Goal: Task Accomplishment & Management: Use online tool/utility

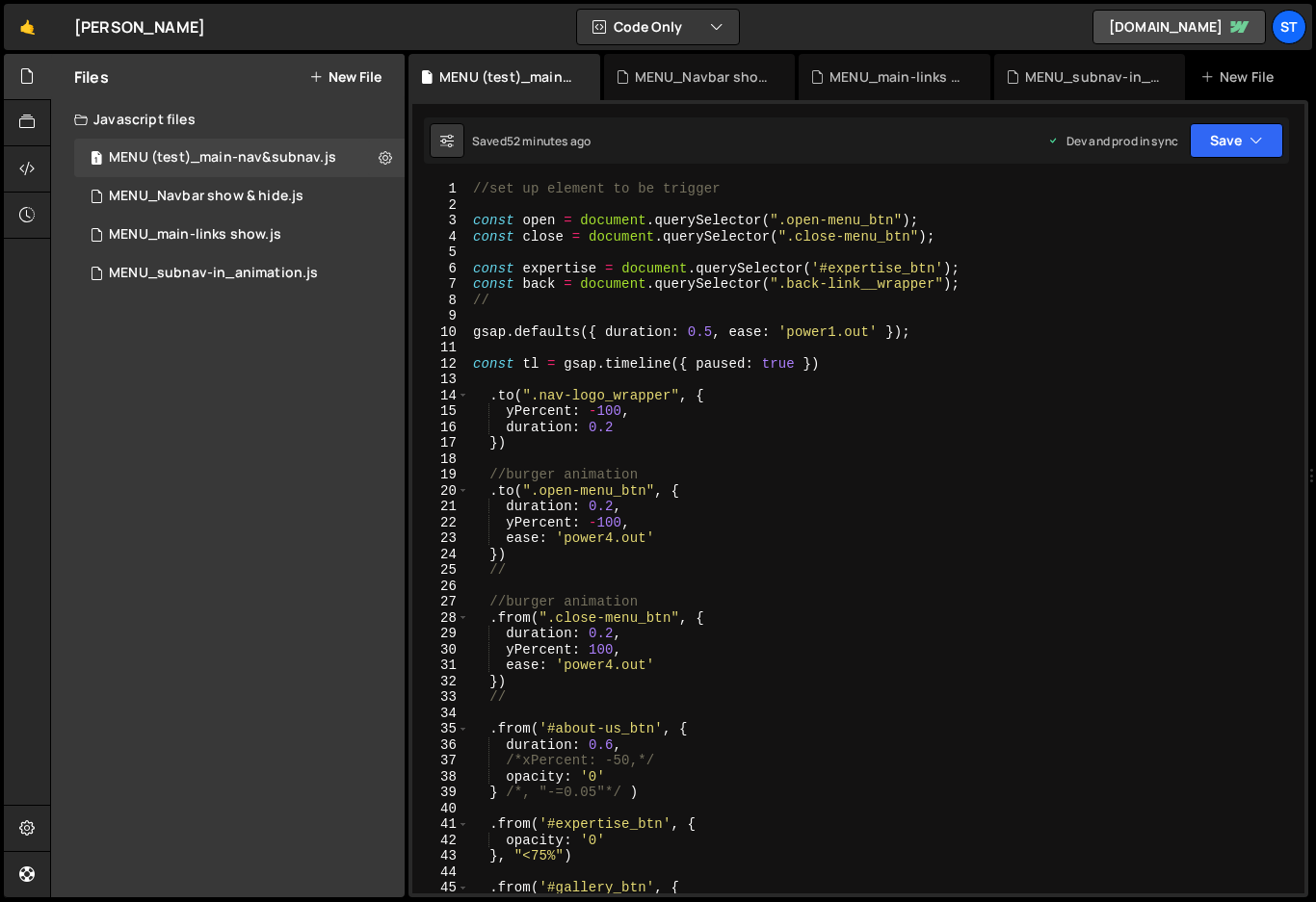
click at [524, 283] on div "//set up element to be trigger const open = document . querySelector ( ".open-m…" at bounding box center [883, 553] width 827 height 745
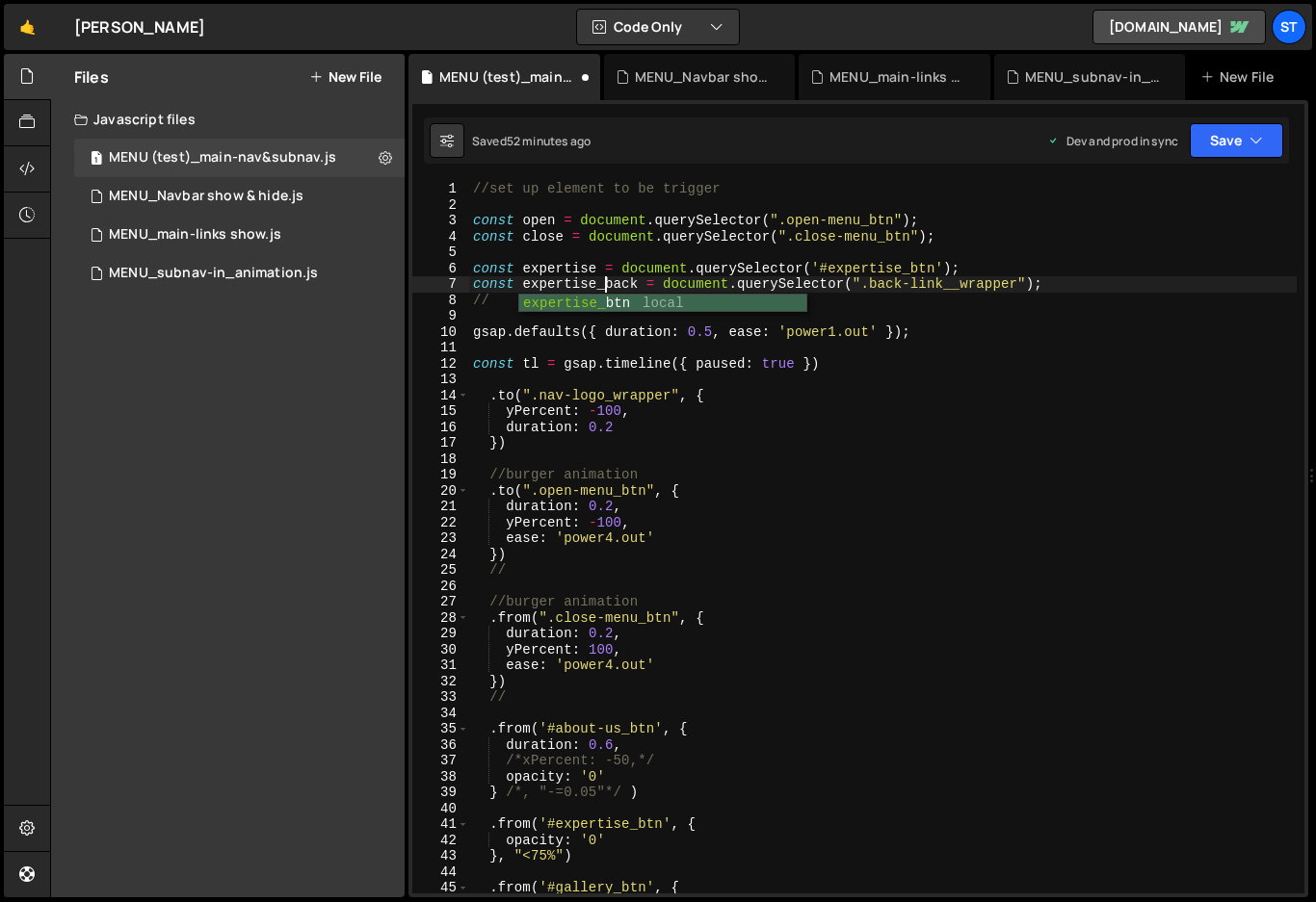
scroll to position [0, 9]
drag, startPoint x: 640, startPoint y: 284, endPoint x: 525, endPoint y: 286, distance: 115.0
click at [525, 286] on div "//set up element to be trigger const open = document . querySelector ( ".open-m…" at bounding box center [883, 553] width 827 height 745
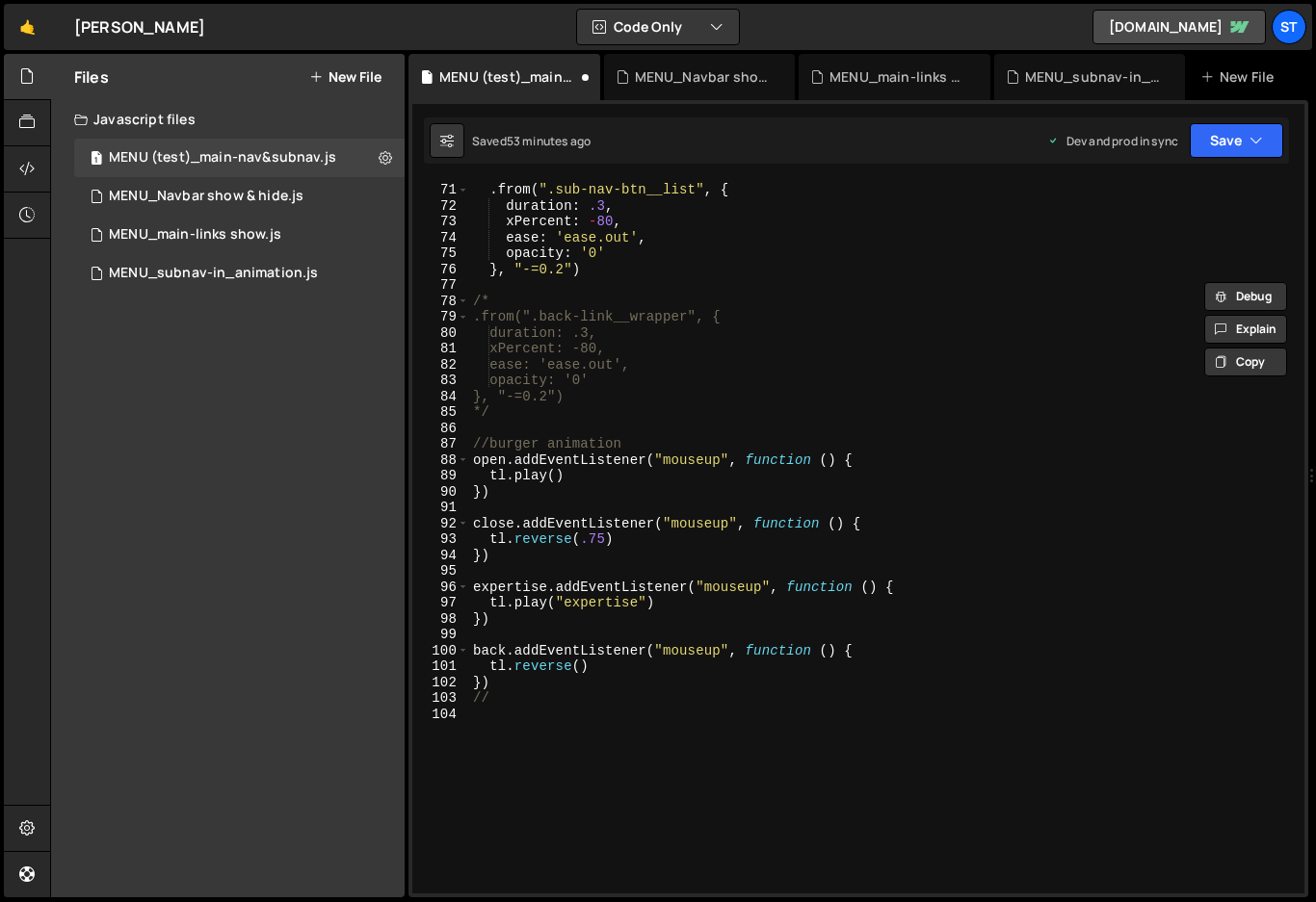
scroll to position [1111, 0]
drag, startPoint x: 502, startPoint y: 651, endPoint x: 476, endPoint y: 651, distance: 26.0
click at [476, 651] on div ". from ( ".sub-nav-btn__list" , { duration : .3 , xPercent : - 80 , ease : 'eas…" at bounding box center [883, 538] width 827 height 745
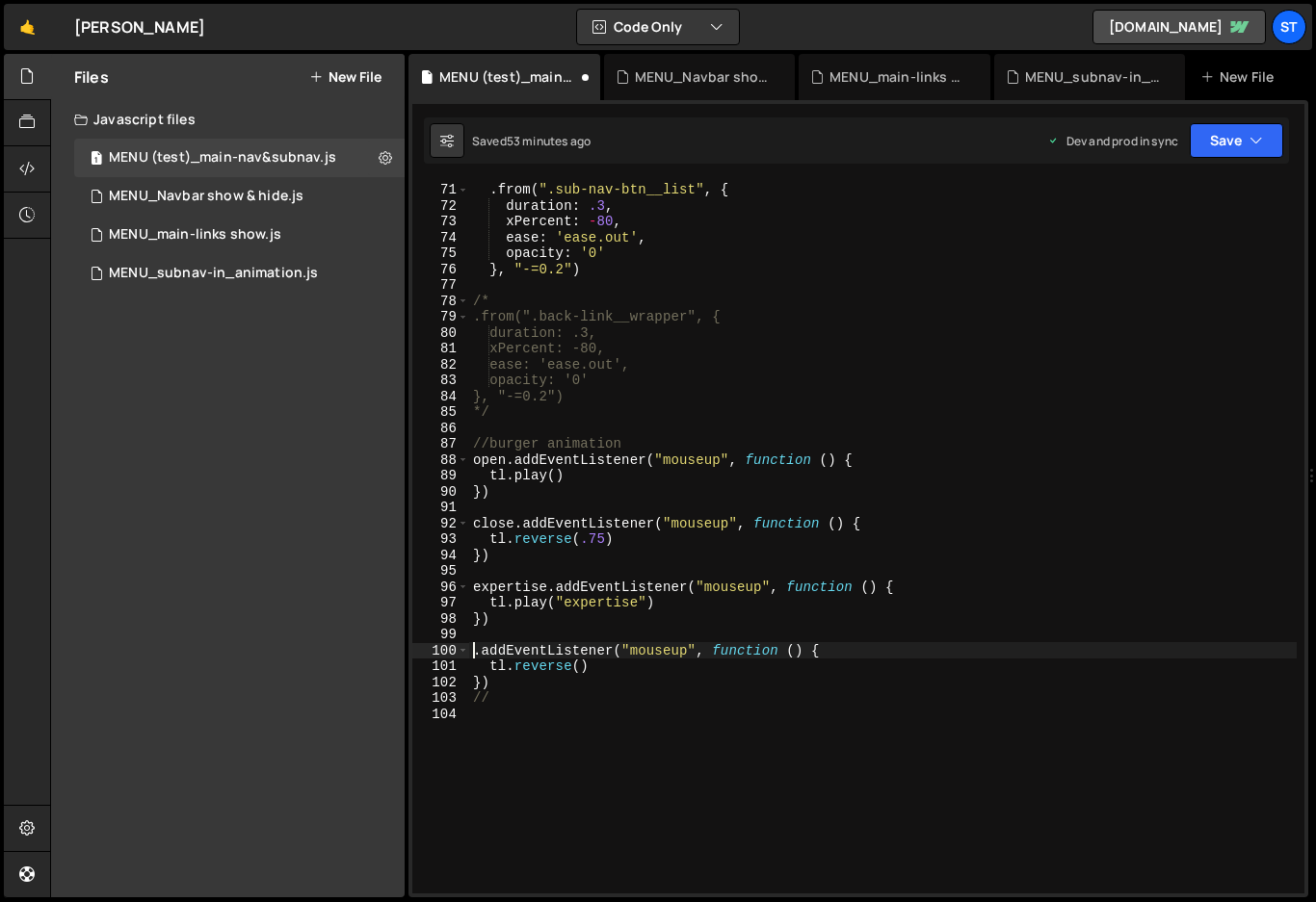
paste textarea "expertise_back"
click at [689, 673] on div ". from ( ".sub-nav-btn__list" , { duration : .3 , xPercent : - 80 , ease : 'eas…" at bounding box center [883, 538] width 827 height 745
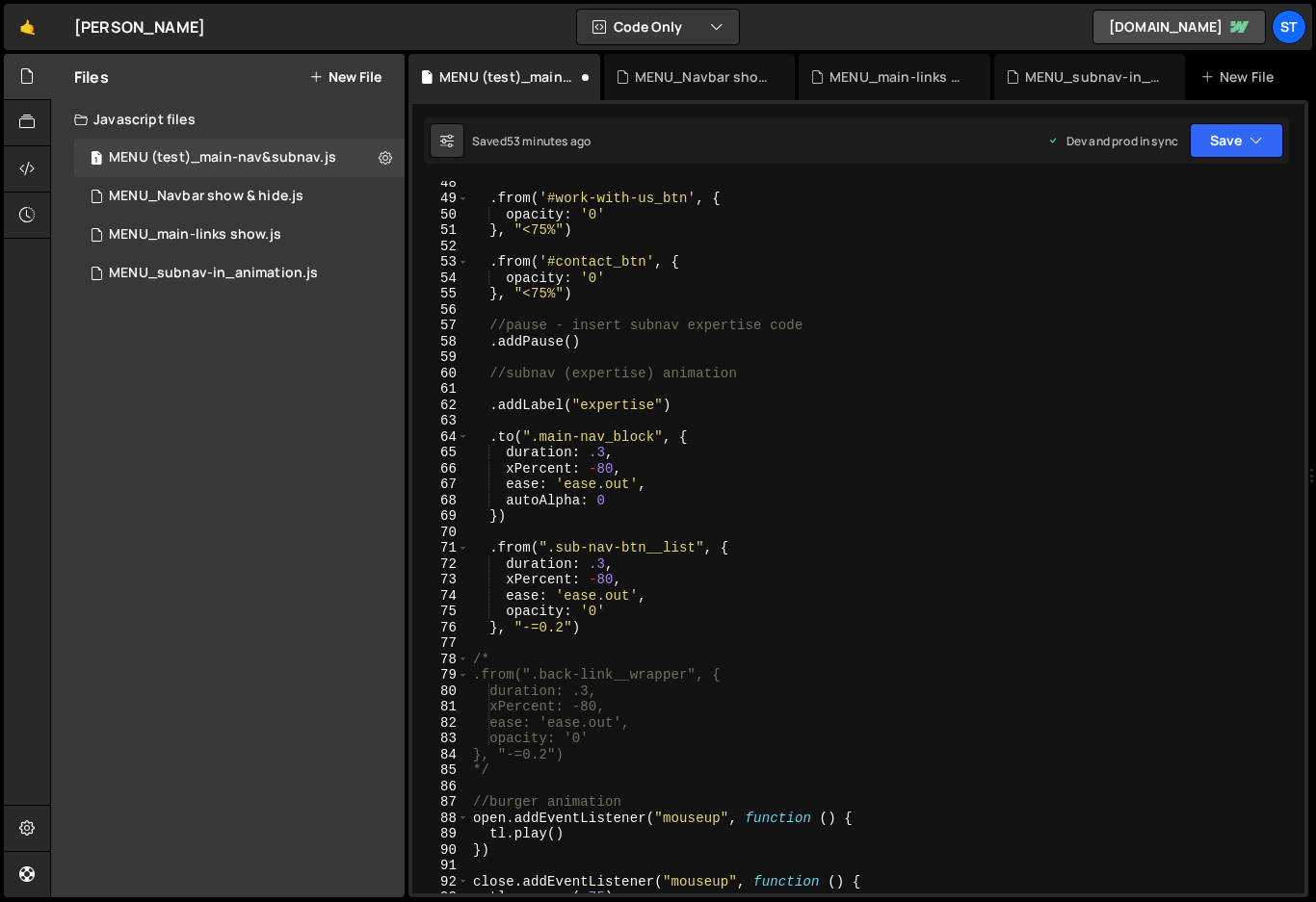
scroll to position [583, 0]
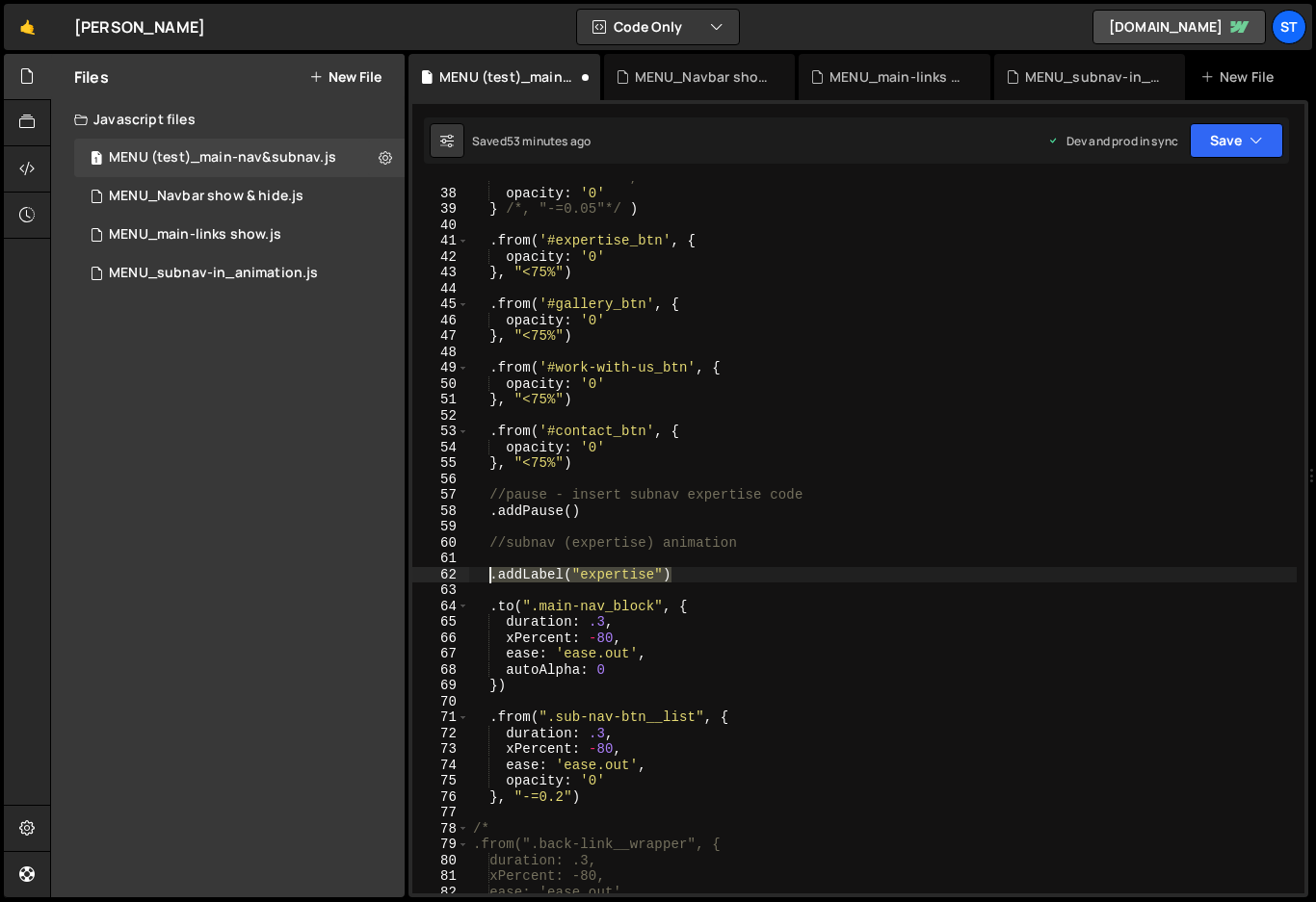
drag, startPoint x: 669, startPoint y: 572, endPoint x: 488, endPoint y: 572, distance: 181.0
click at [488, 572] on div "/*xPercent: -50,*/ opacity : '0' } /*, "-=0.05"*/ ) . from ( '#expertise_btn' ,…" at bounding box center [883, 541] width 827 height 745
type textarea ".addLabel("expertise")"
click at [514, 484] on div "/*xPercent: -50,*/ opacity : '0' } /*, "-=0.05"*/ ) . from ( '#expertise_btn' ,…" at bounding box center [883, 544] width 827 height 745
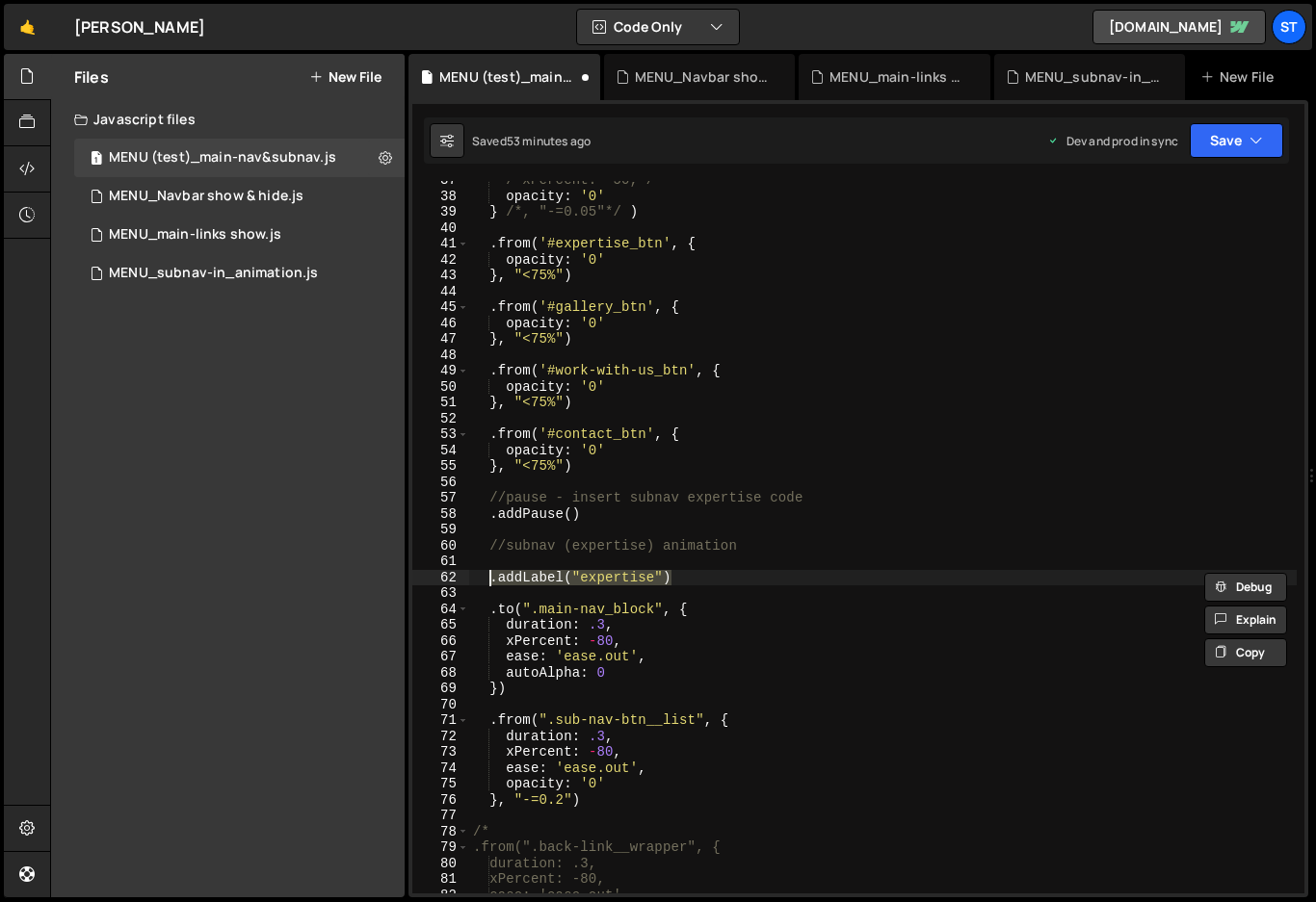
scroll to position [0, 0]
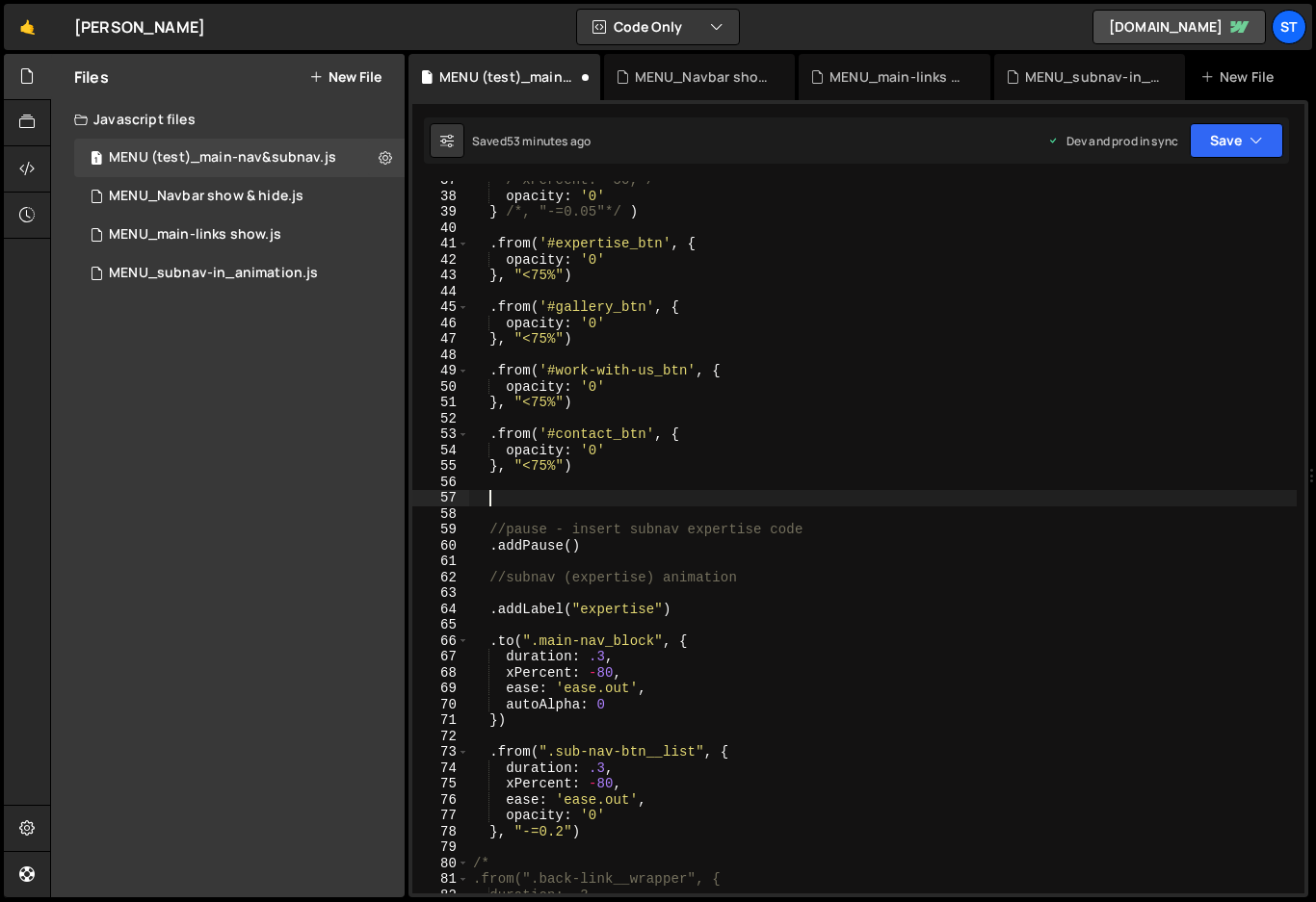
paste textarea ".addLabel("expertise")"
drag, startPoint x: 653, startPoint y: 499, endPoint x: 581, endPoint y: 499, distance: 72.0
click at [581, 499] on div "/*xPercent: -50,*/ opacity : '0' } /*, "-=0.05"*/ ) . from ( '#expertise_btn' ,…" at bounding box center [883, 544] width 827 height 745
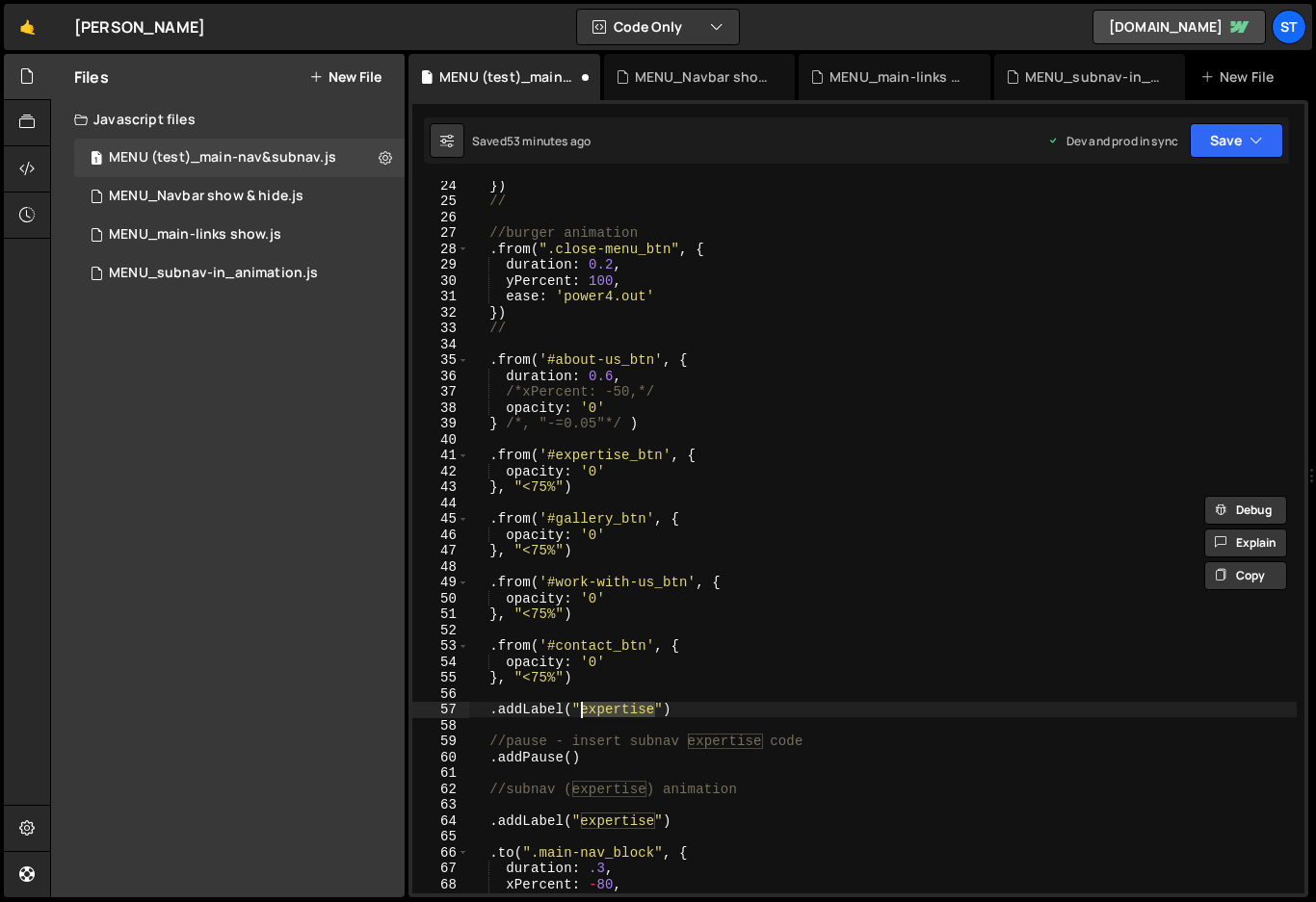
scroll to position [369, 0]
click at [486, 330] on div "}) // //burger animation . from ( ".close-menu_btn" , { duration : 0.2 , yPerce…" at bounding box center [883, 549] width 827 height 745
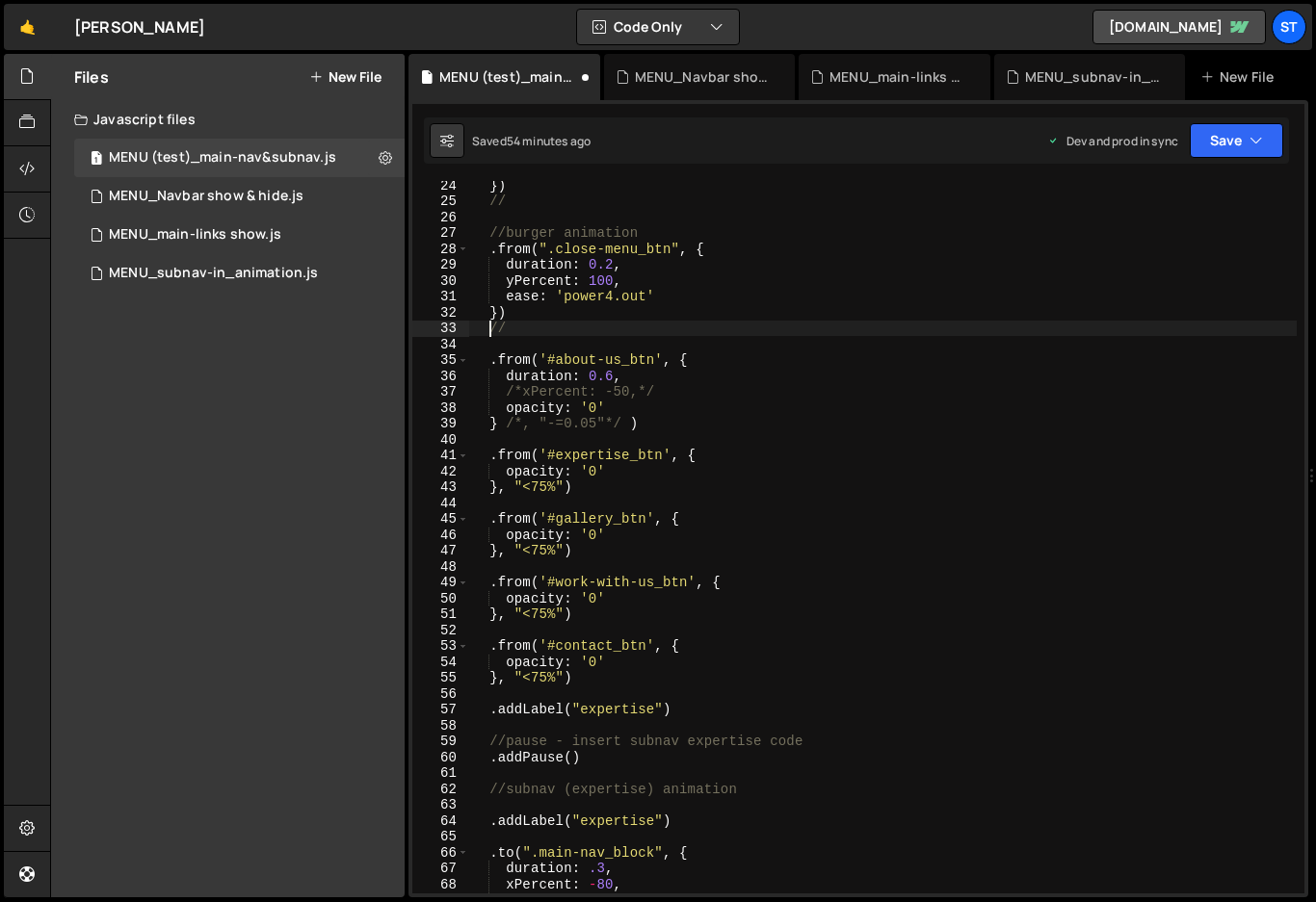
type textarea "//"
type textarea "//1stlevel-nav"
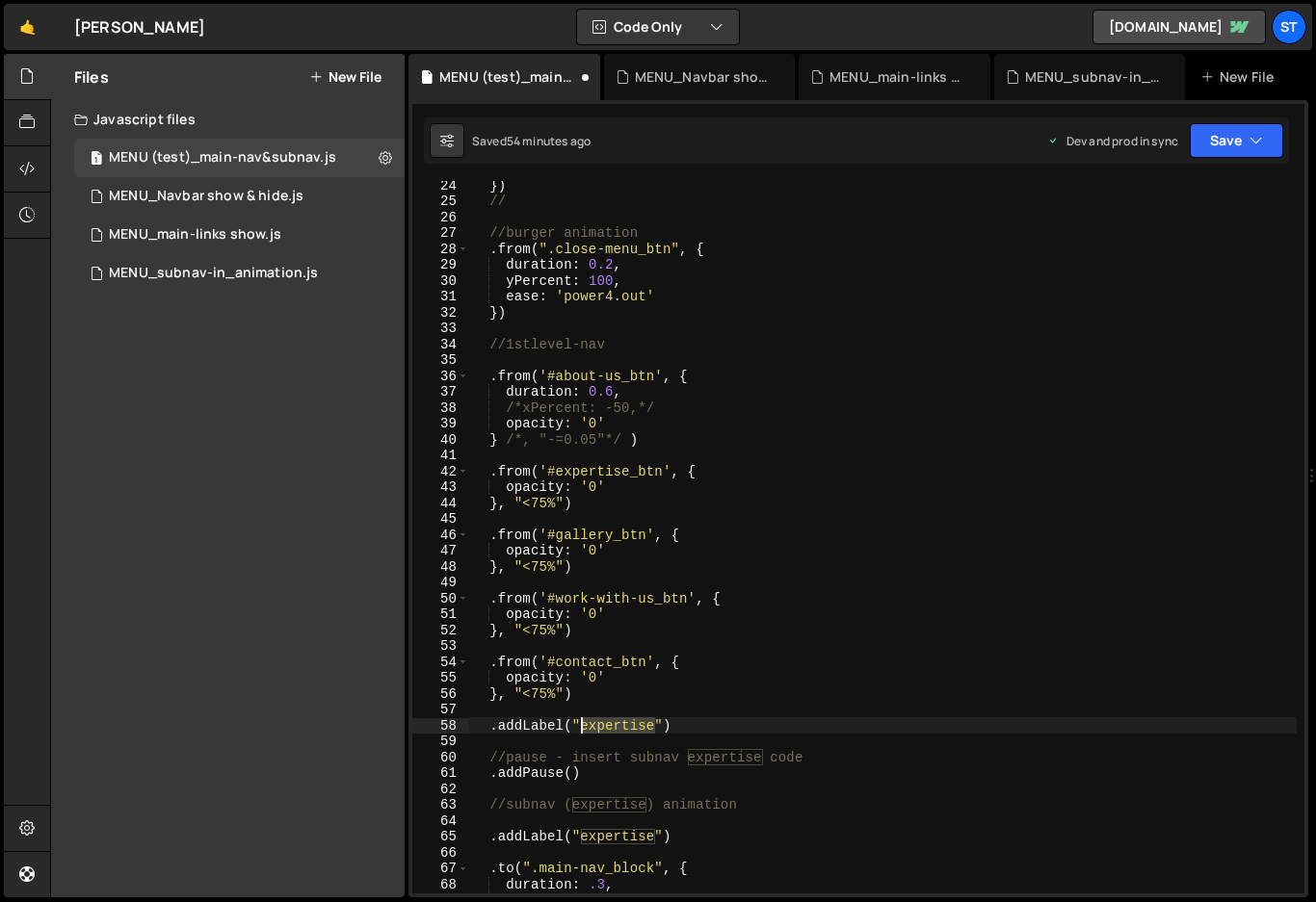
drag, startPoint x: 657, startPoint y: 729, endPoint x: 582, endPoint y: 725, distance: 75.1
click at [582, 725] on div "}) // //burger animation . from ( ".close-menu_btn" , { duration : 0.2 , yPerce…" at bounding box center [883, 549] width 827 height 745
drag, startPoint x: 722, startPoint y: 724, endPoint x: 656, endPoint y: 733, distance: 66.6
click at [656, 733] on div "}) // //burger animation . from ( ".close-menu_btn" , { duration : 0.2 , yPerce…" at bounding box center [883, 549] width 827 height 745
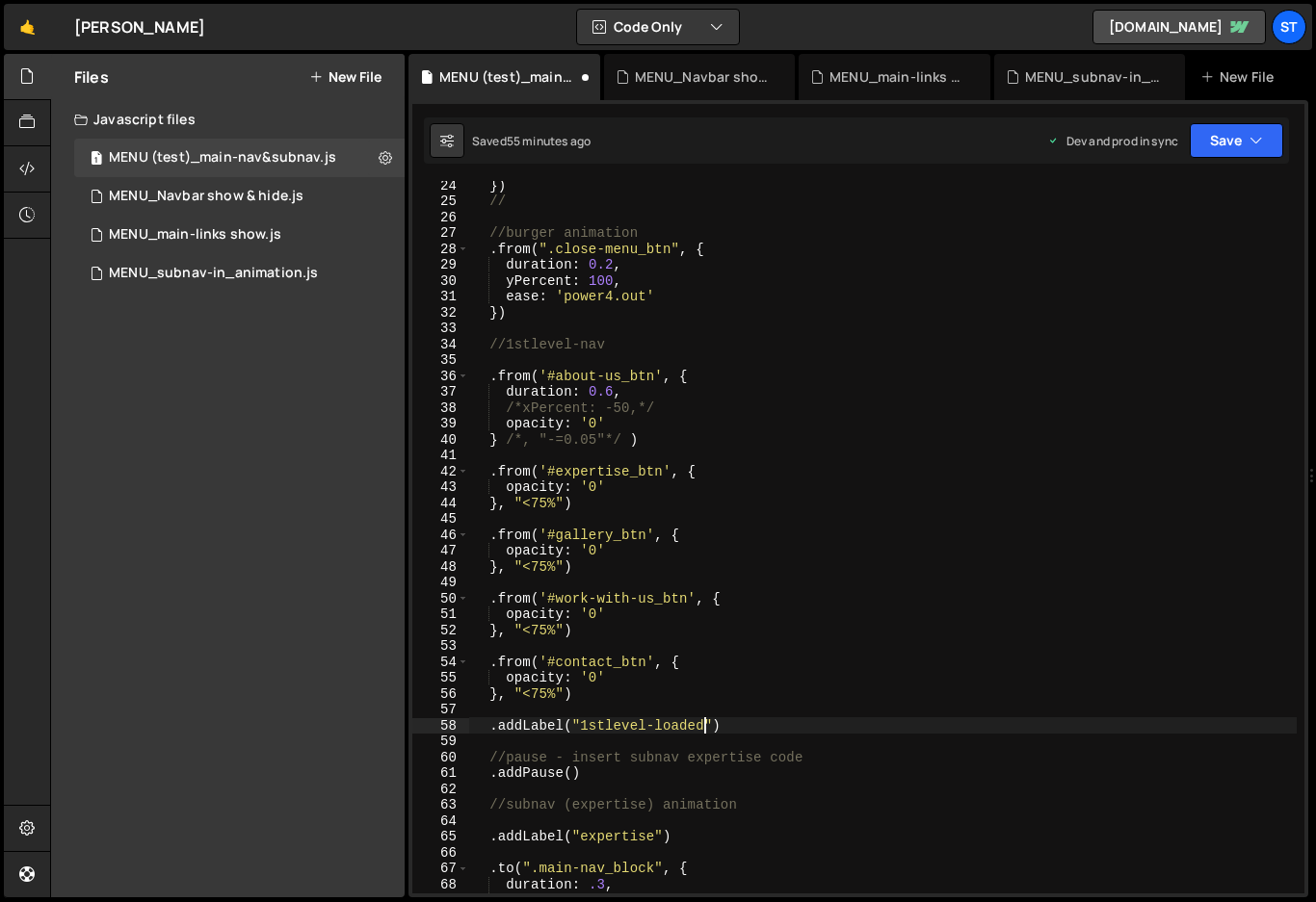
scroll to position [0, 16]
drag, startPoint x: 713, startPoint y: 721, endPoint x: 575, endPoint y: 728, distance: 138.2
click at [575, 728] on div "}) // //burger animation . from ( ".close-menu_btn" , { duration : 0.2 , yPerce…" at bounding box center [883, 549] width 827 height 745
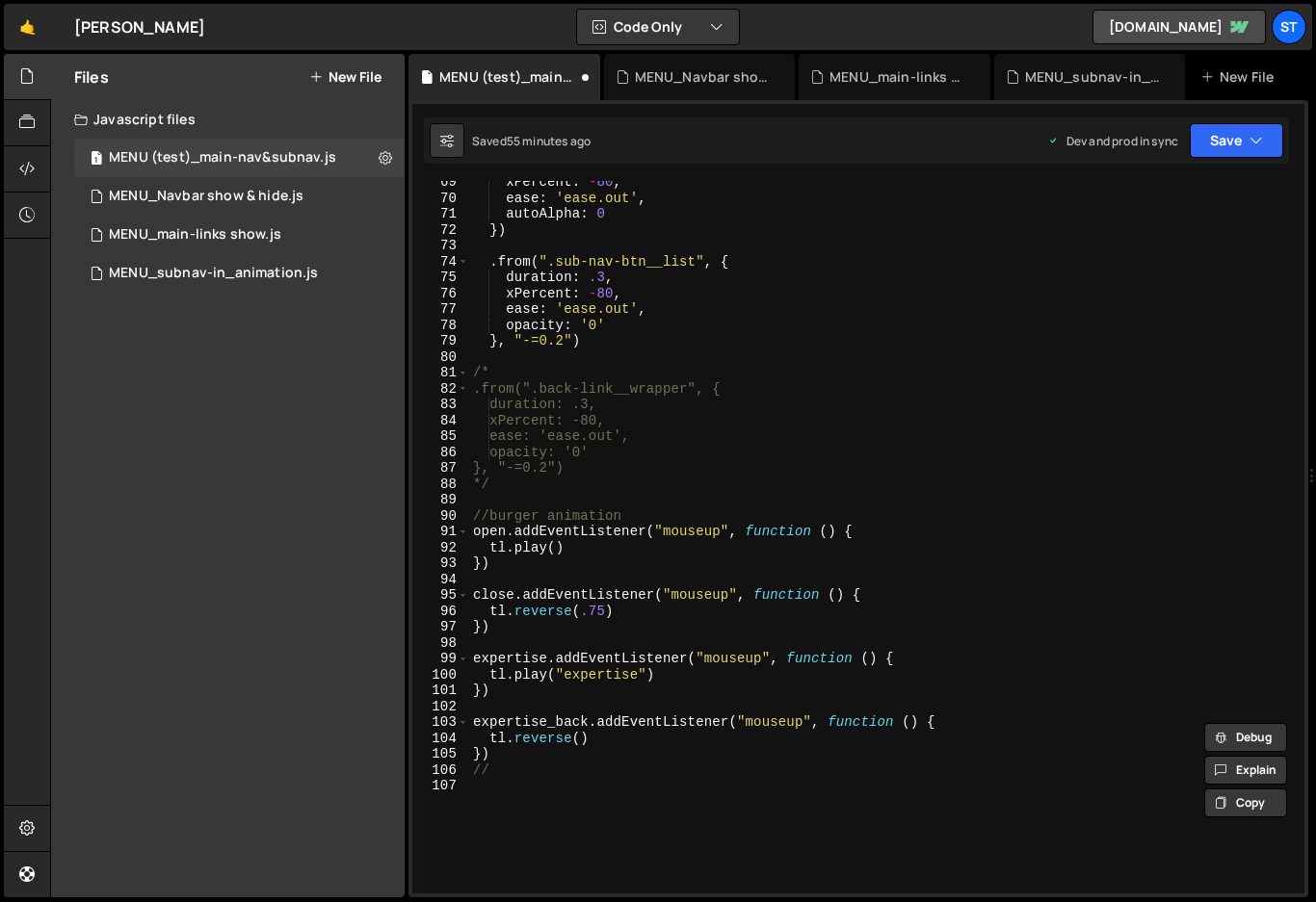
scroll to position [1180, 0]
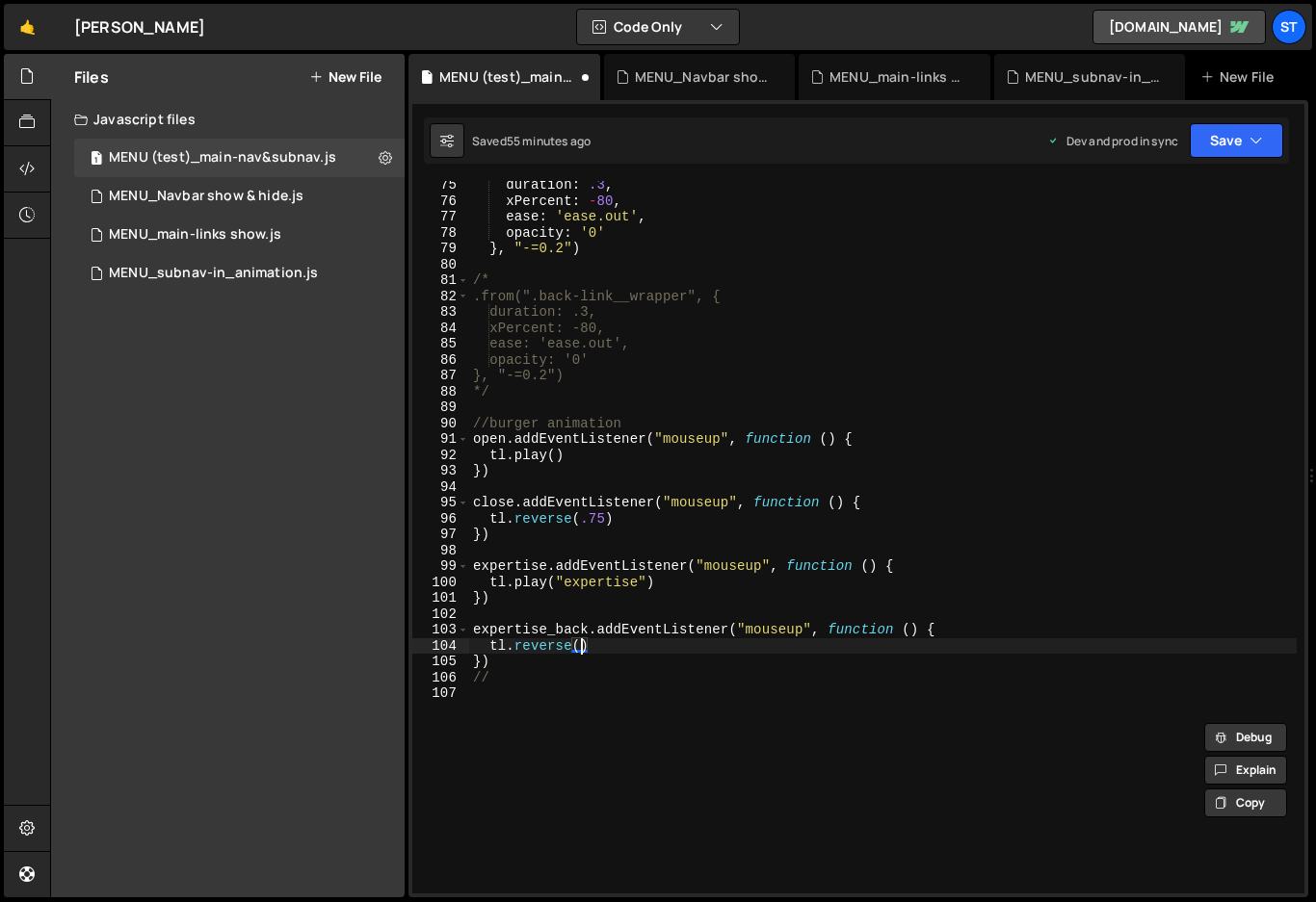
click at [581, 642] on div "duration : .3 , xPercent : - 80 , ease : 'ease.out' , opacity : '0' } , "-=0.2"…" at bounding box center [883, 549] width 827 height 745
paste textarea ""1stlevel-loaded"""
click at [598, 642] on div "duration : .3 , xPercent : - 80 , ease : 'ease.out' , opacity : '0' } , "-=0.2"…" at bounding box center [883, 549] width 827 height 745
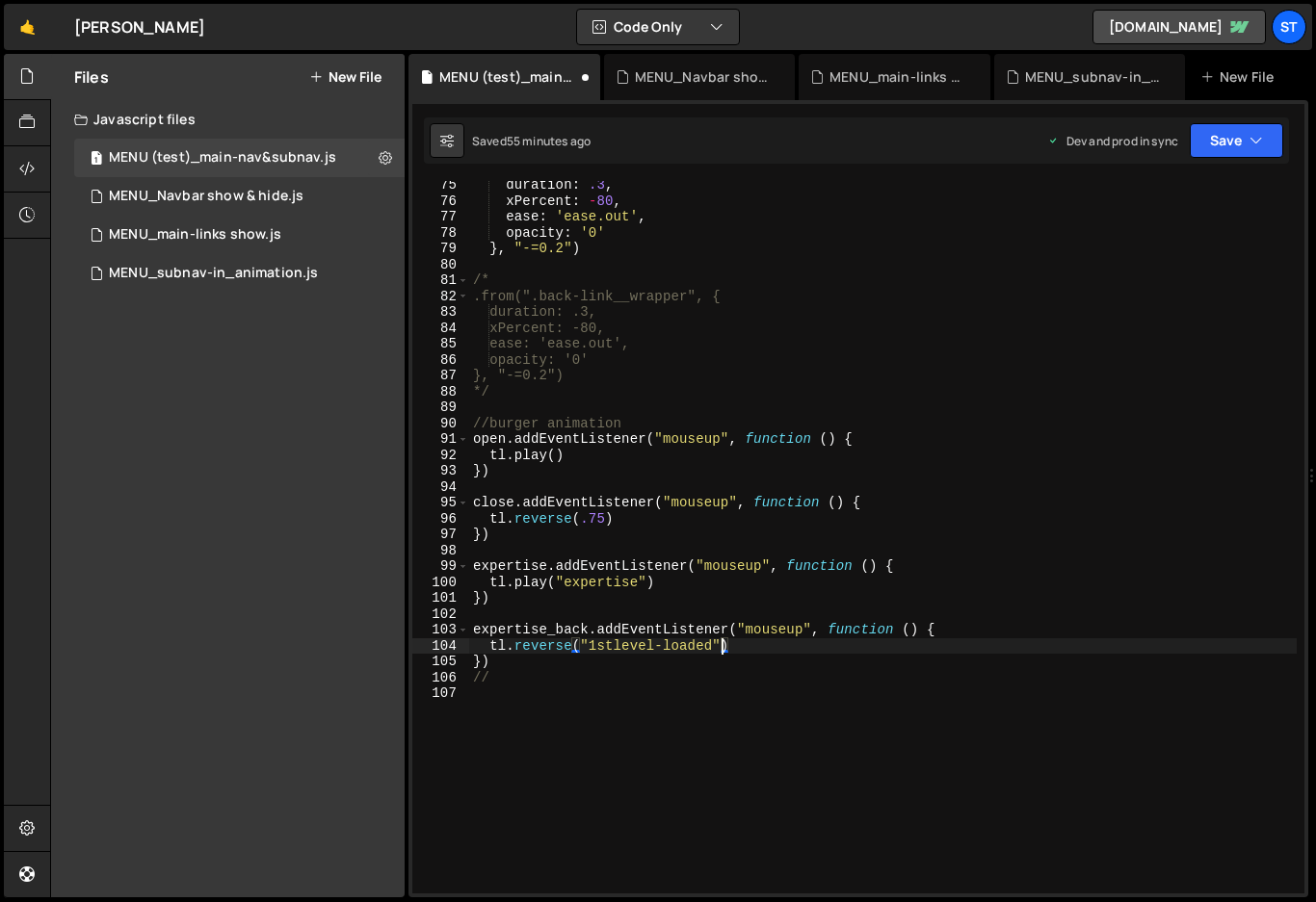
click at [747, 650] on div "duration : .3 , xPercent : - 80 , ease : 'ease.out' , opacity : '0' } , "-=0.2"…" at bounding box center [883, 549] width 827 height 745
click at [1265, 138] on button "Save" at bounding box center [1236, 141] width 93 height 35
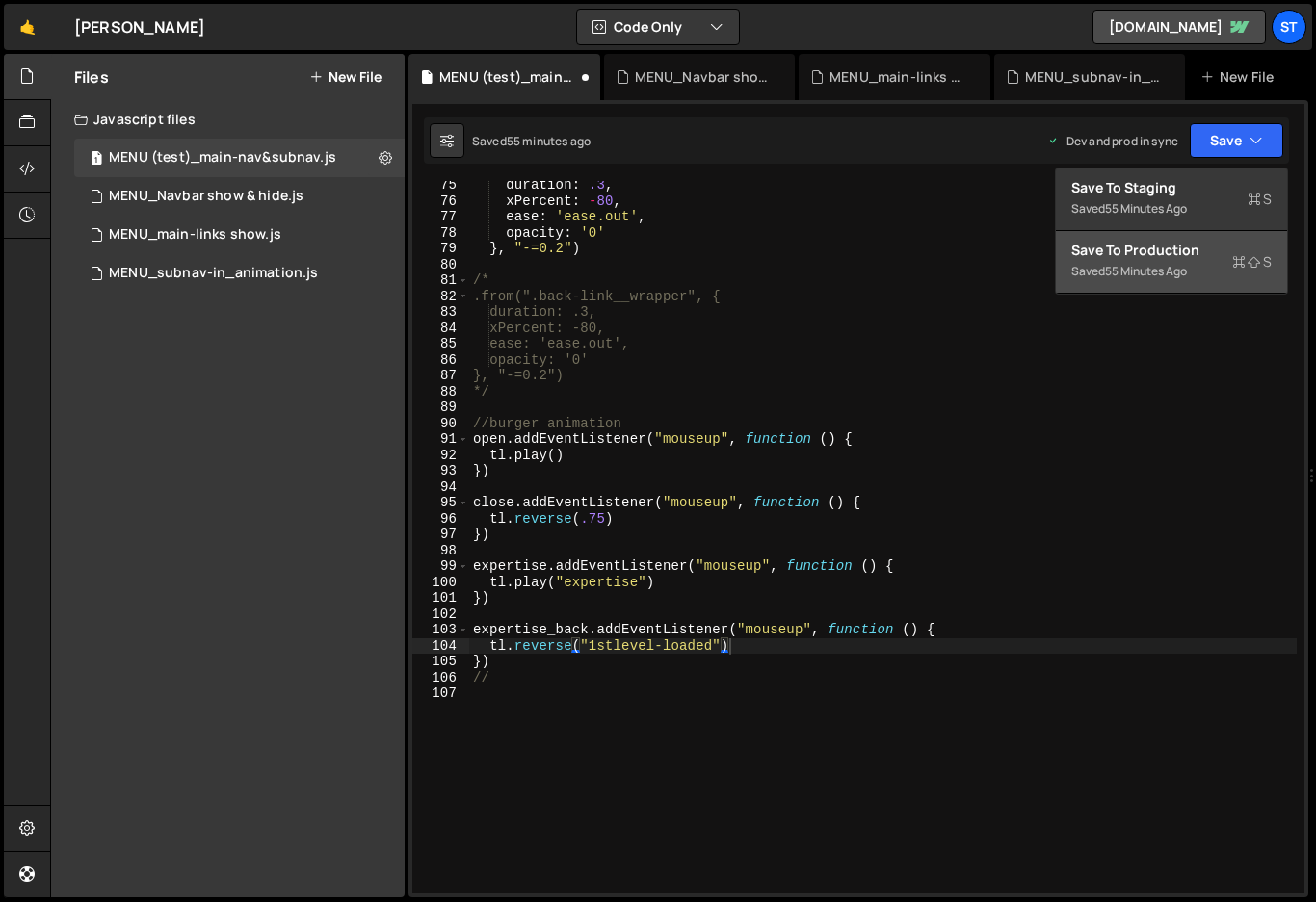
click at [1143, 249] on div "Save to Production S" at bounding box center [1171, 251] width 200 height 19
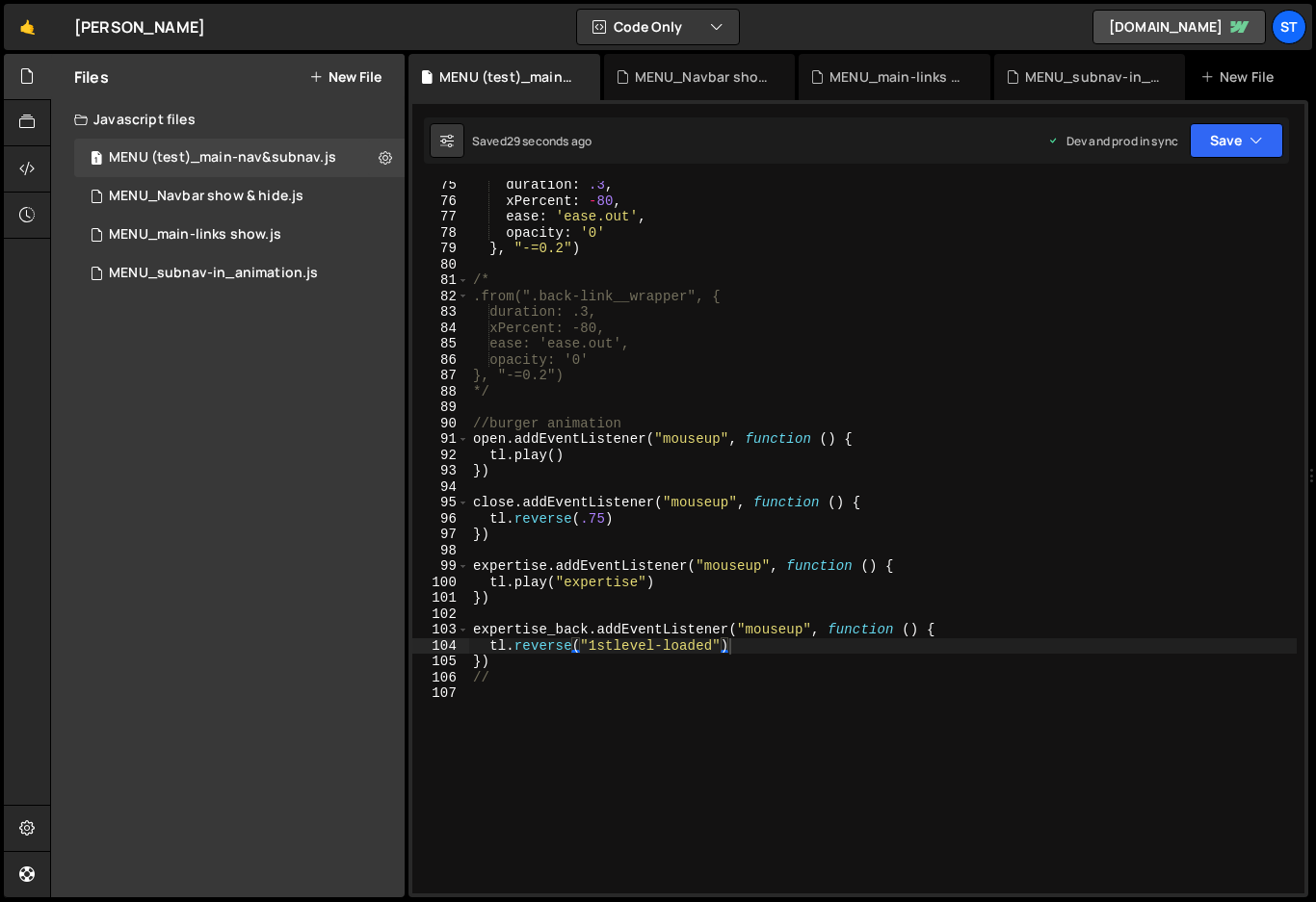
click at [719, 643] on div "duration : .3 , xPercent : - 80 , ease : 'ease.out' , opacity : '0' } , "-=0.2"…" at bounding box center [883, 549] width 827 height 745
click at [586, 646] on div "duration : .3 , xPercent : - 80 , ease : 'ease.out' , opacity : '0' } , "-=0.2"…" at bounding box center [883, 549] width 827 height 745
click at [717, 643] on div "duration : .3 , xPercent : - 80 , ease : 'ease.out' , opacity : '0' } , "-=0.2"…" at bounding box center [883, 549] width 827 height 745
drag, startPoint x: 656, startPoint y: 644, endPoint x: 581, endPoint y: 644, distance: 75.0
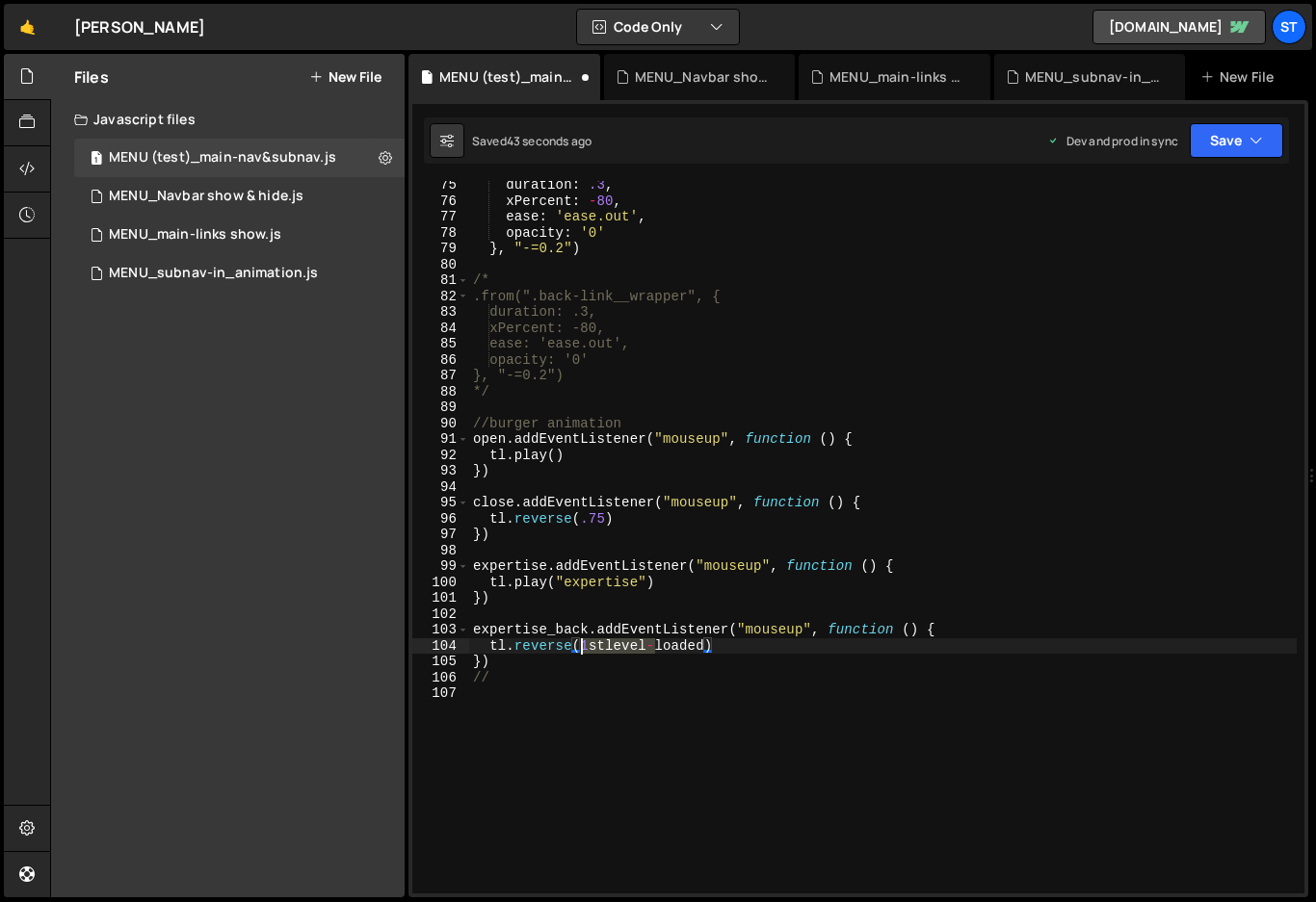
click at [581, 644] on div "duration : .3 , xPercent : - 80 , ease : 'ease.out' , opacity : '0' } , "-=0.2"…" at bounding box center [883, 549] width 827 height 745
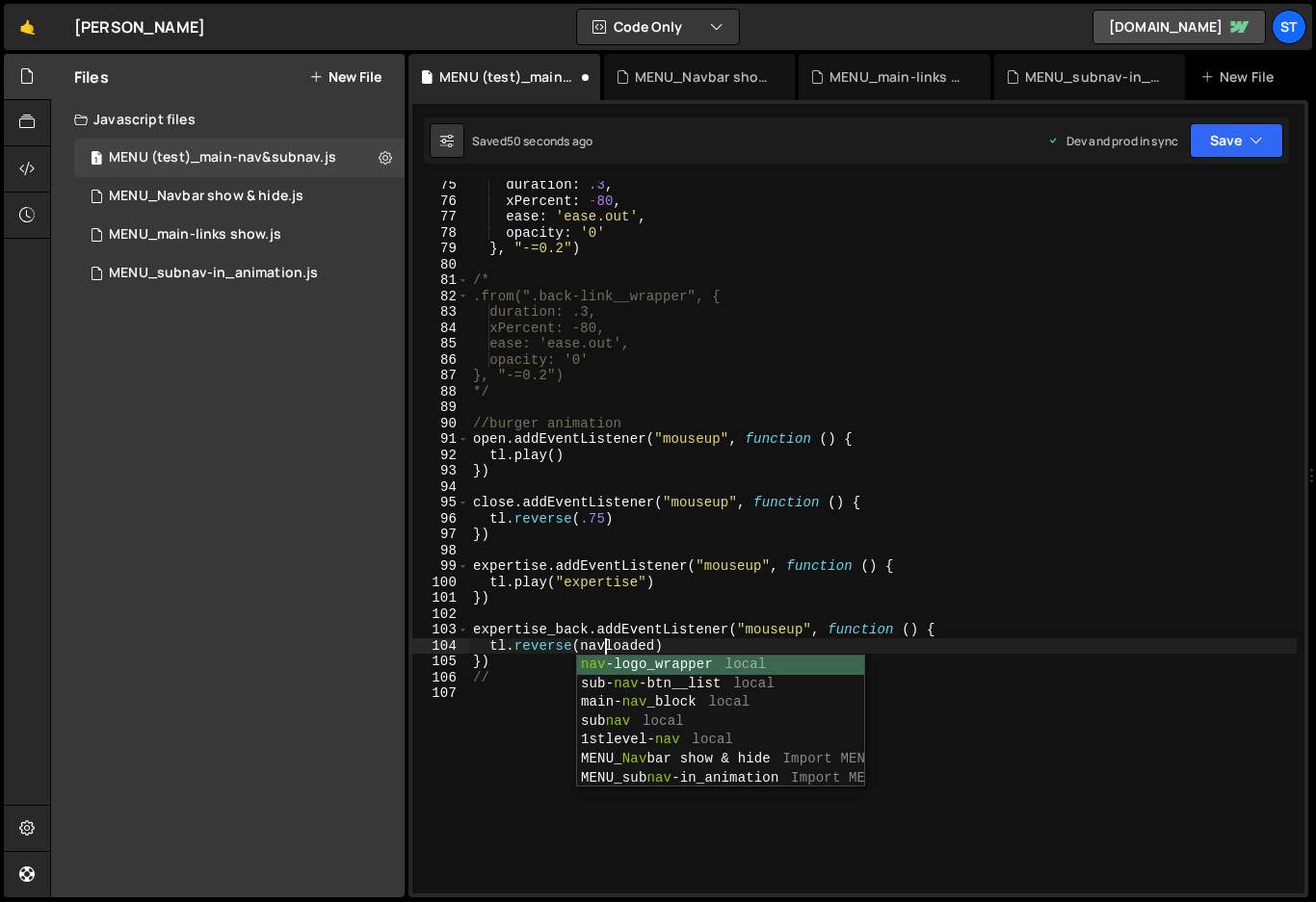
click at [578, 646] on div "duration : .3 , xPercent : - 80 , ease : 'ease.out' , opacity : '0' } , "-=0.2"…" at bounding box center [883, 549] width 827 height 745
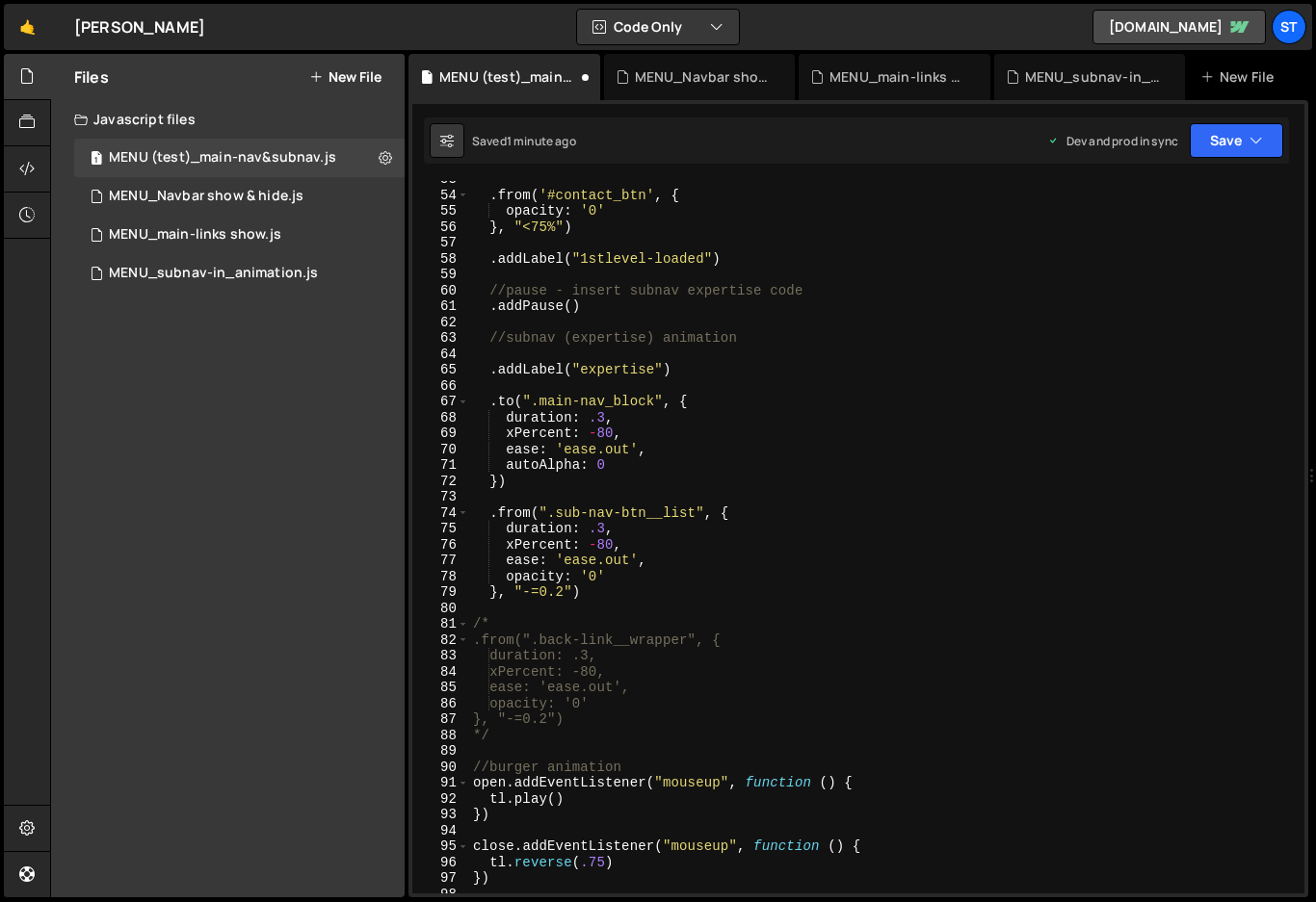
scroll to position [784, 0]
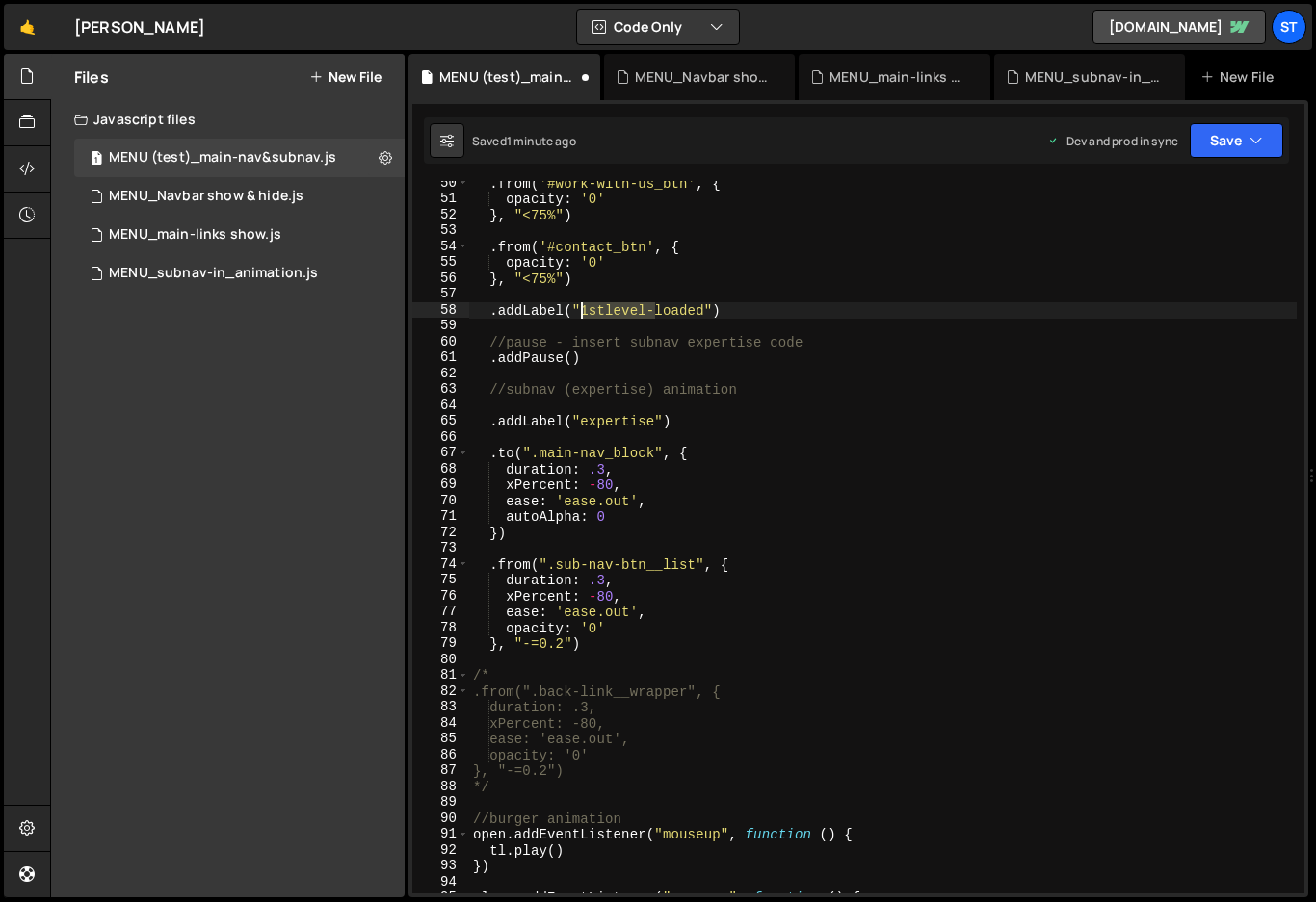
drag, startPoint x: 655, startPoint y: 309, endPoint x: 582, endPoint y: 310, distance: 73.0
click at [582, 310] on div ". from ( '#work-with-us_btn' , { opacity : '0' } , "<75%" ) . from ( '#contact_…" at bounding box center [883, 547] width 827 height 745
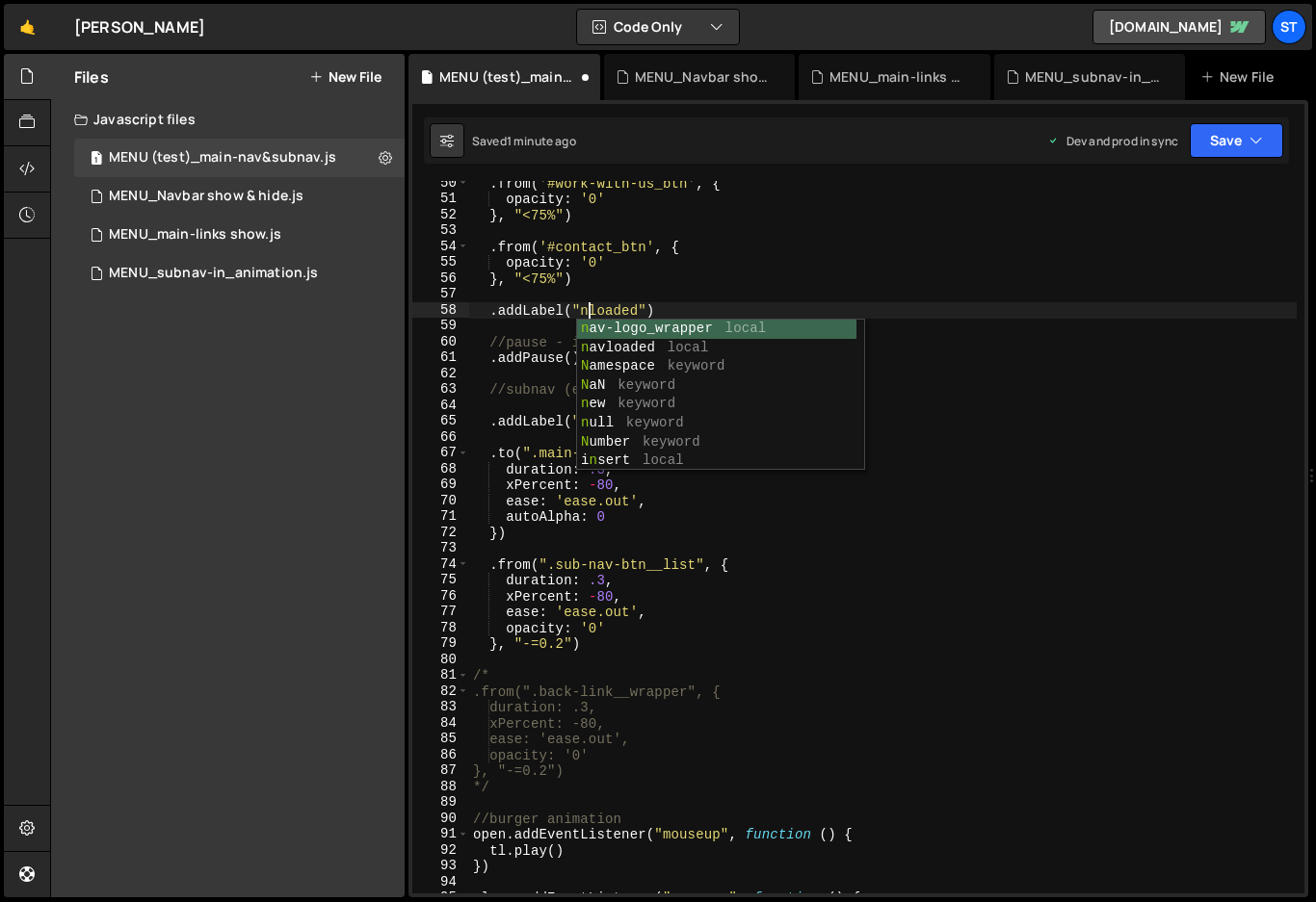
scroll to position [0, 9]
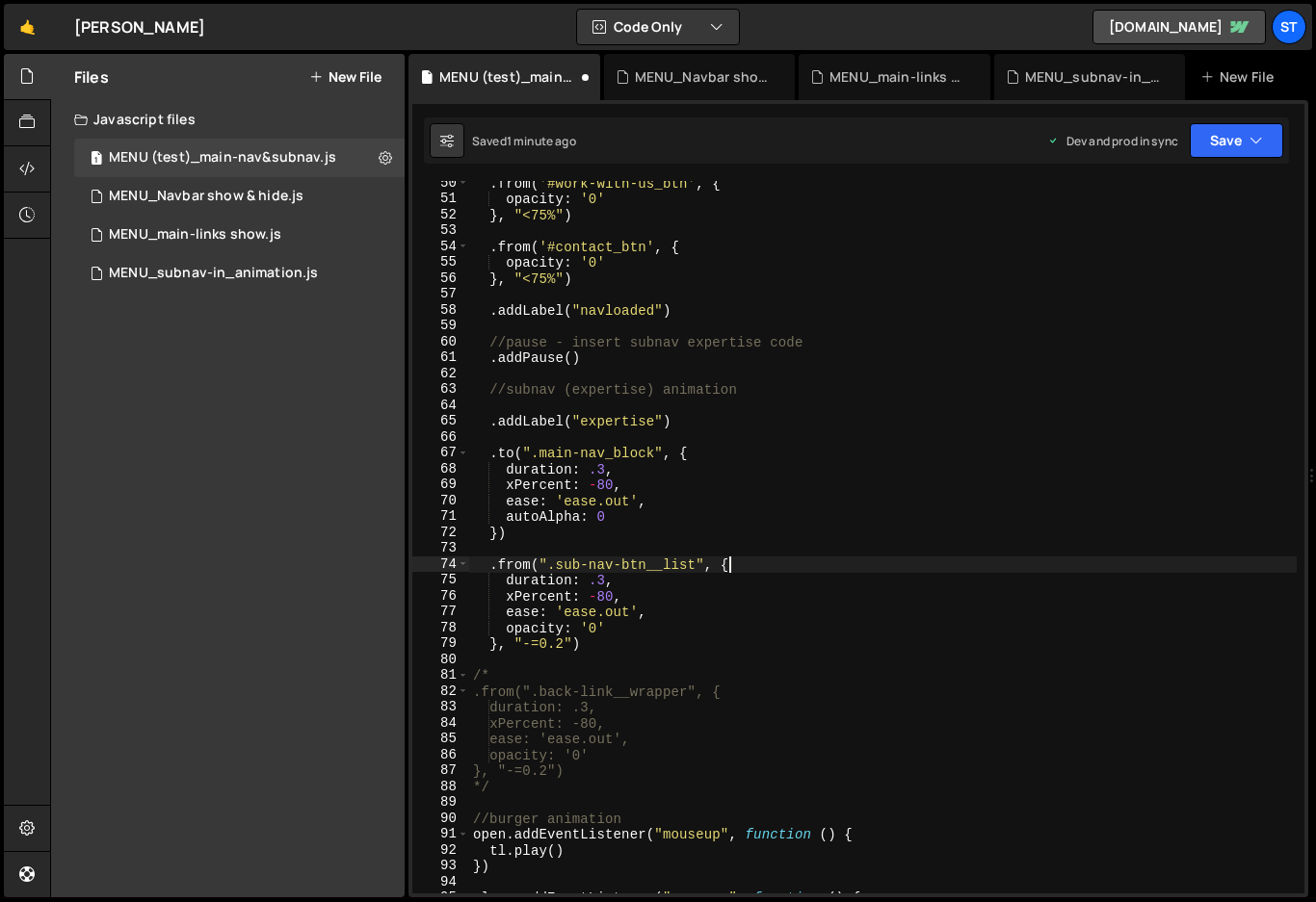
click at [1187, 559] on div ". from ( '#work-with-us_btn' , { opacity : '0' } , "<75%" ) . from ( '#contact_…" at bounding box center [883, 547] width 827 height 745
click at [1254, 135] on icon "button" at bounding box center [1256, 141] width 14 height 19
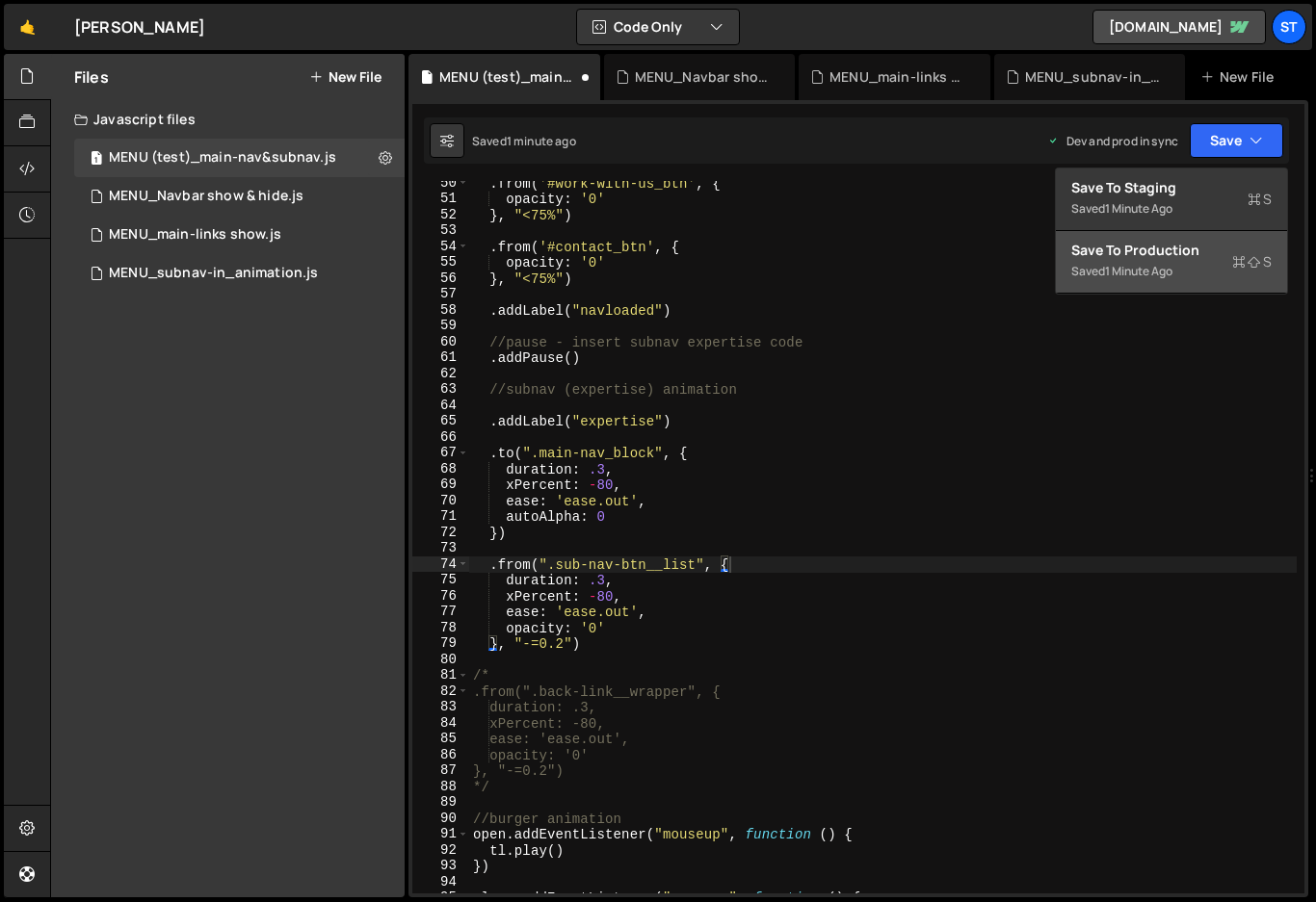
click at [1174, 259] on div "Save to Production S" at bounding box center [1171, 251] width 200 height 19
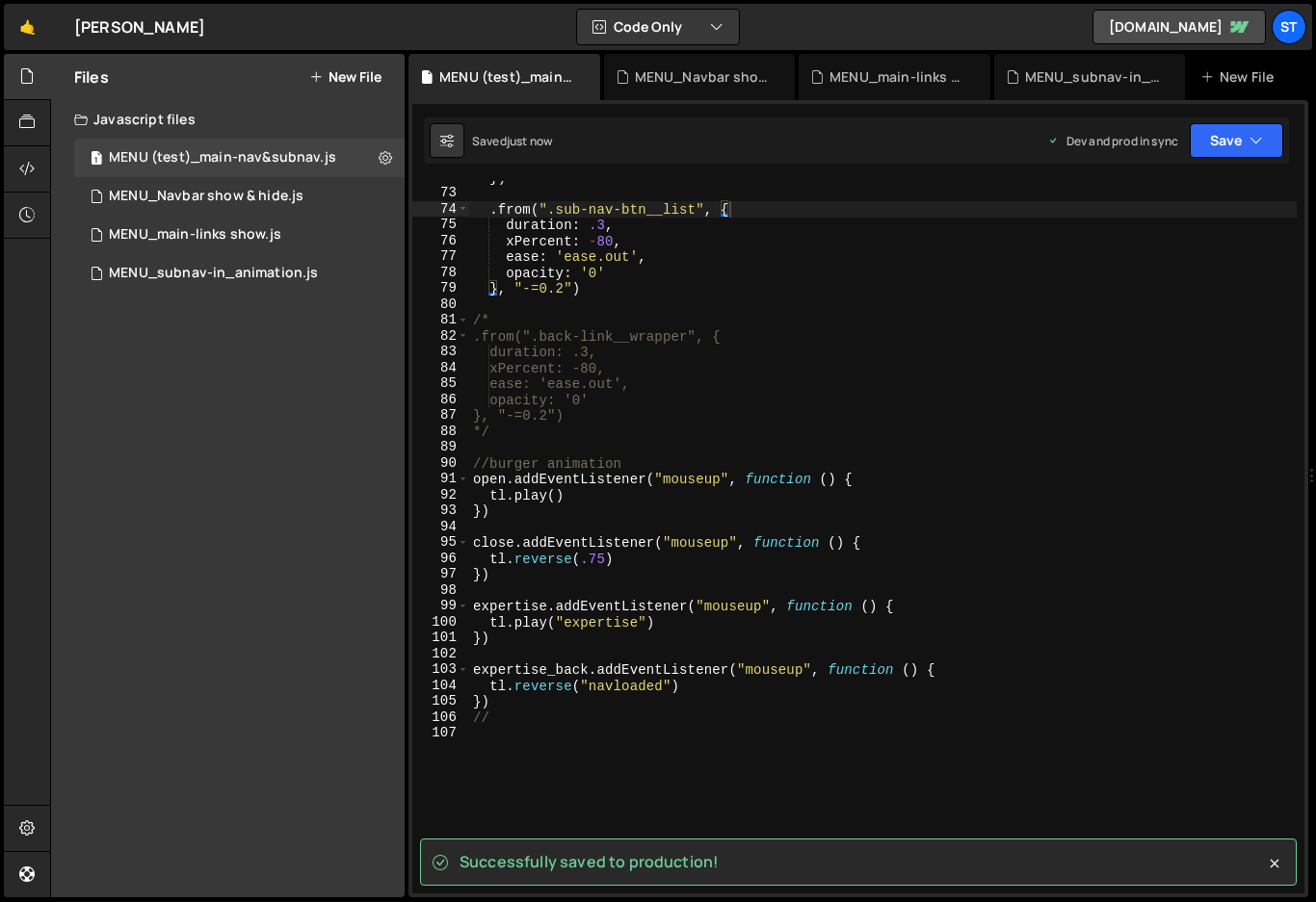
scroll to position [1123, 0]
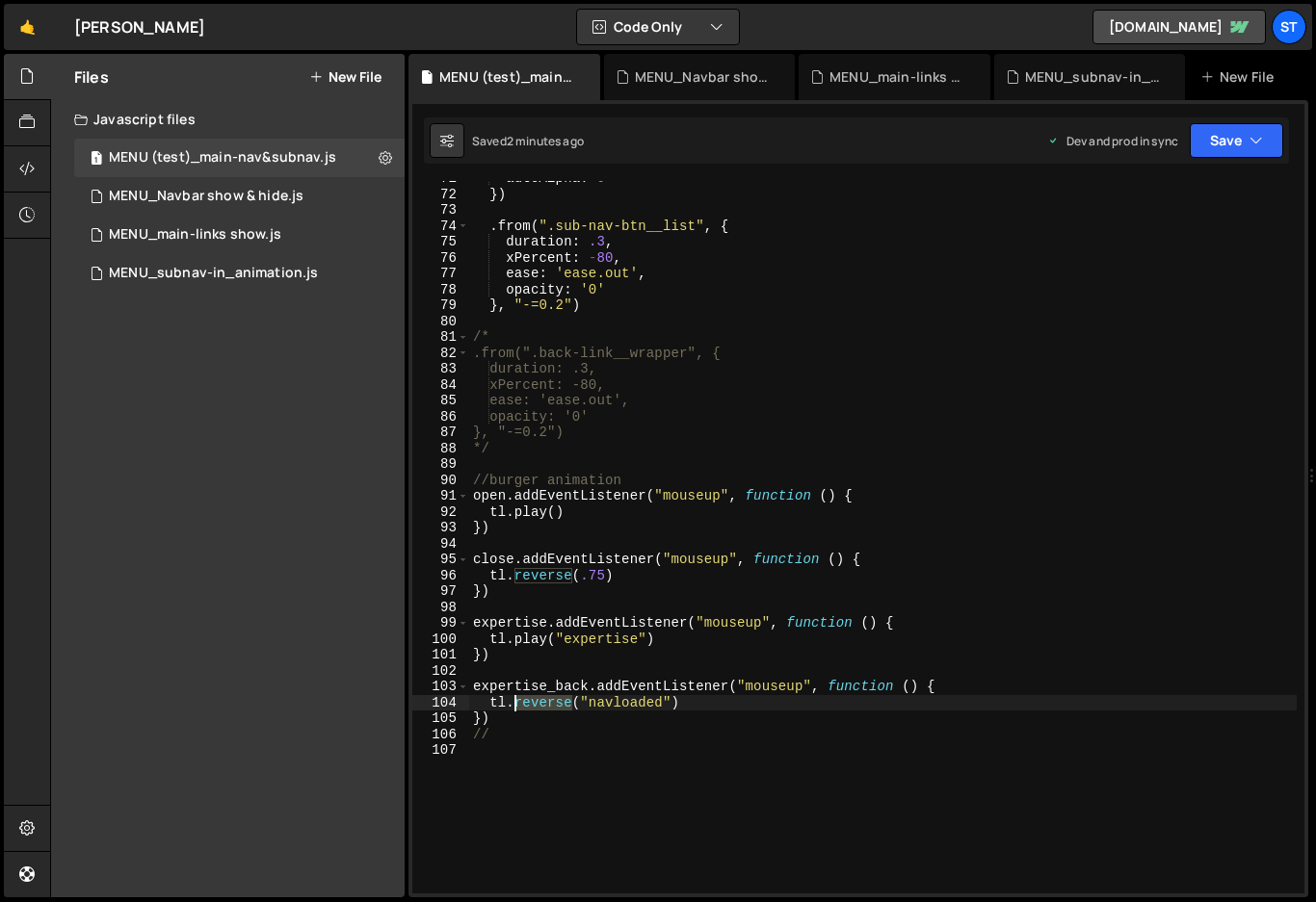
drag, startPoint x: 572, startPoint y: 702, endPoint x: 514, endPoint y: 706, distance: 58.1
click at [514, 706] on div "autoAlpha : 0 }) . from ( ".sub-nav-btn__list" , { duration : .3 , xPercent : -…" at bounding box center [883, 542] width 827 height 745
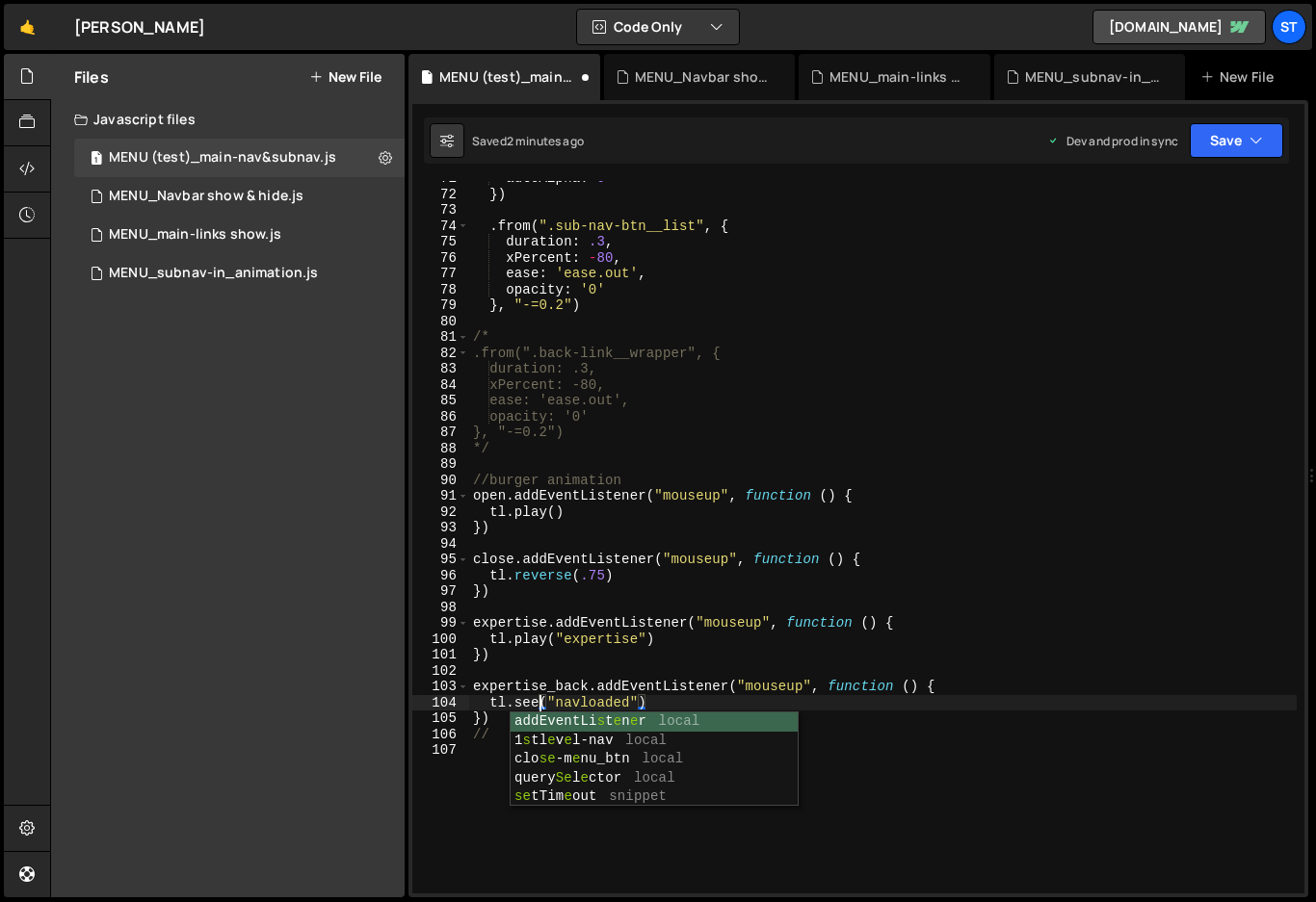
scroll to position [0, 5]
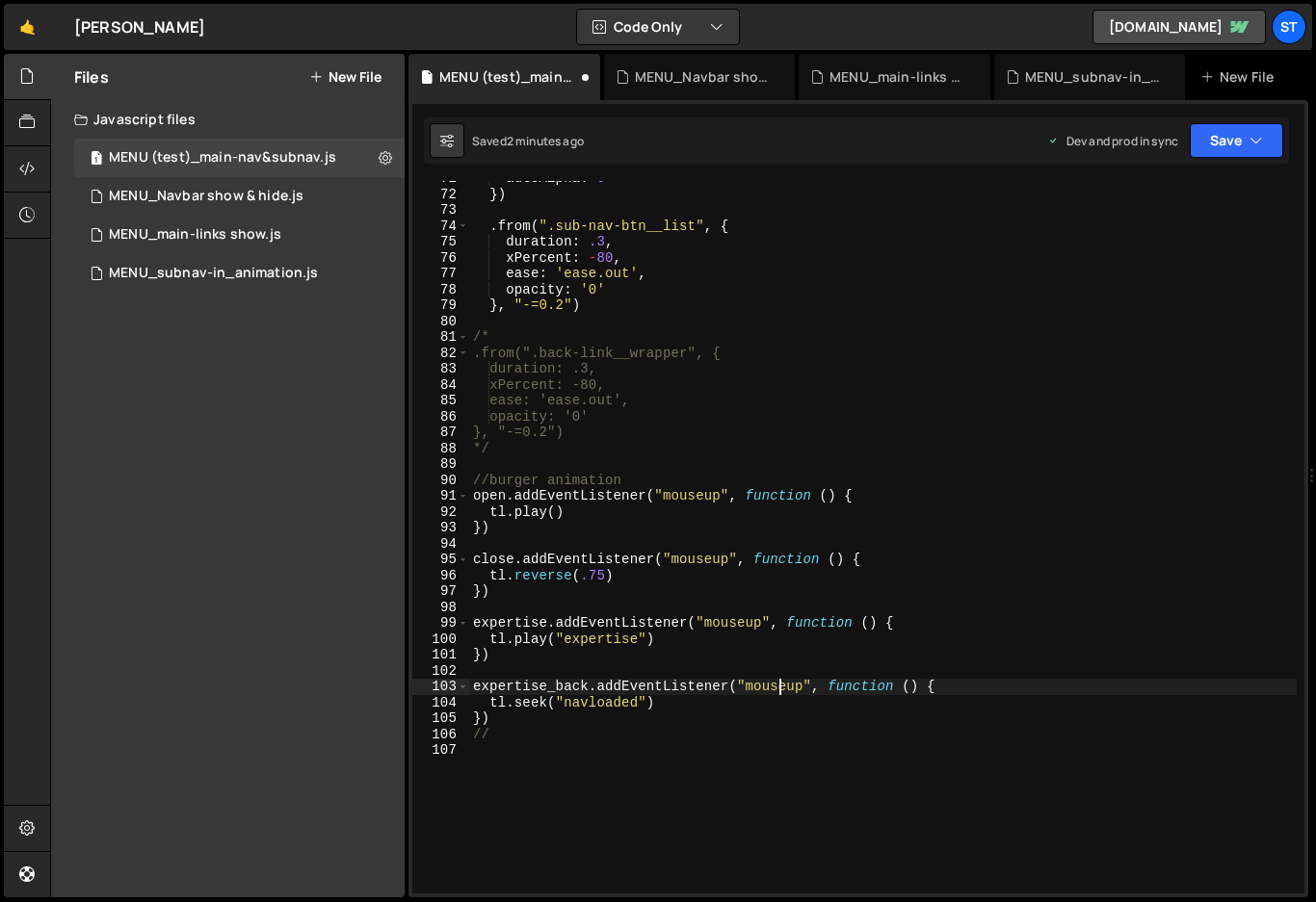
click at [779, 692] on div "autoAlpha : 0 }) . from ( ".sub-nav-btn__list" , { duration : .3 , xPercent : -…" at bounding box center [883, 542] width 827 height 745
click at [1242, 134] on button "Save" at bounding box center [1236, 141] width 93 height 35
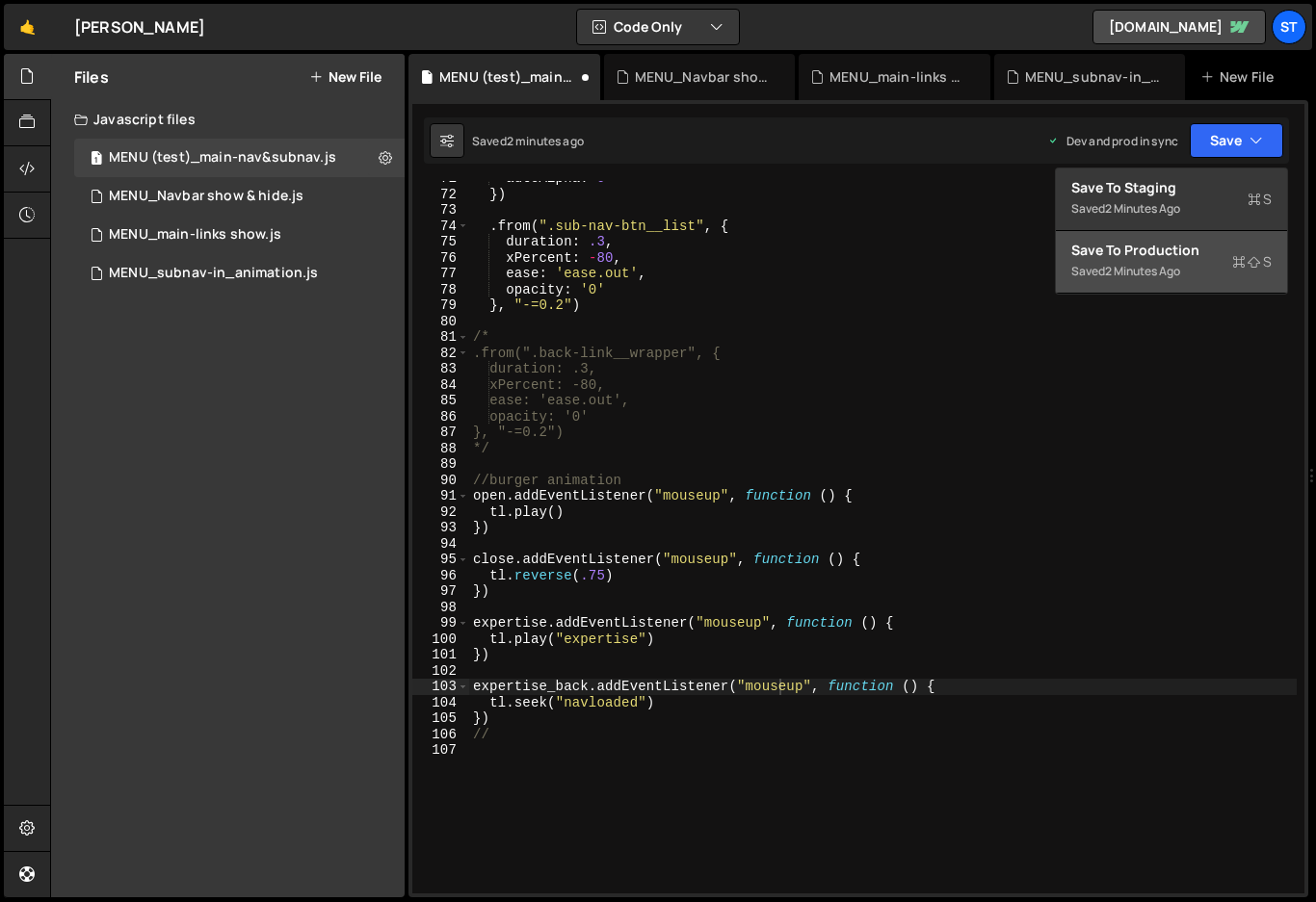
click at [1165, 251] on div "Save to Production S" at bounding box center [1171, 251] width 200 height 19
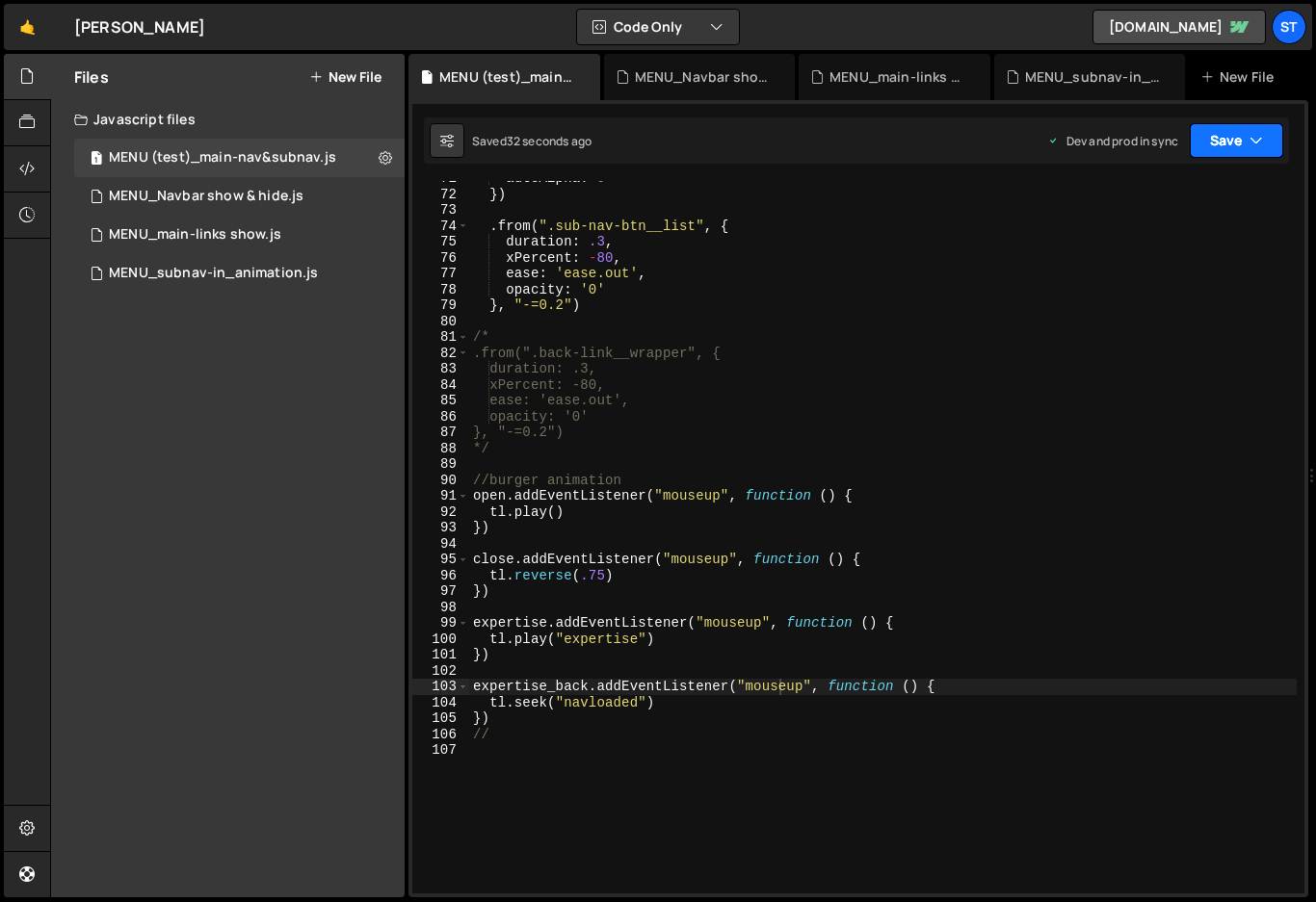
click at [1255, 139] on icon "button" at bounding box center [1256, 141] width 14 height 19
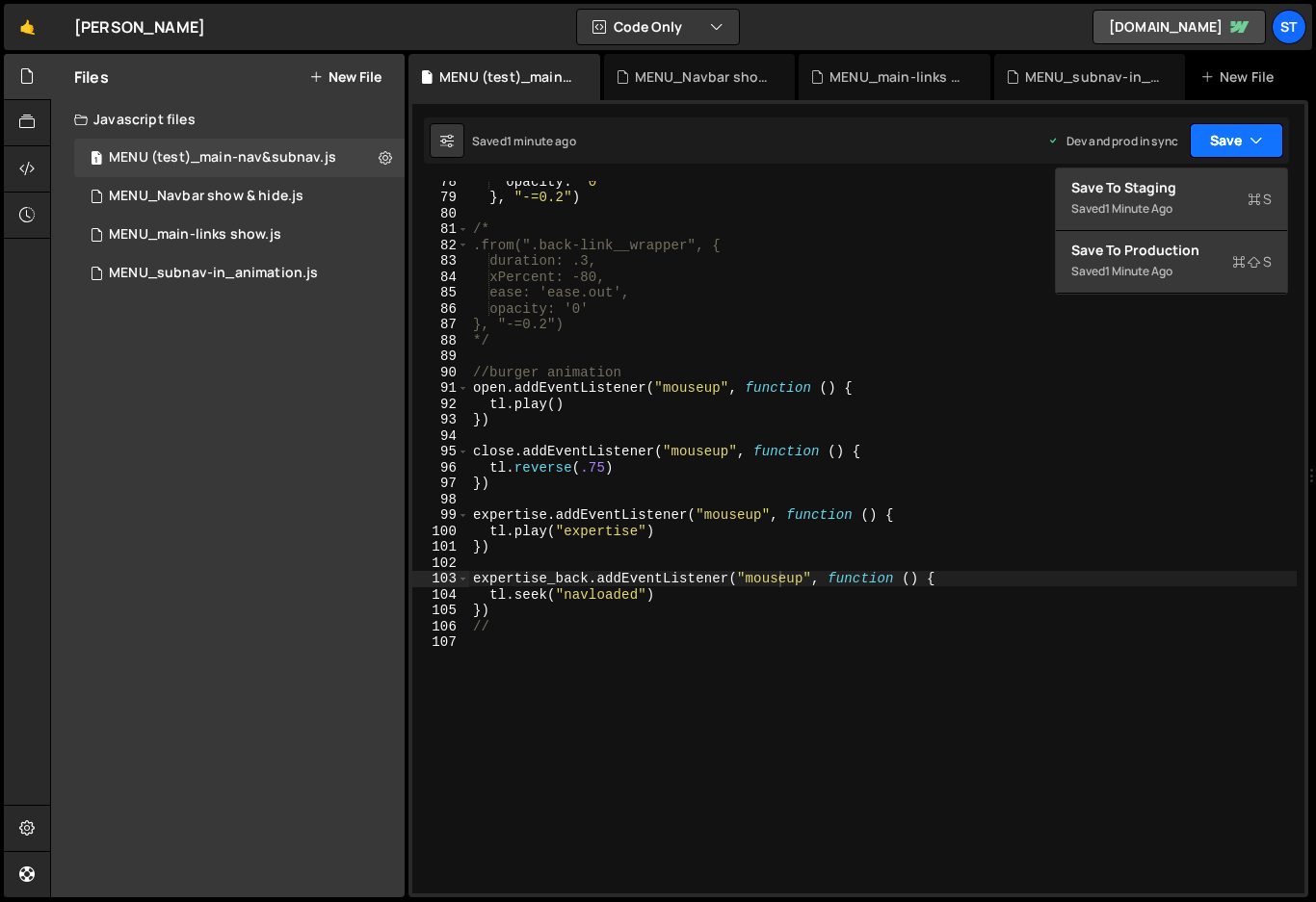
scroll to position [1231, 0]
click at [652, 597] on div "opacity : '0' } , "-=0.2" ) /* .from(".back-link__wrapper", { duration: .3, xPe…" at bounding box center [883, 545] width 827 height 745
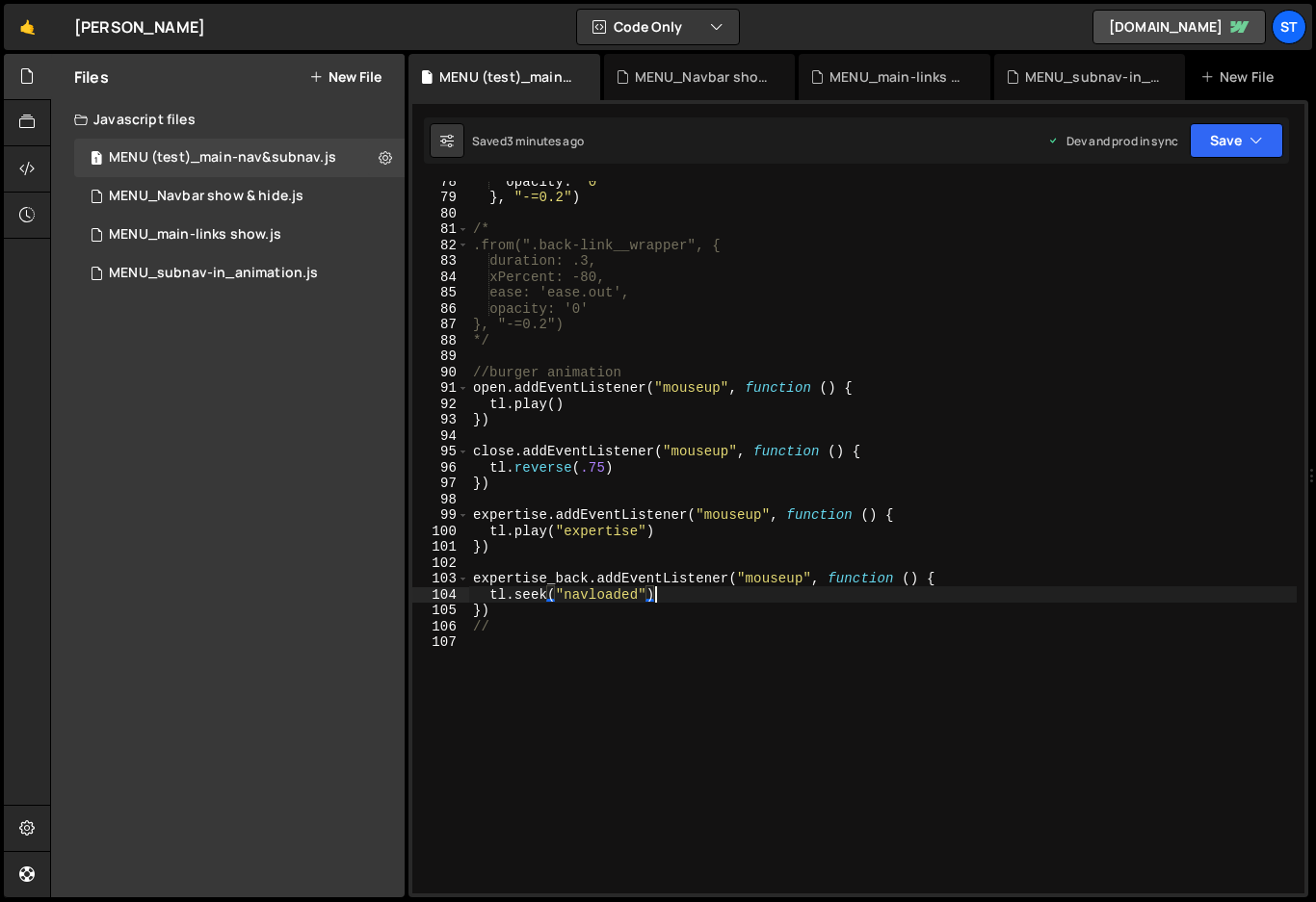
scroll to position [0, 12]
click at [778, 617] on div "opacity : '0' } , "-=0.2" ) /* .from(".back-link__wrapper", { duration: .3, xPe…" at bounding box center [883, 545] width 827 height 745
click at [1246, 141] on button "Save" at bounding box center [1236, 141] width 93 height 35
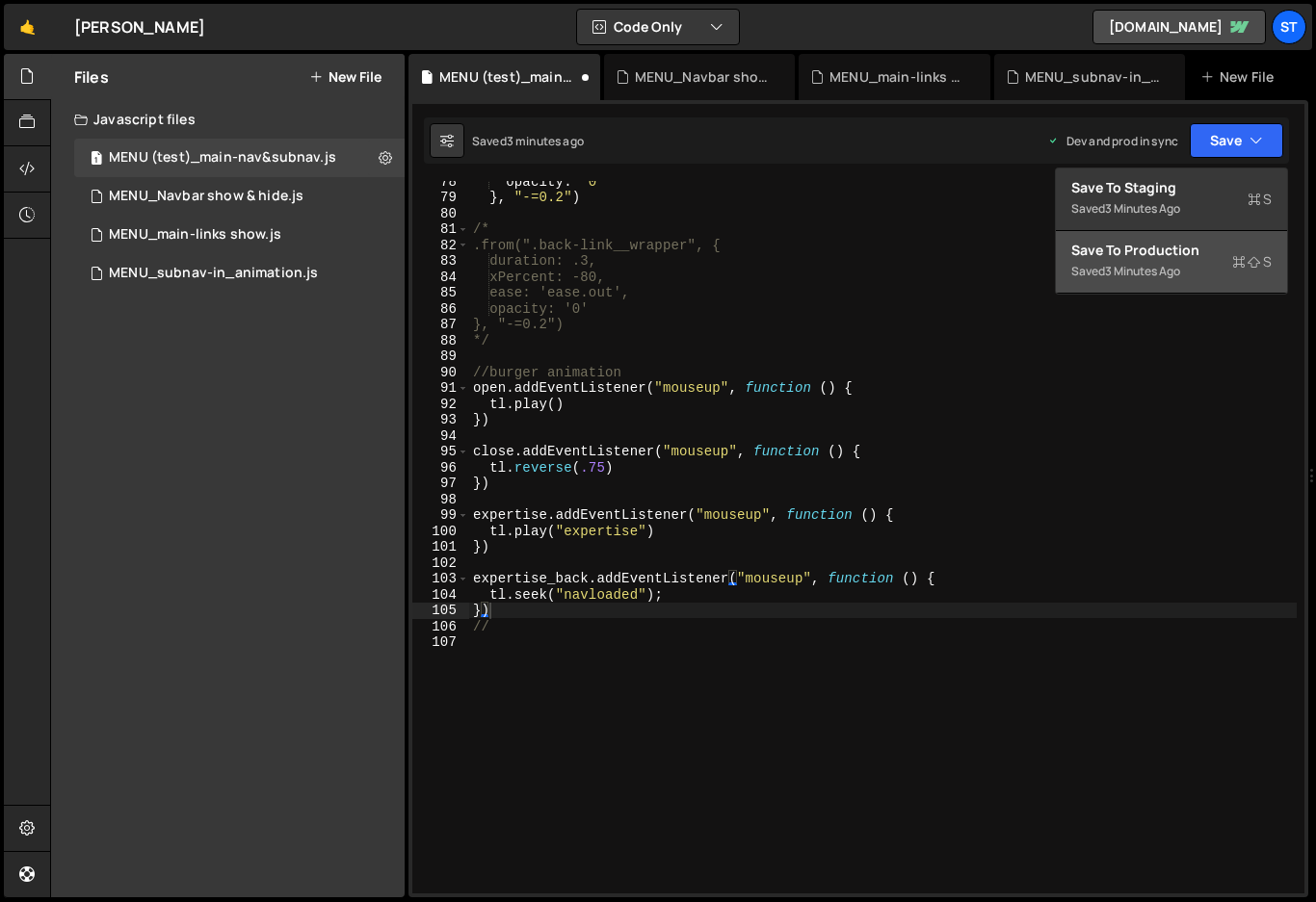
click at [1160, 264] on div "3 minutes ago" at bounding box center [1142, 271] width 75 height 17
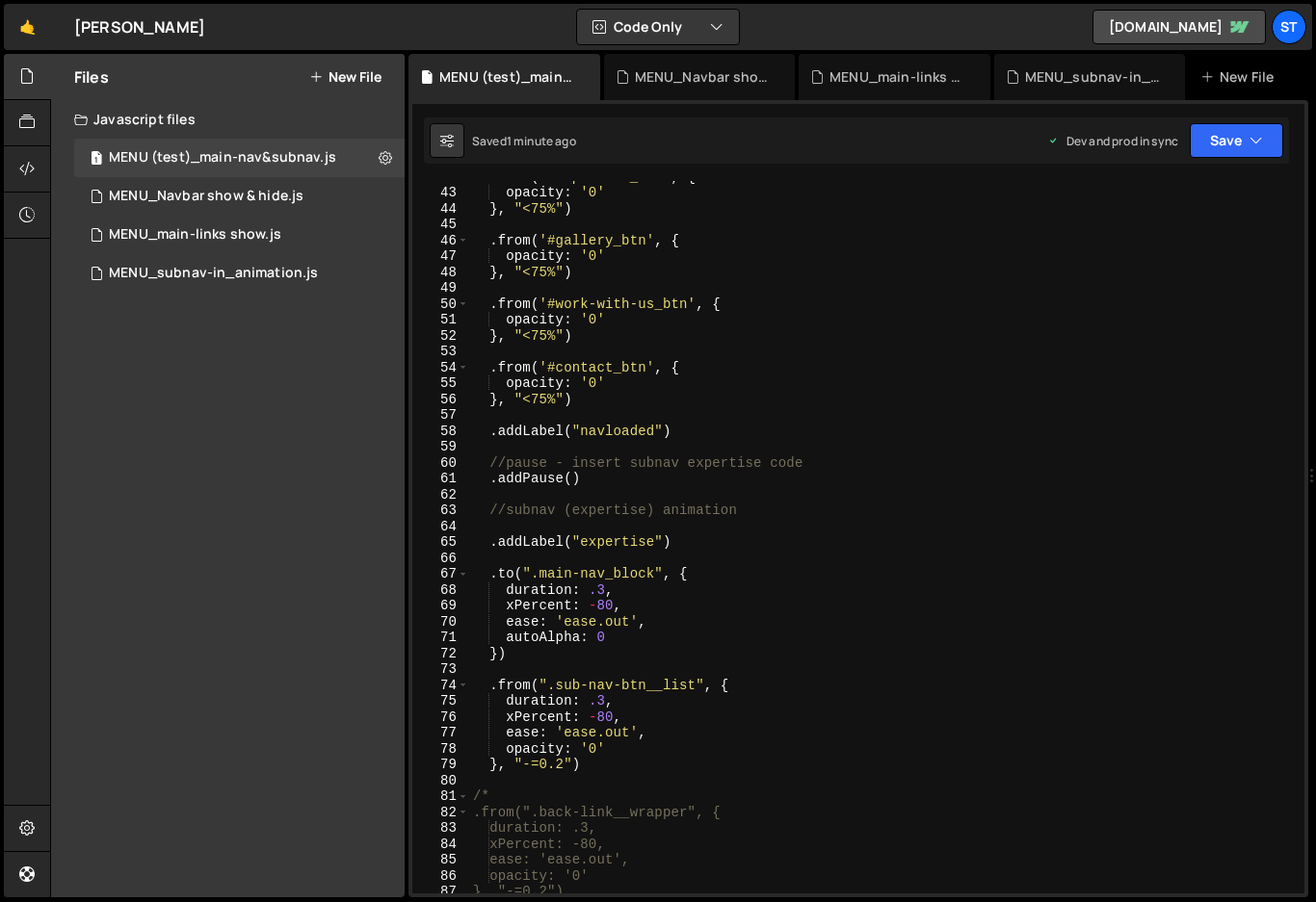
scroll to position [662, 0]
click at [671, 432] on div ". from ( '#expertise_btn' , { opacity : '0' } , "<75%" ) . from ( '#gallery_btn…" at bounding box center [883, 542] width 827 height 745
type textarea ".addLabel("navloaded")"
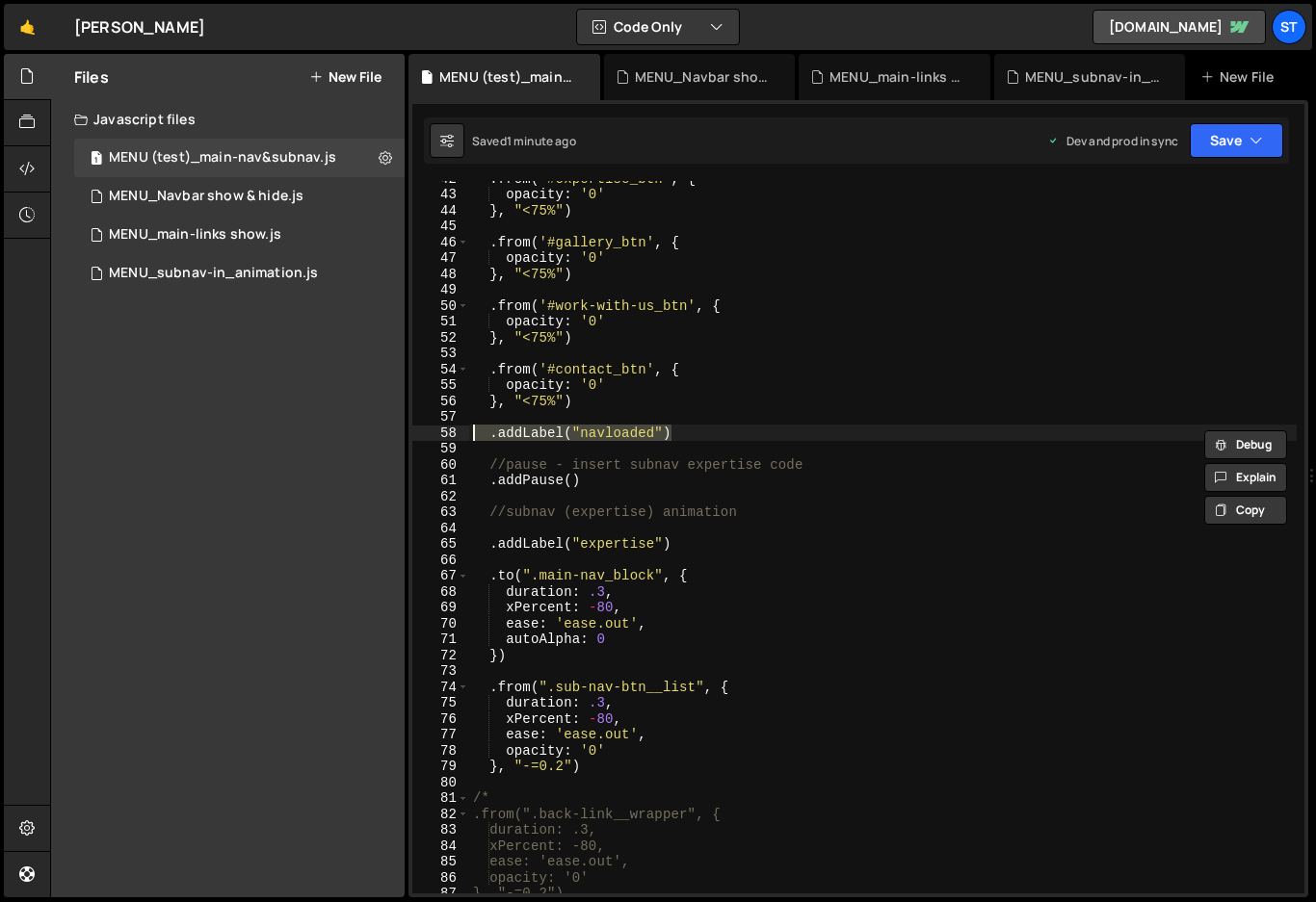
drag, startPoint x: 671, startPoint y: 432, endPoint x: 432, endPoint y: 433, distance: 239.0
click at [432, 433] on div ".addLabel("navloaded") 42 43 44 45 46 47 48 49 50 51 52 53 54 55 56 57 58 59 60…" at bounding box center [858, 537] width 892 height 712
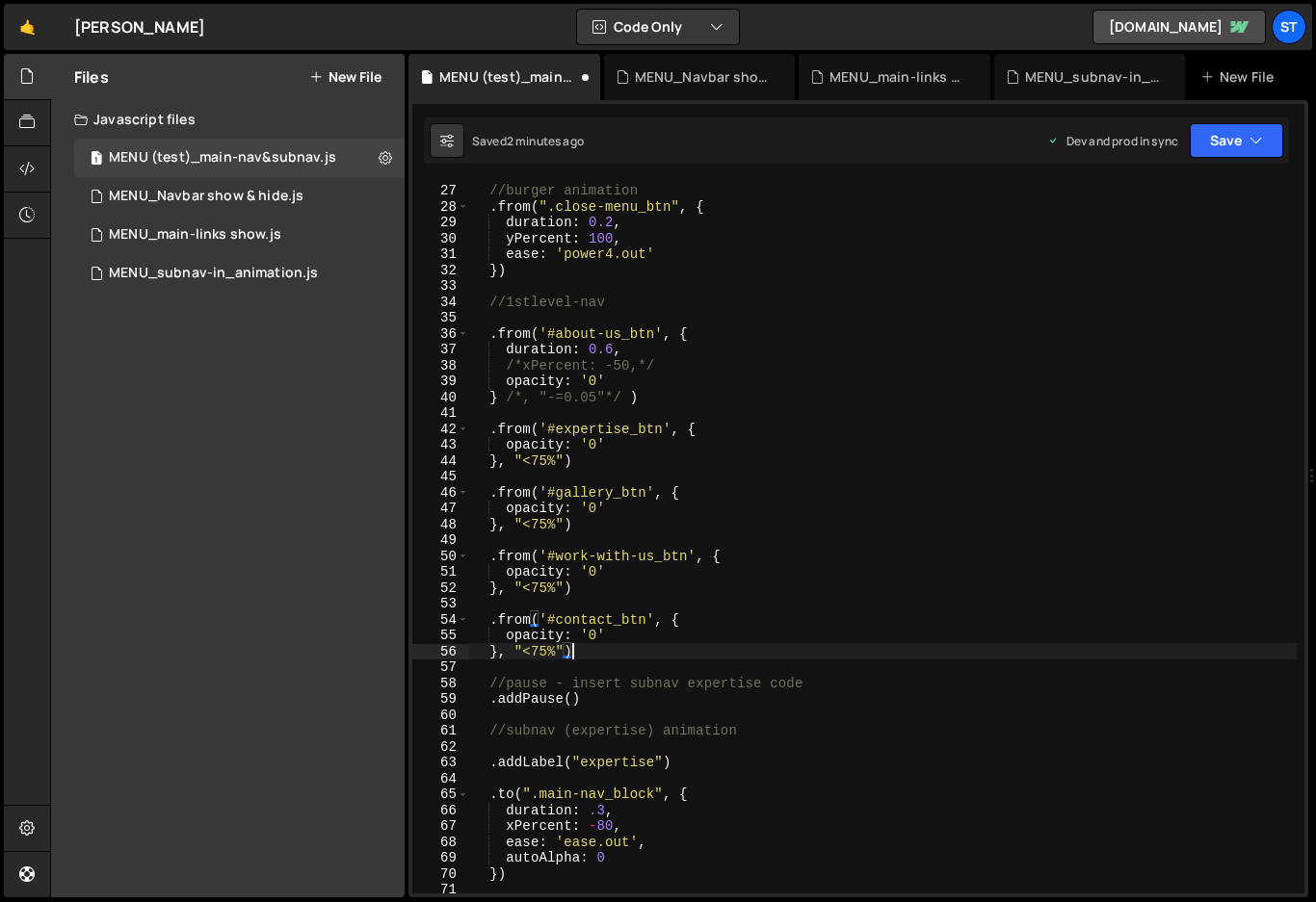
scroll to position [411, 0]
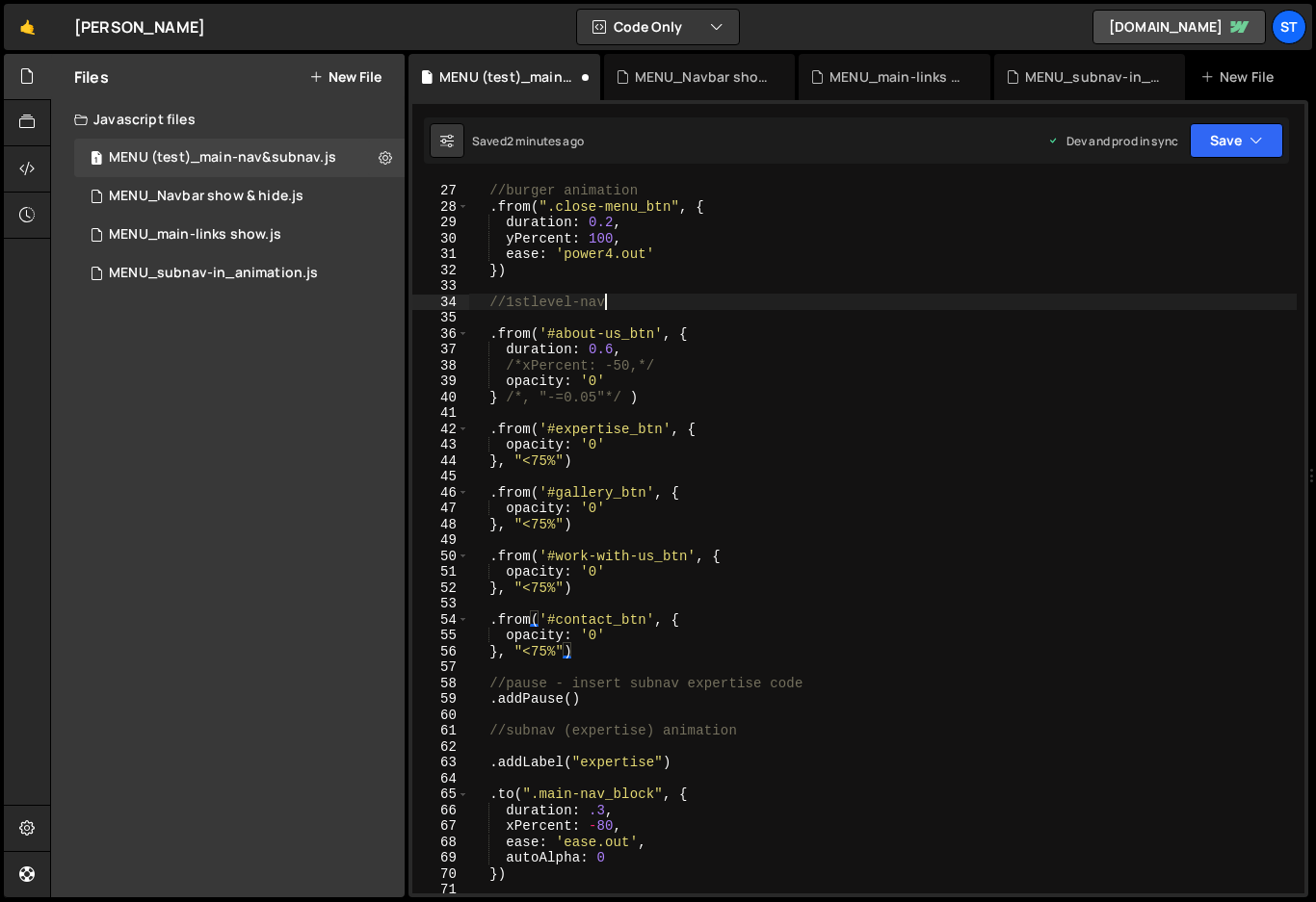
click at [607, 304] on div "//burger animation . from ( ".close-menu_btn" , { duration : 0.2 , yPercent : 1…" at bounding box center [883, 538] width 827 height 745
type textarea "//1stlevel-nav"
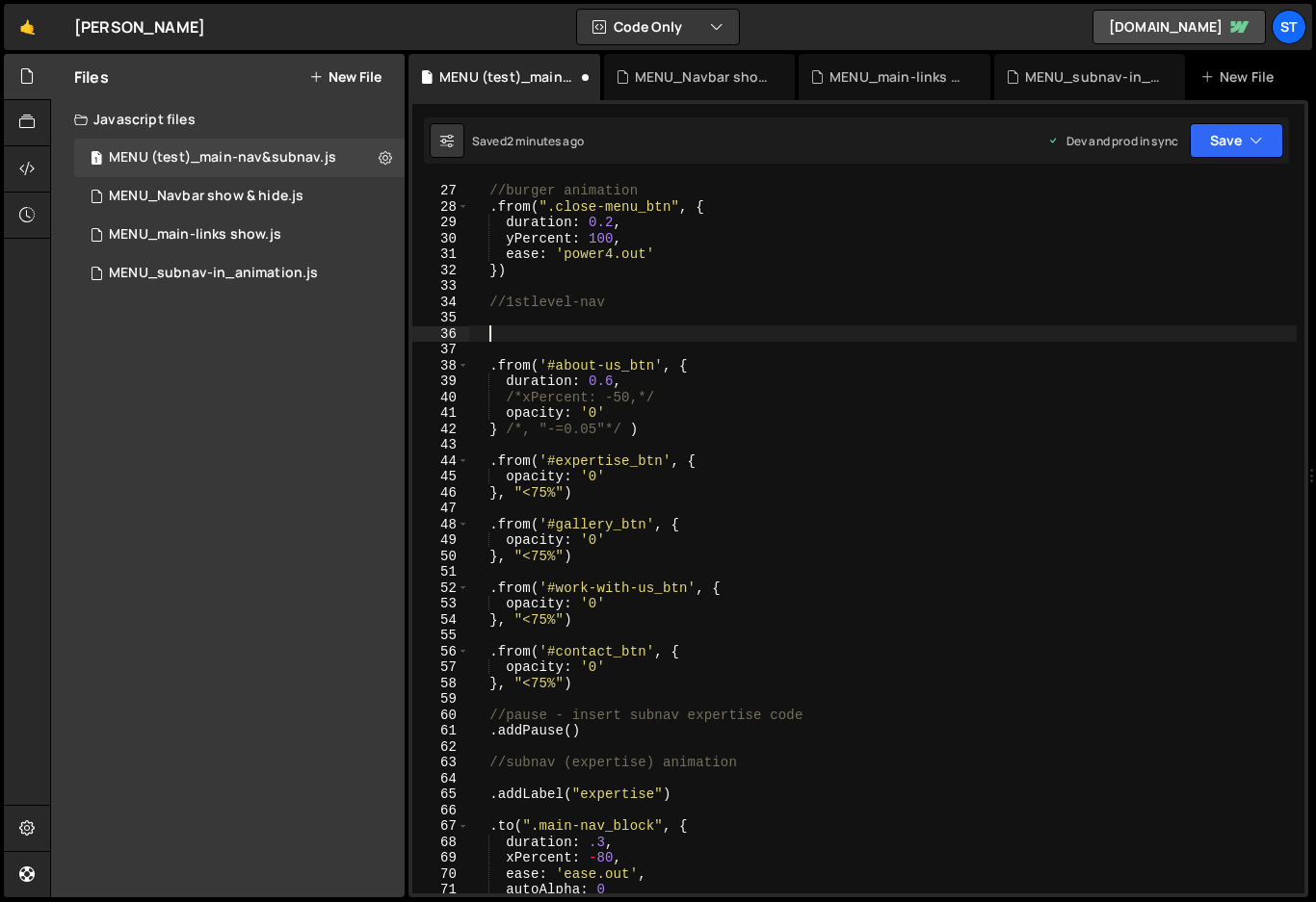
paste textarea ".addLabel("navloaded")"
type textarea ".addLabel("navloaded")"
click at [1248, 136] on button "Save" at bounding box center [1236, 141] width 93 height 35
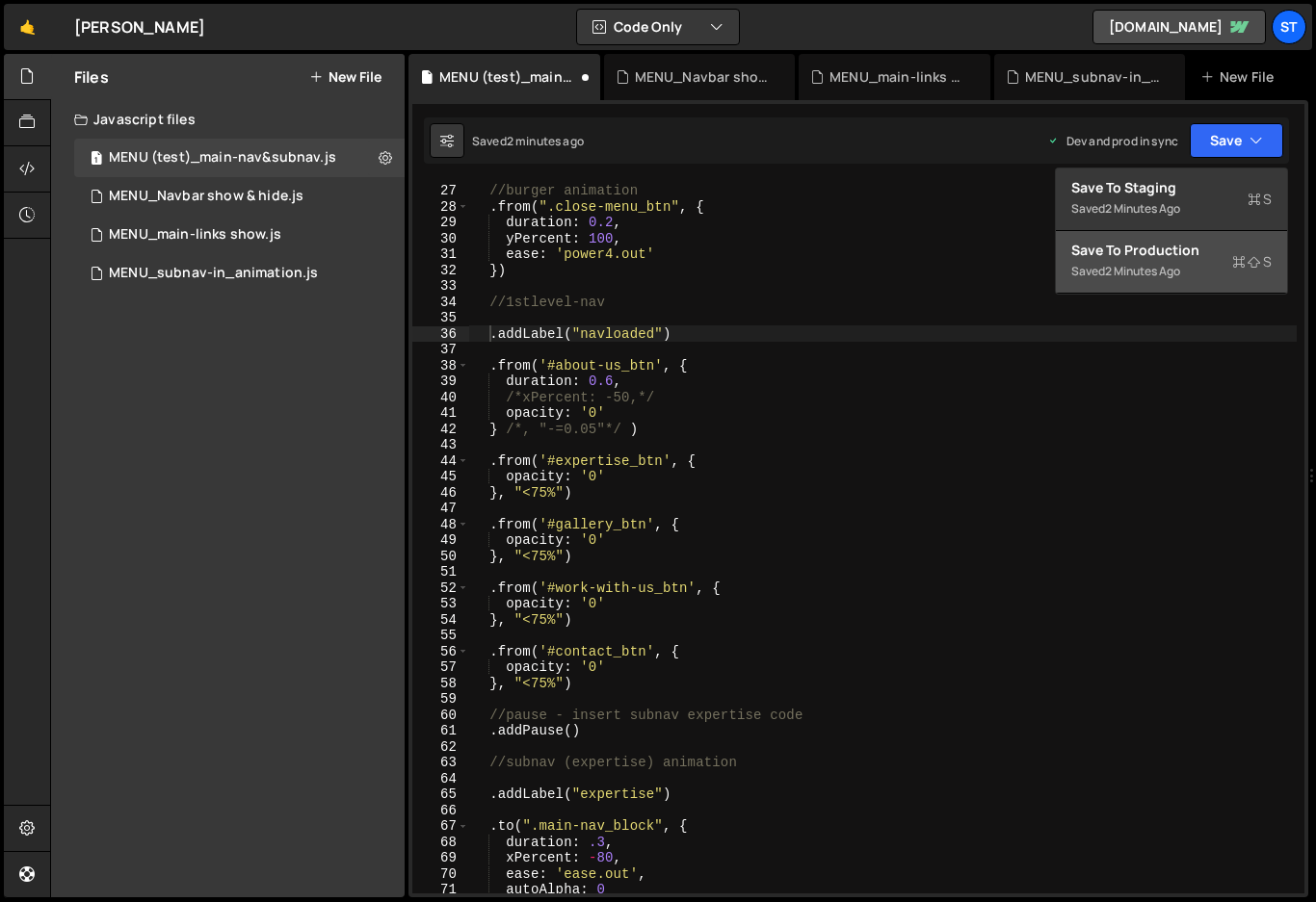
click at [1157, 256] on div "Save to Production S" at bounding box center [1171, 251] width 200 height 19
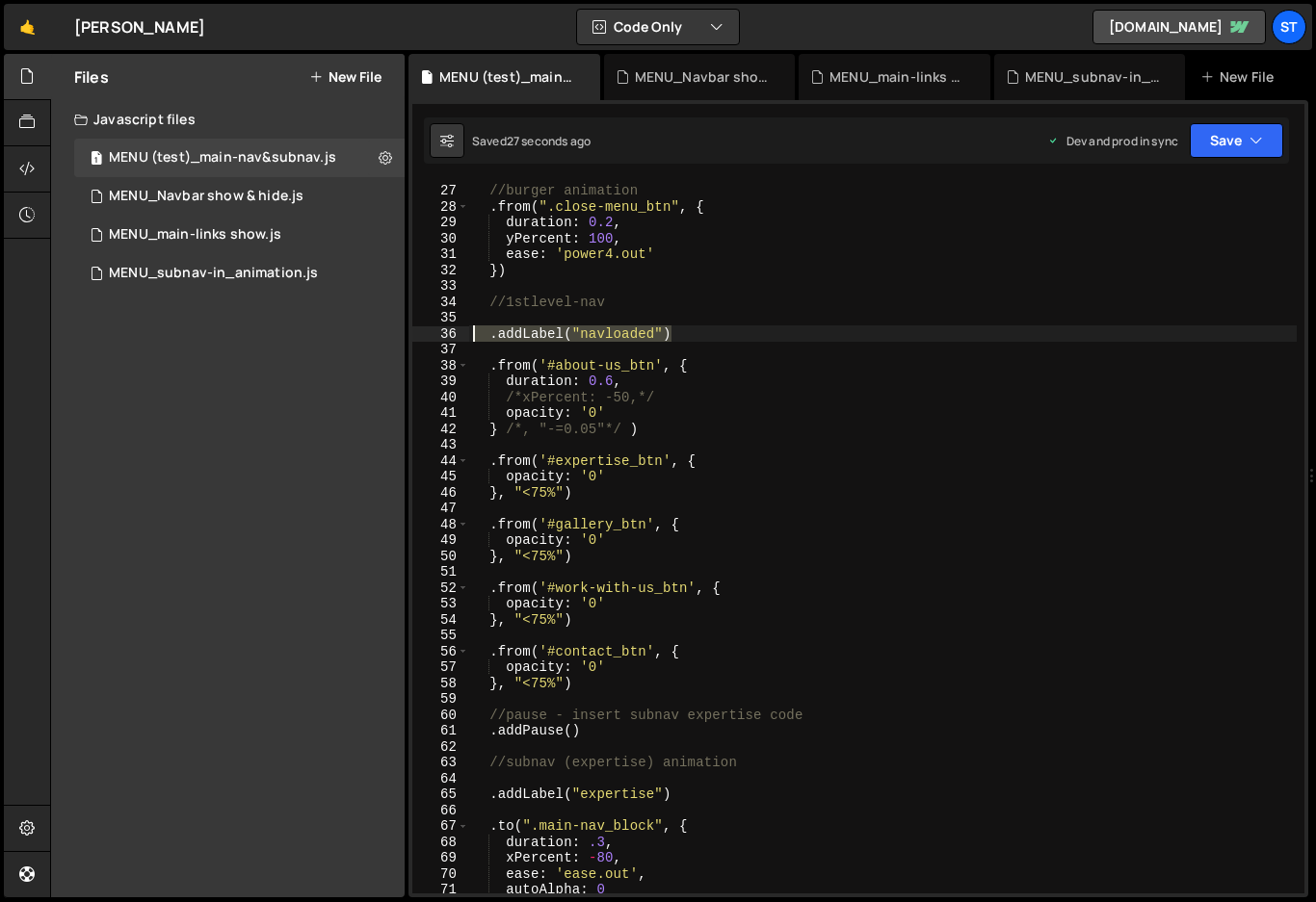
drag, startPoint x: 679, startPoint y: 335, endPoint x: 439, endPoint y: 333, distance: 240.0
click at [439, 333] on div ".addLabel("navloaded") 26 27 28 29 30 31 32 33 34 35 36 37 38 39 40 41 42 43 44…" at bounding box center [858, 537] width 892 height 712
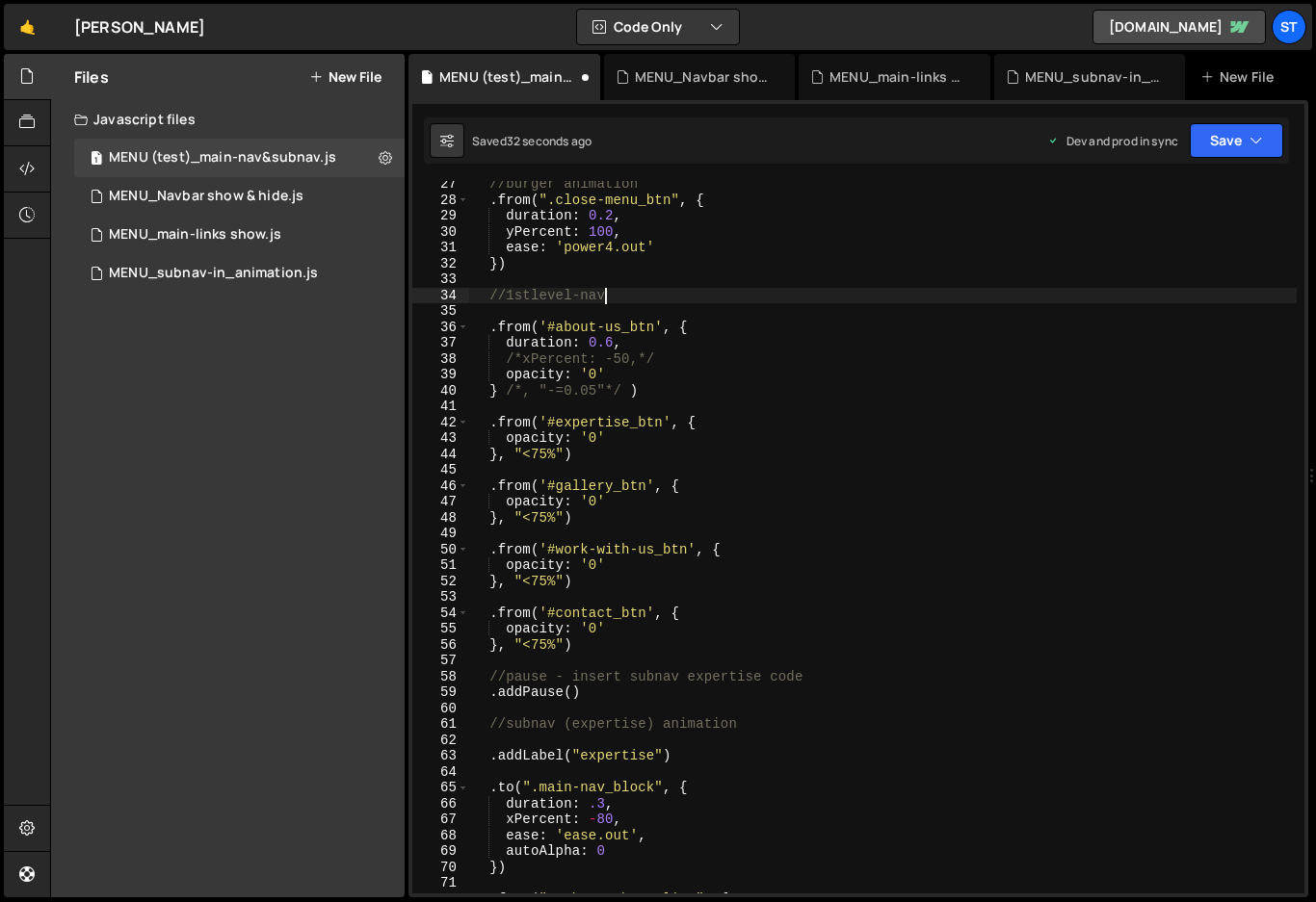
scroll to position [420, 0]
click at [581, 644] on div "//burger animation . from ( ".close-menu_btn" , { duration : 0.2 , yPercent : 1…" at bounding box center [883, 546] width 827 height 745
type textarea "}, "<75%")"
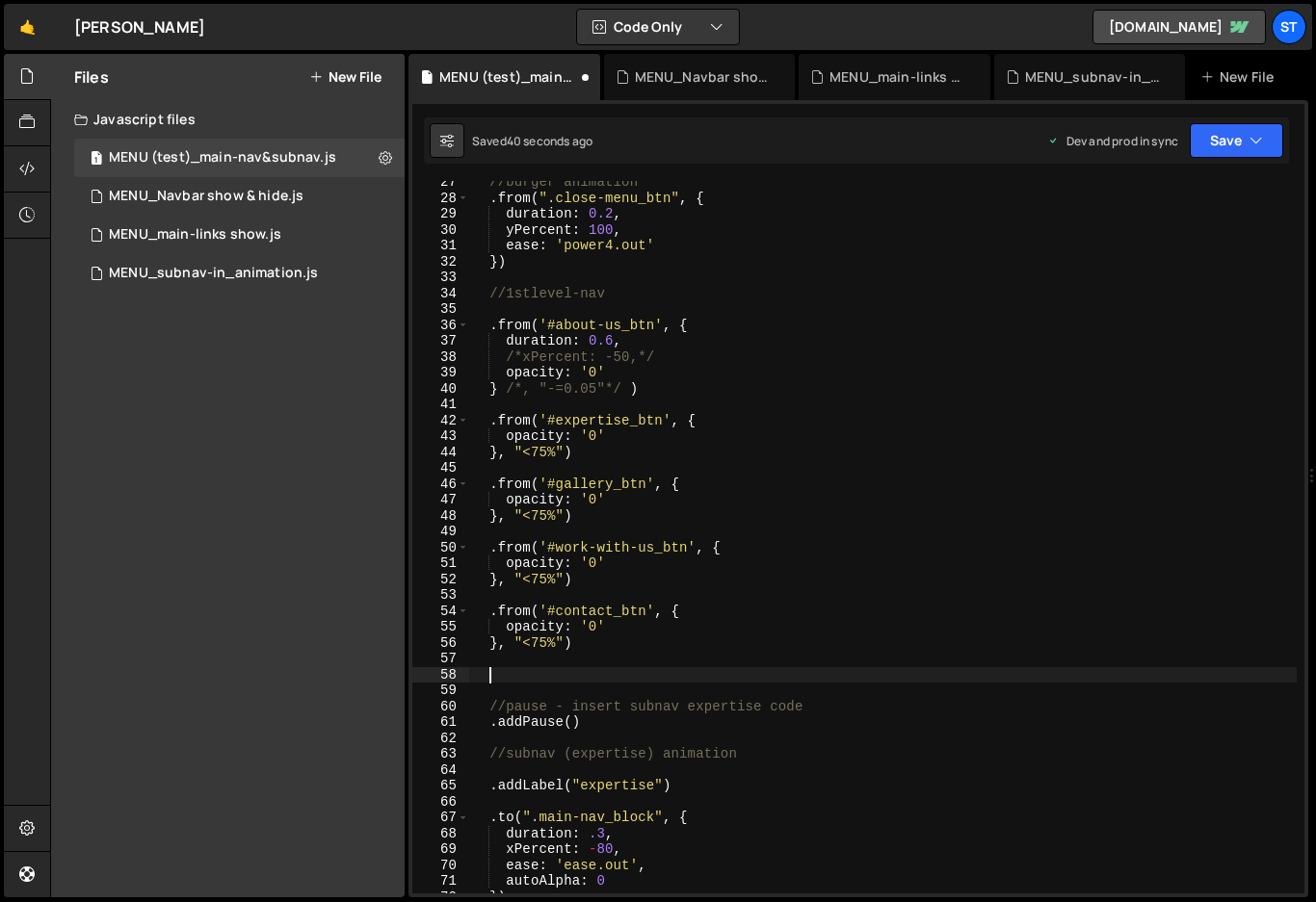
paste textarea ".addLabel("navloaded")"
type textarea ".addLabel("navloaded")"
click at [1241, 134] on button "Save" at bounding box center [1236, 141] width 93 height 35
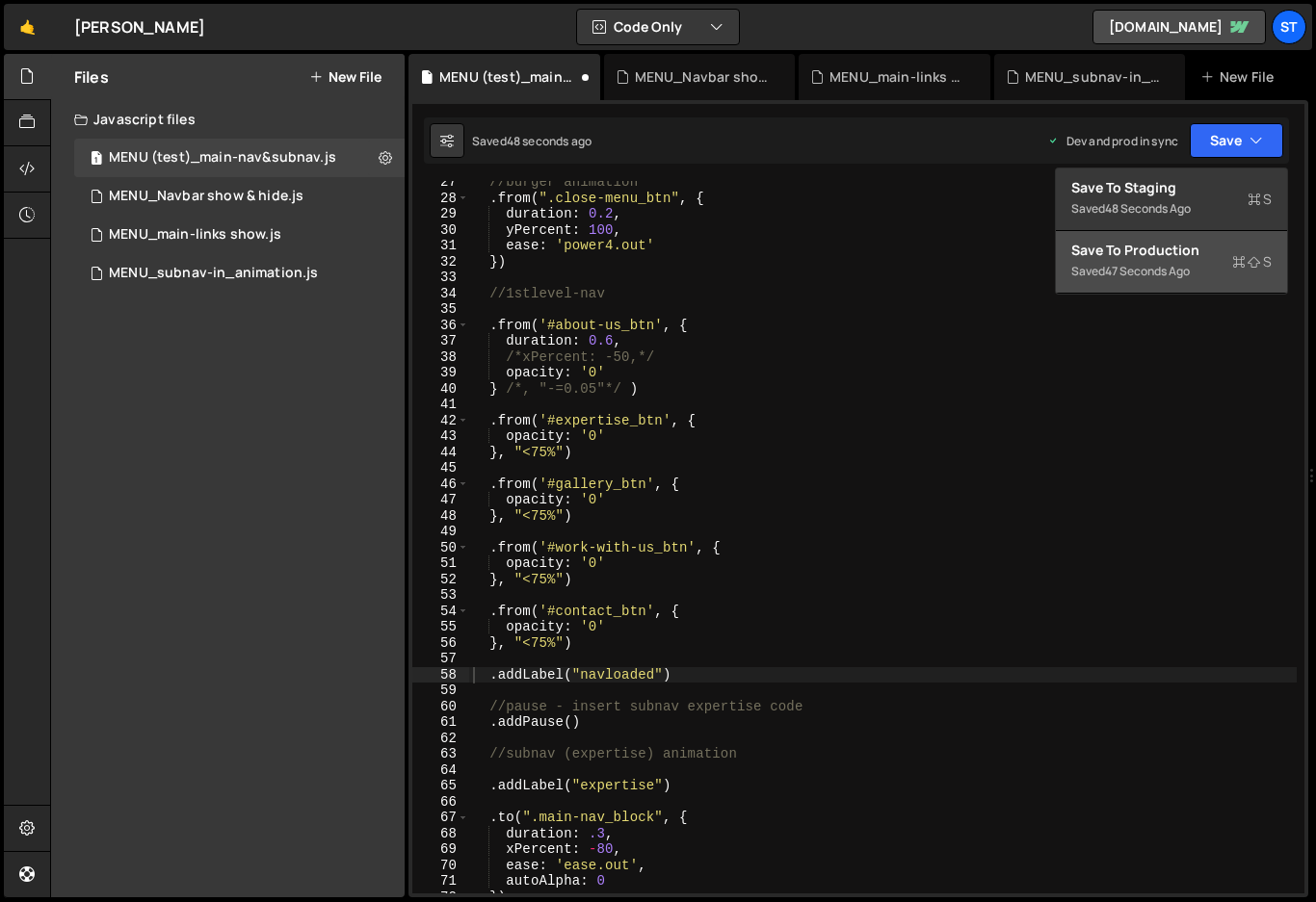
click at [1172, 241] on div "Save to Production S" at bounding box center [1171, 251] width 200 height 19
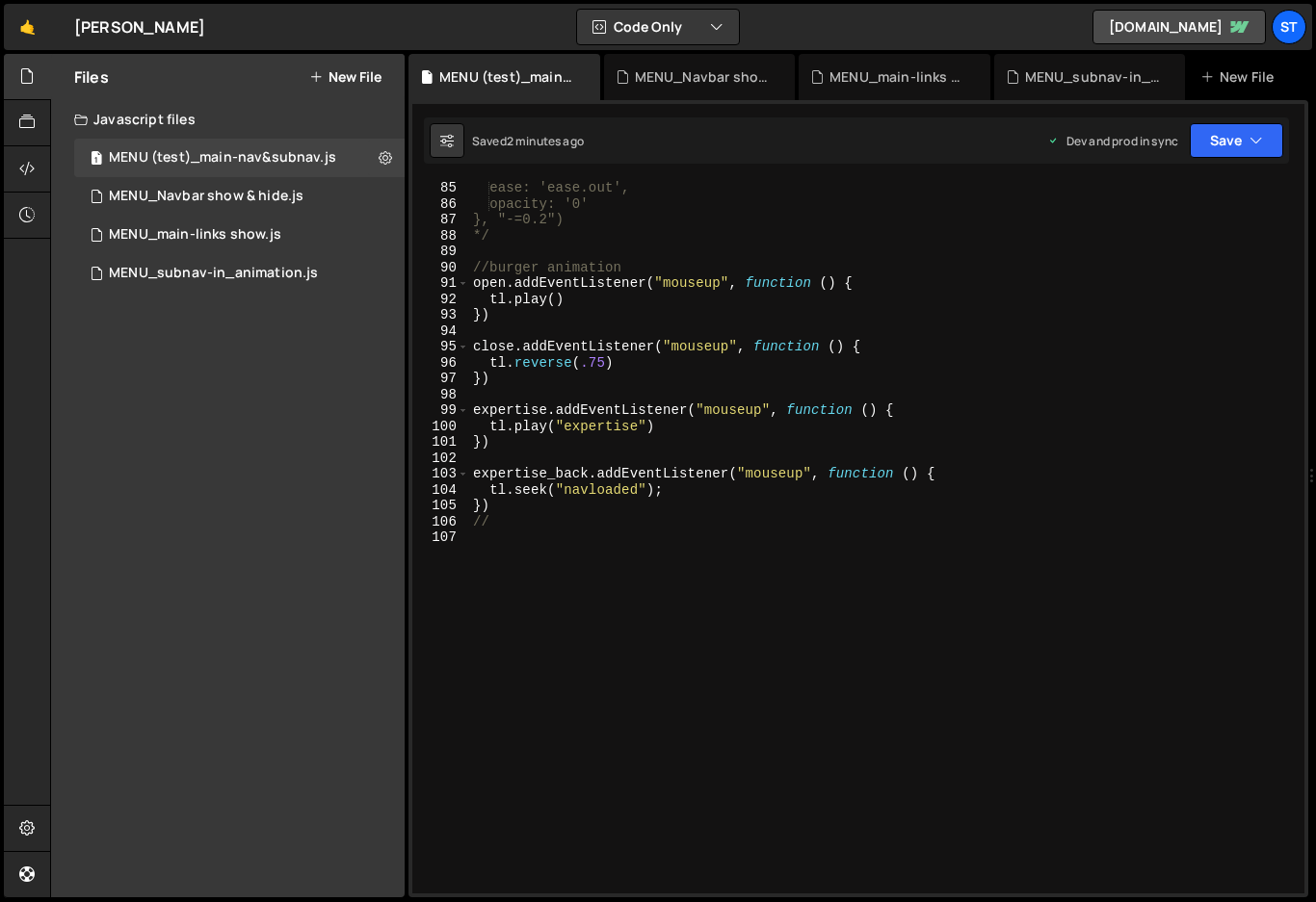
scroll to position [1262, 0]
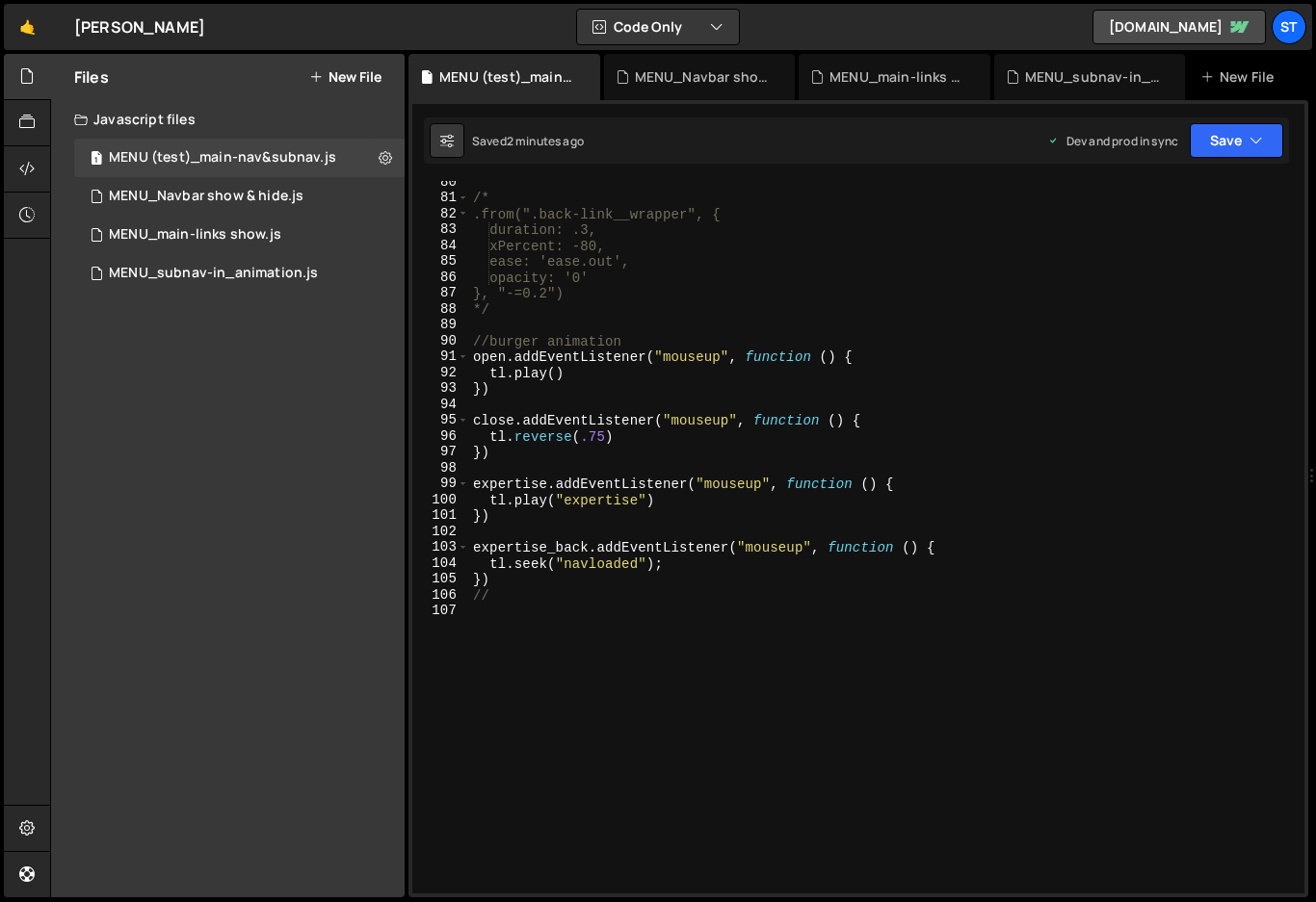
click at [476, 424] on div "/* .from(".back-link__wrapper", { duration: .3, xPercent: -80, ease: 'ease.out'…" at bounding box center [883, 546] width 827 height 745
click at [480, 438] on div "/* .from(".back-link__wrapper", { duration: .3, xPercent: -80, ease: 'ease.out'…" at bounding box center [883, 546] width 827 height 745
click at [474, 454] on div "/* .from(".back-link__wrapper", { duration: .3, xPercent: -80, ease: 'ease.out'…" at bounding box center [883, 546] width 827 height 745
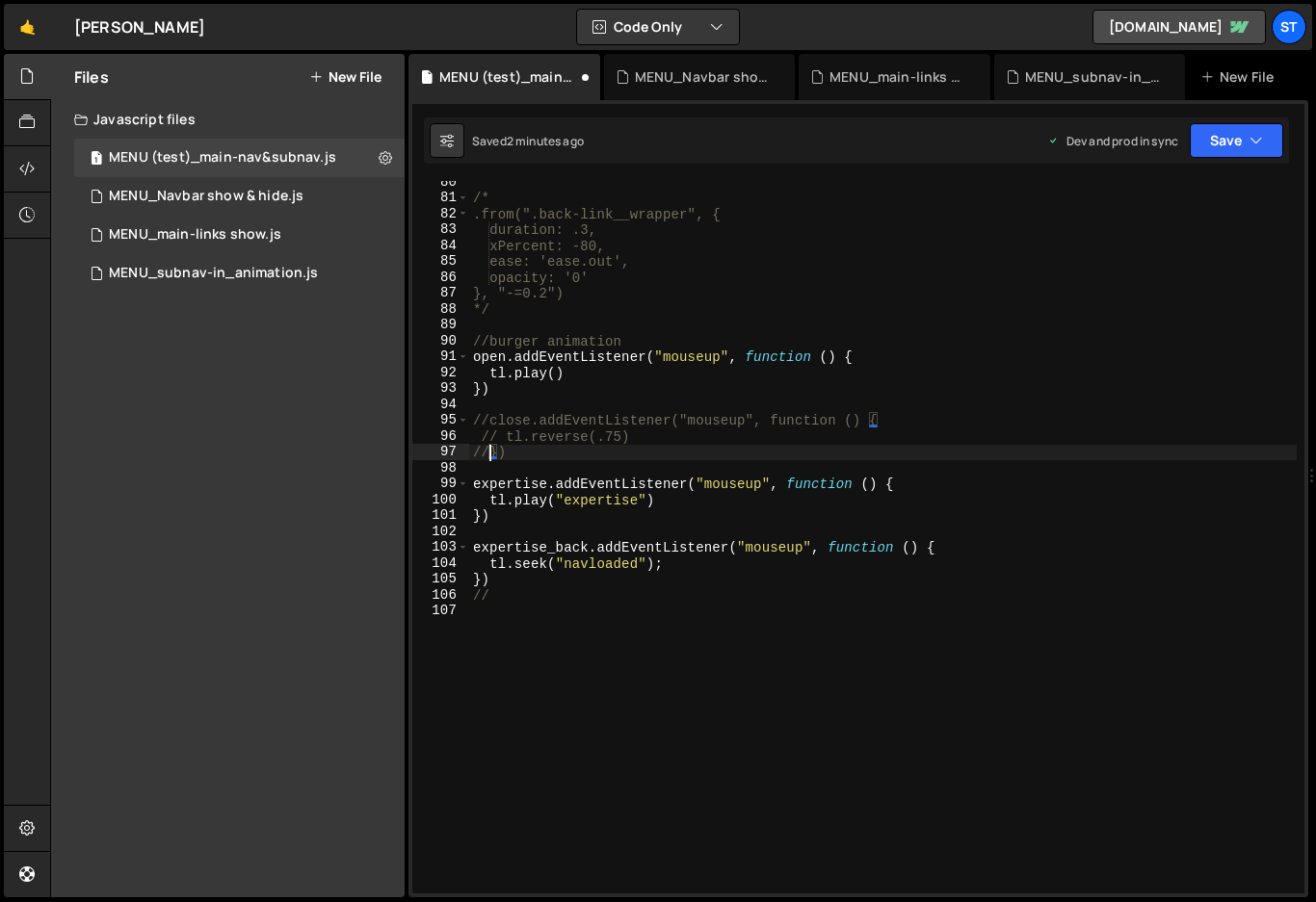
scroll to position [0, 0]
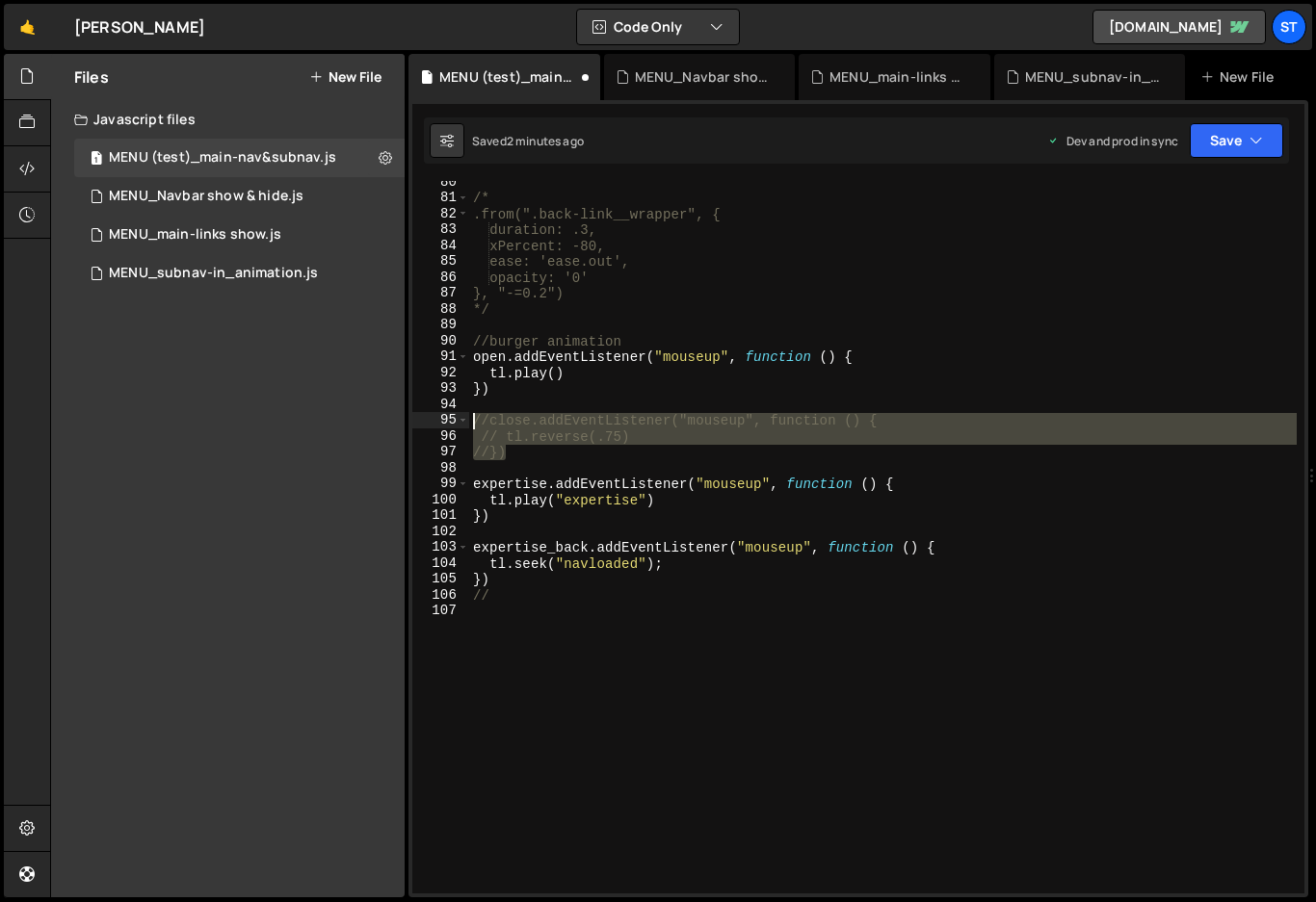
drag, startPoint x: 553, startPoint y: 449, endPoint x: 454, endPoint y: 422, distance: 102.6
click at [454, 422] on div "//}) 80 81 82 83 84 85 86 87 88 89 90 91 92 93 94 95 96 97 98 99 100 101 102 10…" at bounding box center [858, 537] width 892 height 712
type textarea "//})"
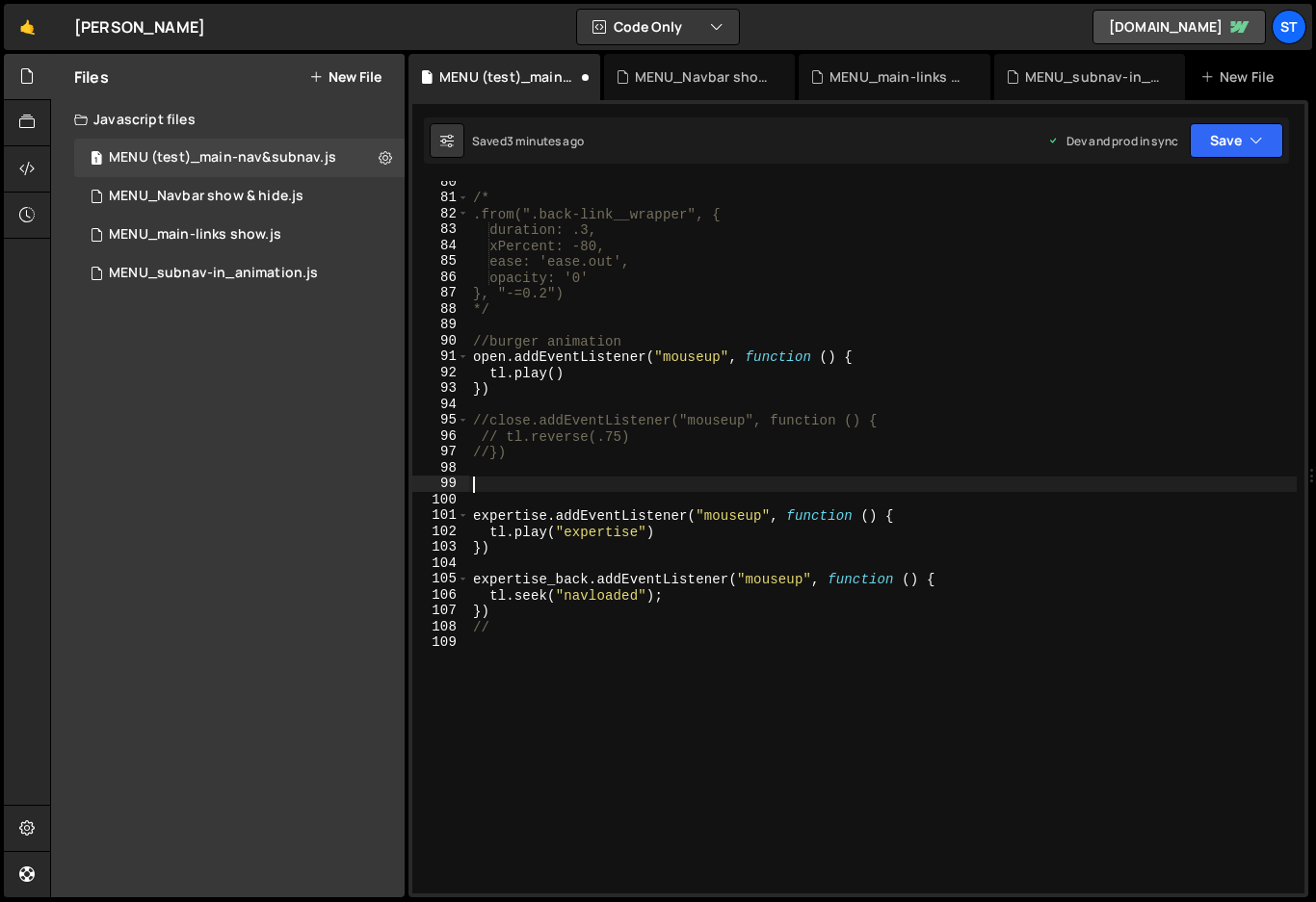
paste textarea "//})"
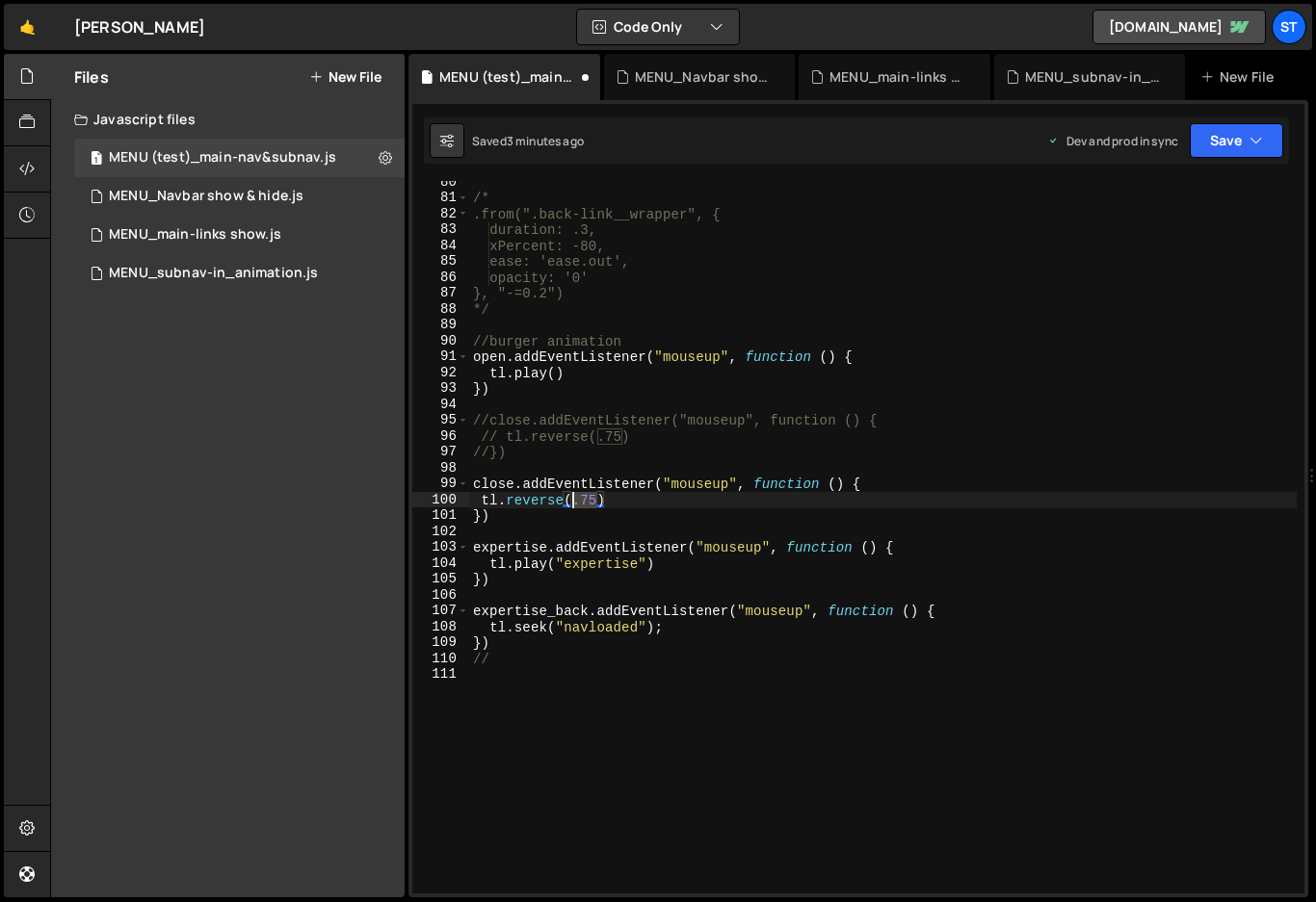
drag, startPoint x: 596, startPoint y: 498, endPoint x: 573, endPoint y: 498, distance: 23.0
click at [573, 498] on div "/* .from(".back-link__wrapper", { duration: .3, xPercent: -80, ease: 'ease.out'…" at bounding box center [883, 546] width 827 height 745
click at [939, 495] on div "/* .from(".back-link__wrapper", { duration: .3, xPercent: -80, ease: 'ease.out'…" at bounding box center [883, 546] width 827 height 745
click at [1243, 142] on button "Save" at bounding box center [1236, 141] width 93 height 35
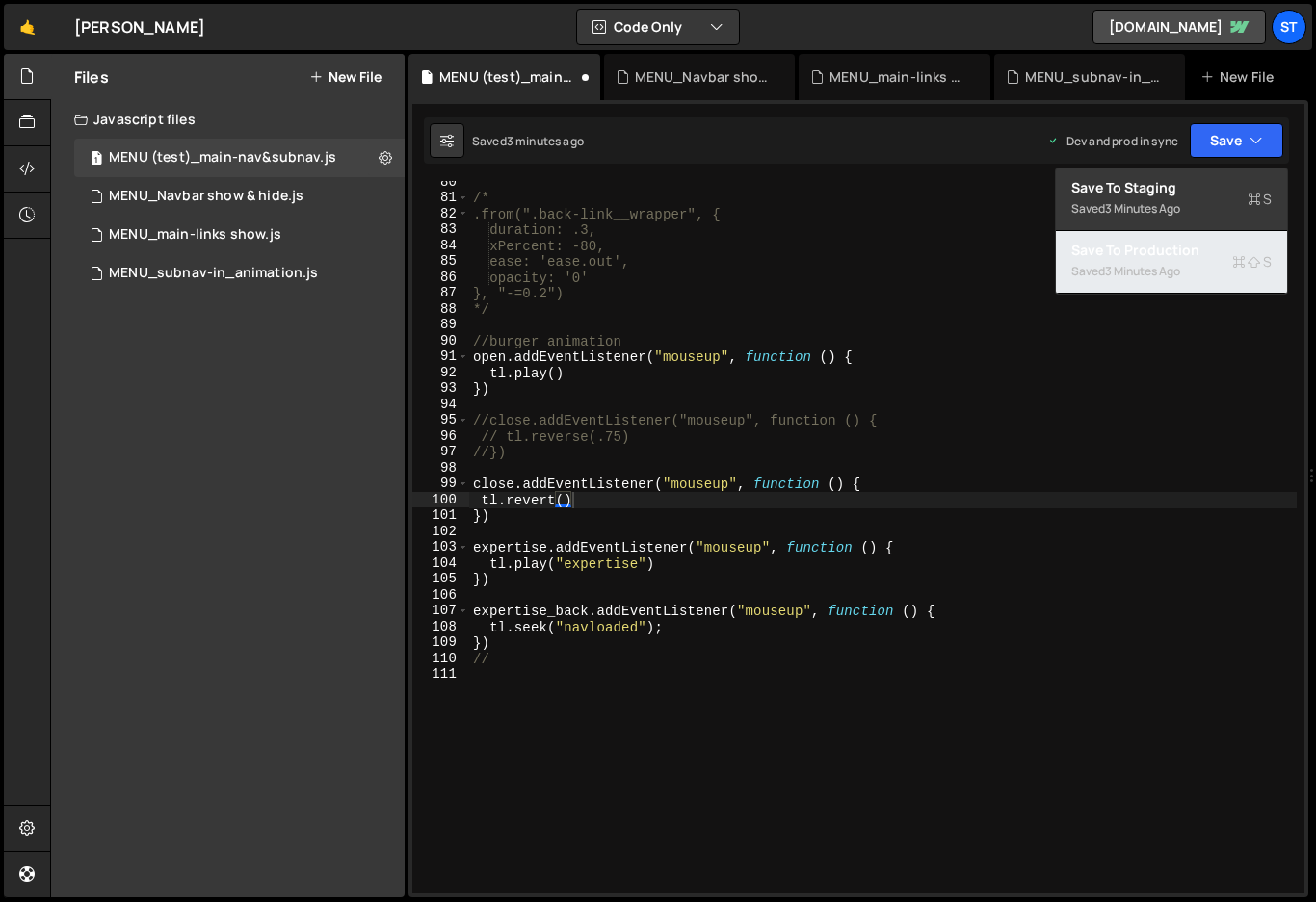
click at [1166, 260] on div "Saved 3 minutes ago" at bounding box center [1171, 272] width 200 height 23
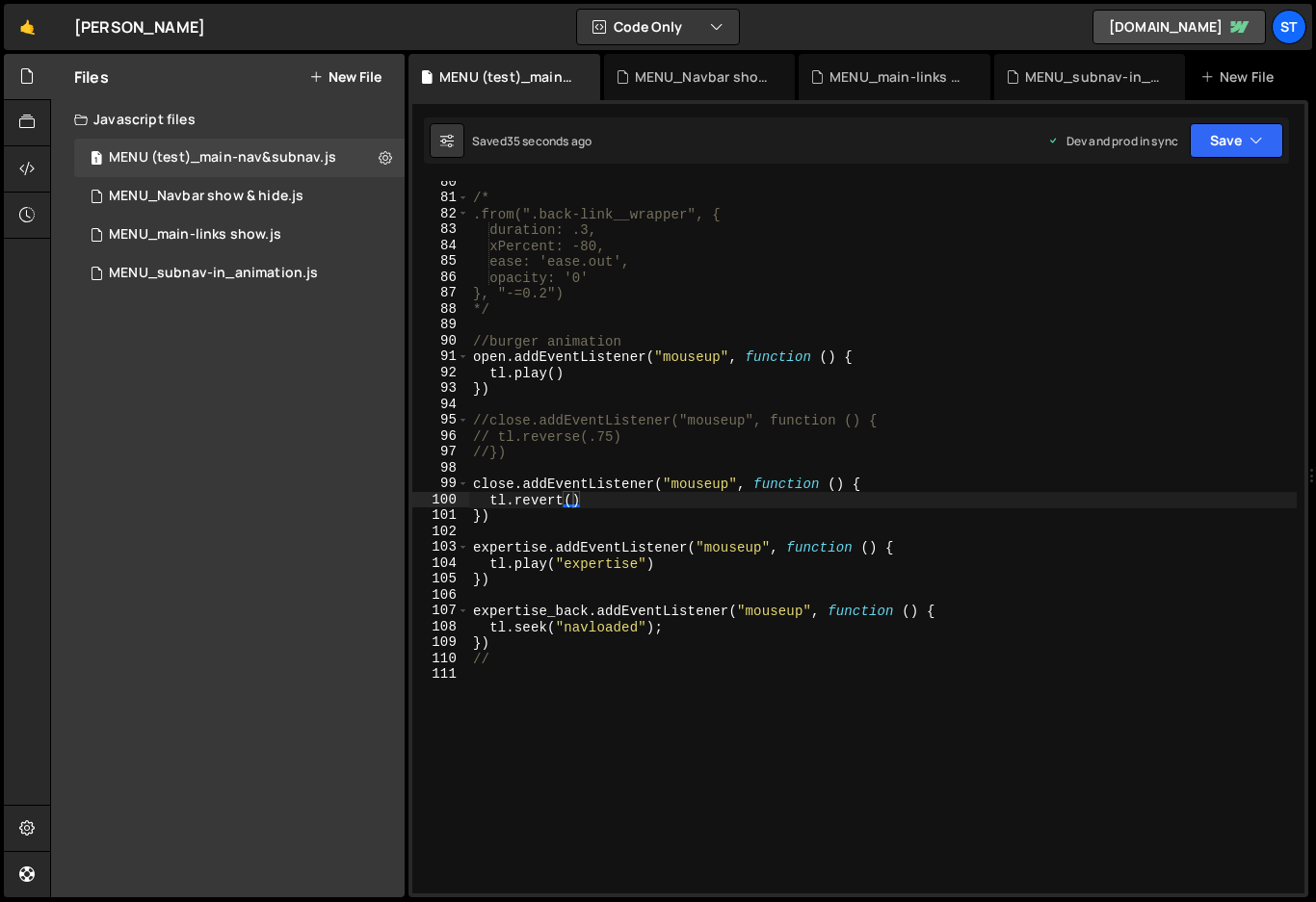
scroll to position [0, 0]
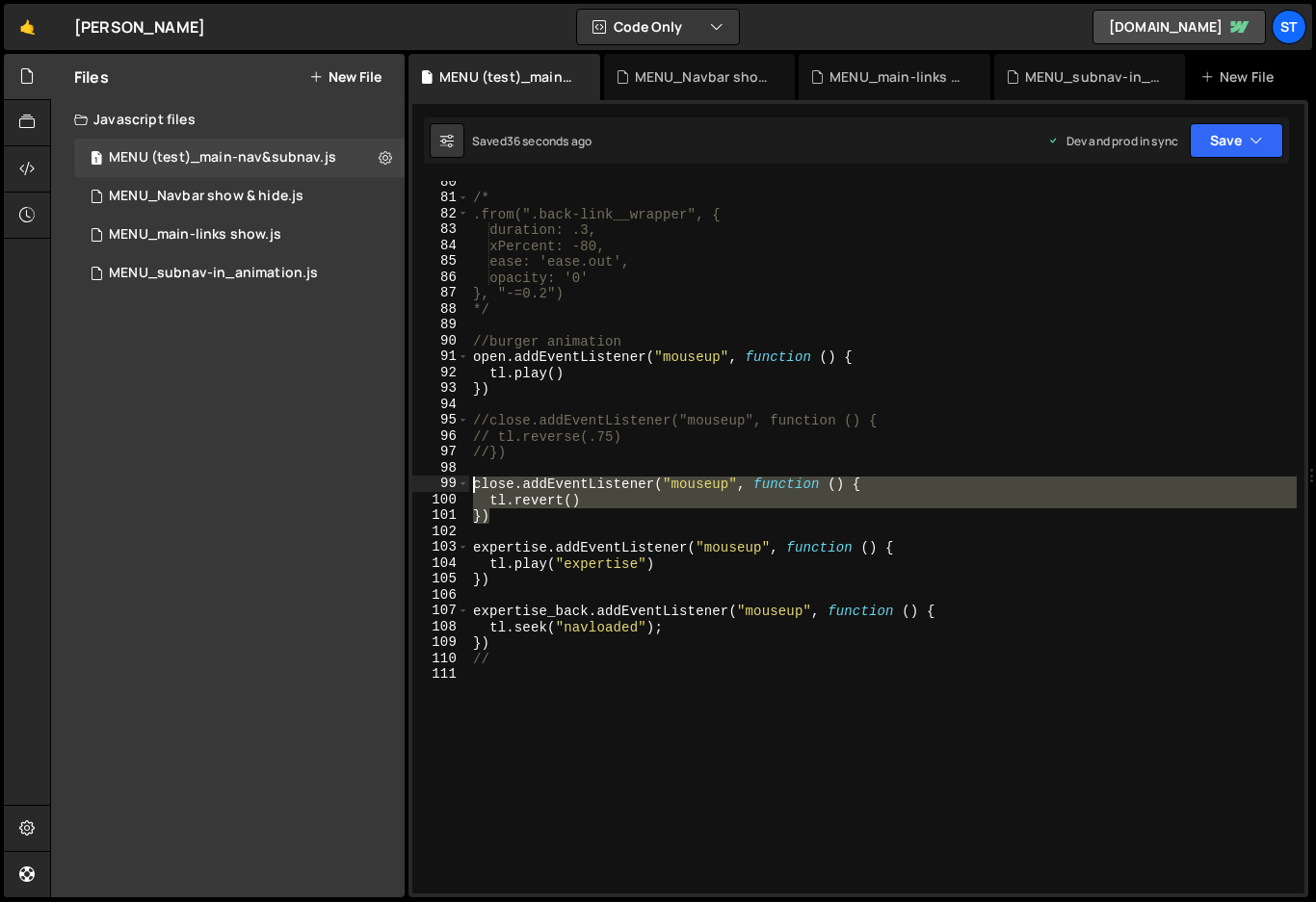
drag, startPoint x: 509, startPoint y: 516, endPoint x: 419, endPoint y: 480, distance: 96.9
click at [419, 480] on div "}) 80 81 82 83 84 85 86 87 88 89 90 91 92 93 94 95 96 97 98 99 100 101 102 103 …" at bounding box center [858, 537] width 892 height 712
type textarea "close.addEventListener("mouseup", function () { tl.revert()"
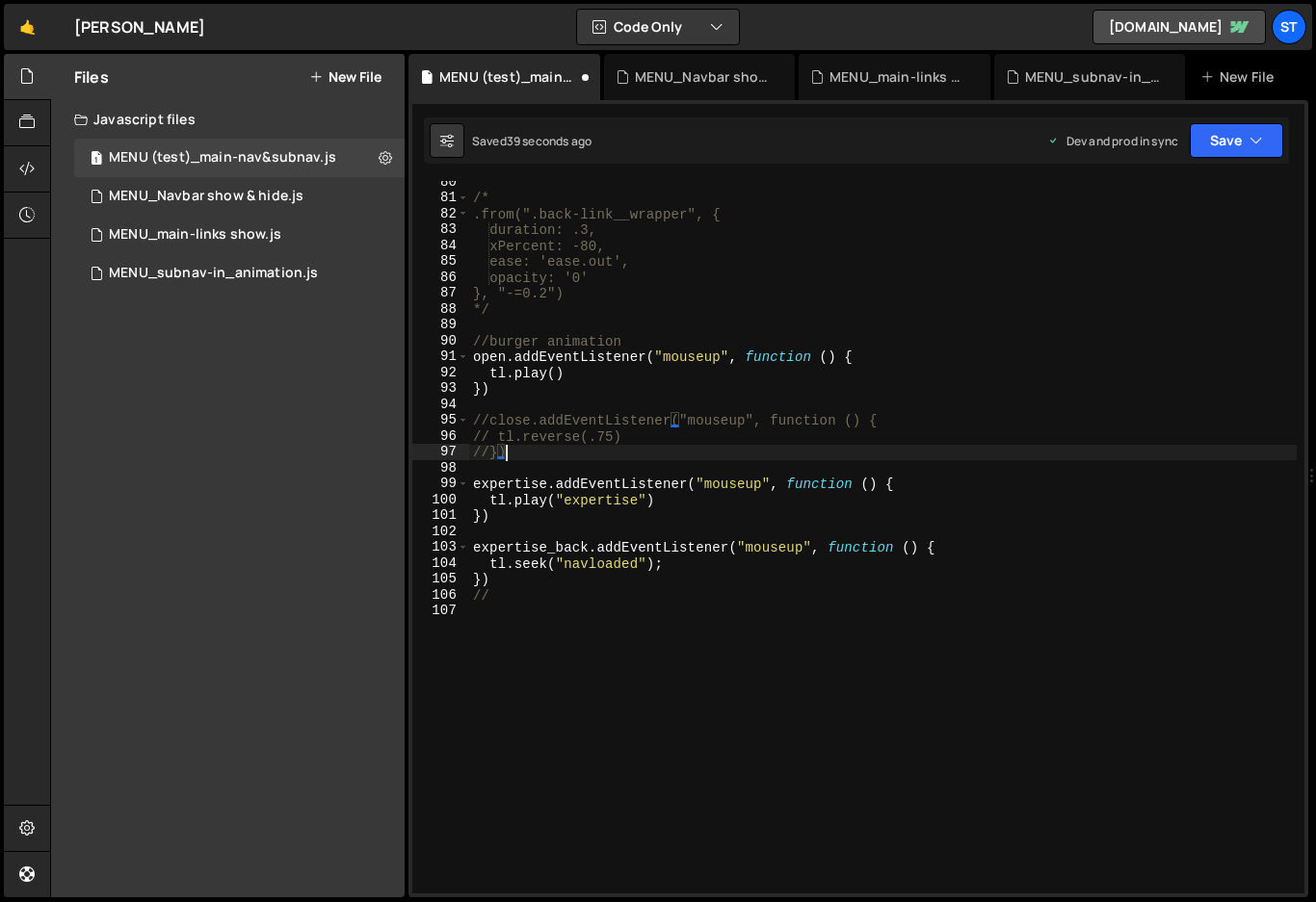
click at [486, 451] on div "/* .from(".back-link__wrapper", { duration: .3, xPercent: -80, ease: 'ease.out'…" at bounding box center [883, 546] width 827 height 745
click at [496, 439] on div "/* .from(".back-link__wrapper", { duration: .3, xPercent: -80, ease: 'ease.out'…" at bounding box center [883, 546] width 827 height 745
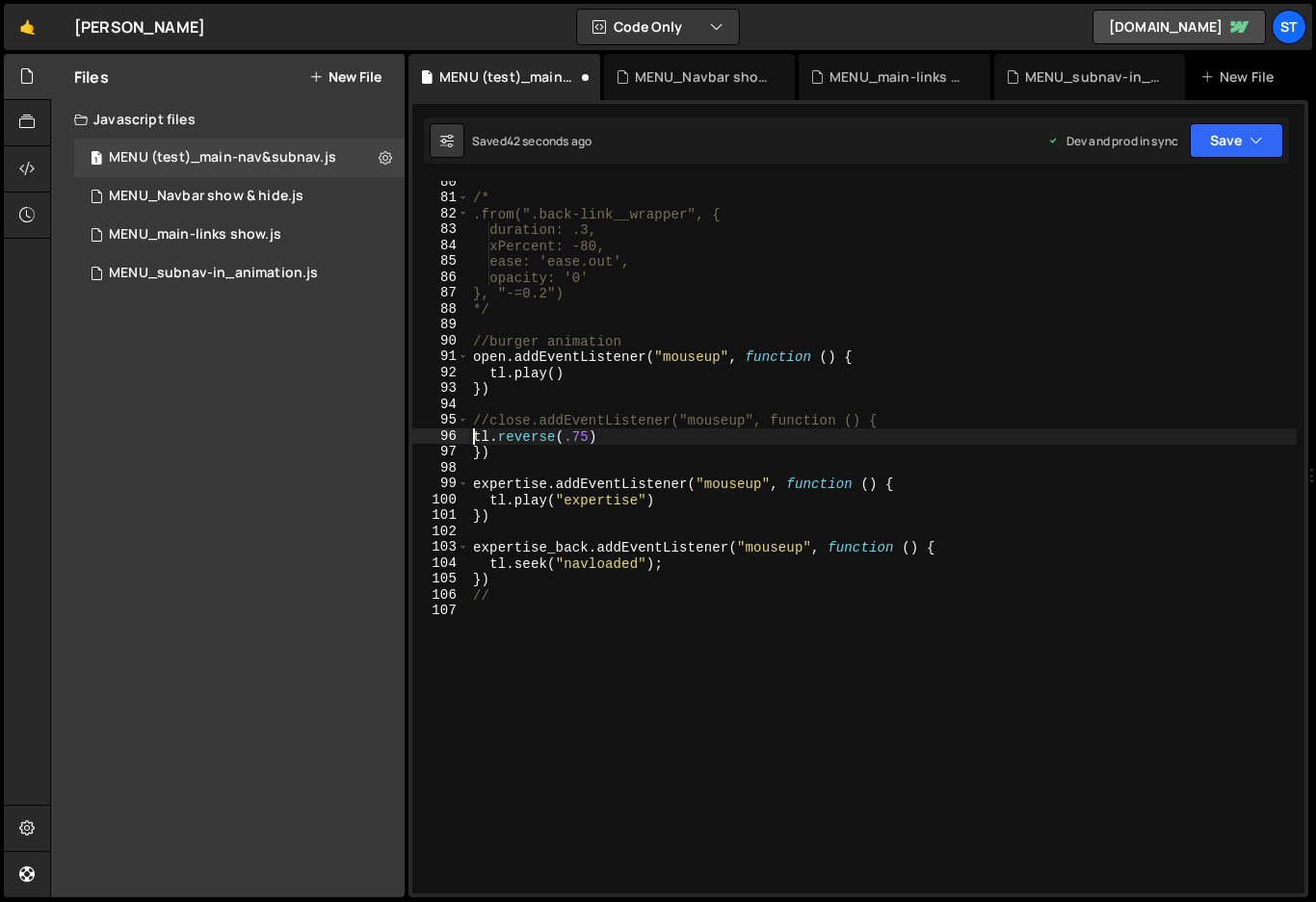
click at [489, 418] on div "/* .from(".back-link__wrapper", { duration: .3, xPercent: -80, ease: 'ease.out'…" at bounding box center [883, 546] width 827 height 745
click at [1246, 147] on button "Save" at bounding box center [1236, 141] width 93 height 35
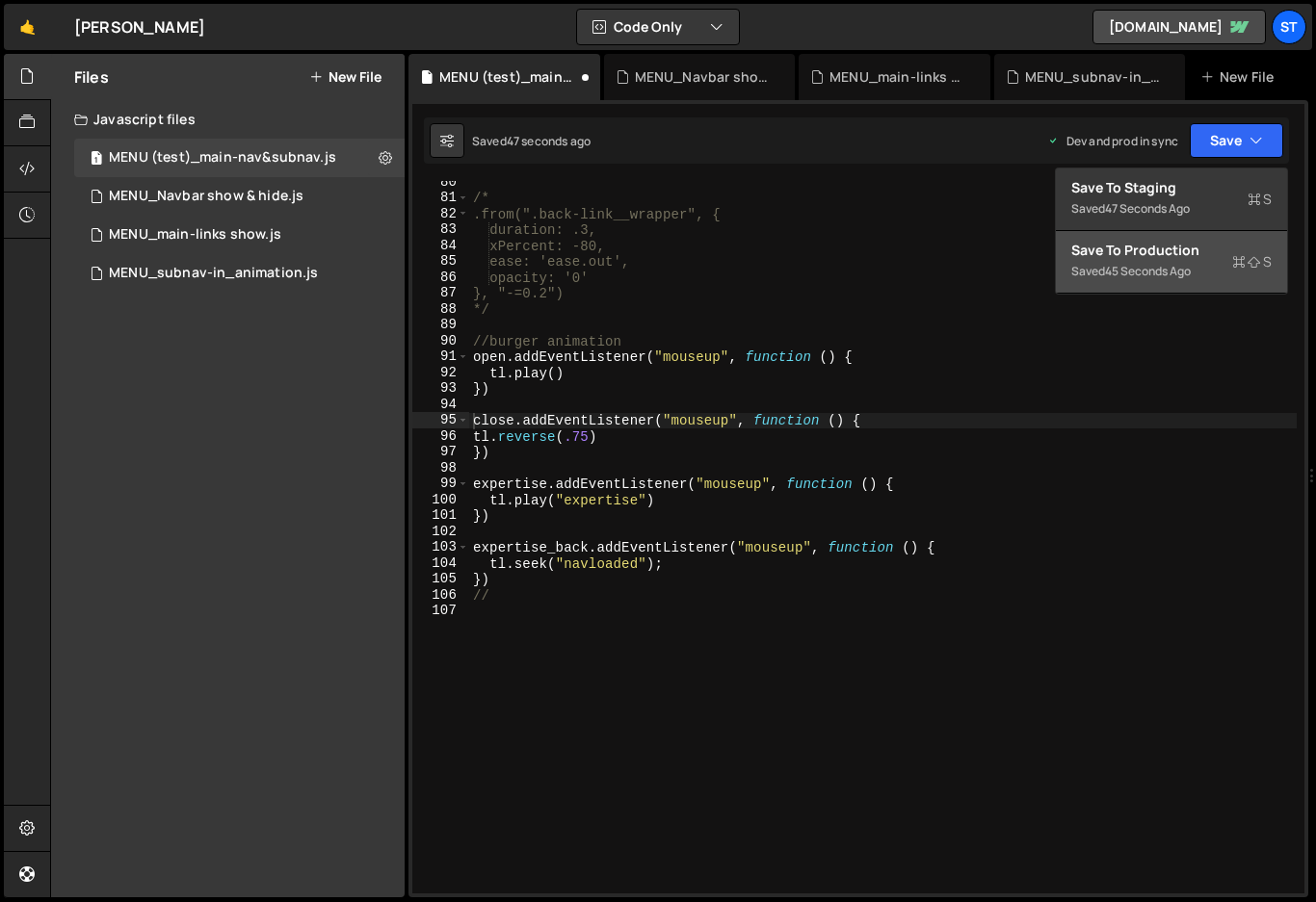
click at [1125, 269] on div "45 seconds ago" at bounding box center [1148, 271] width 86 height 17
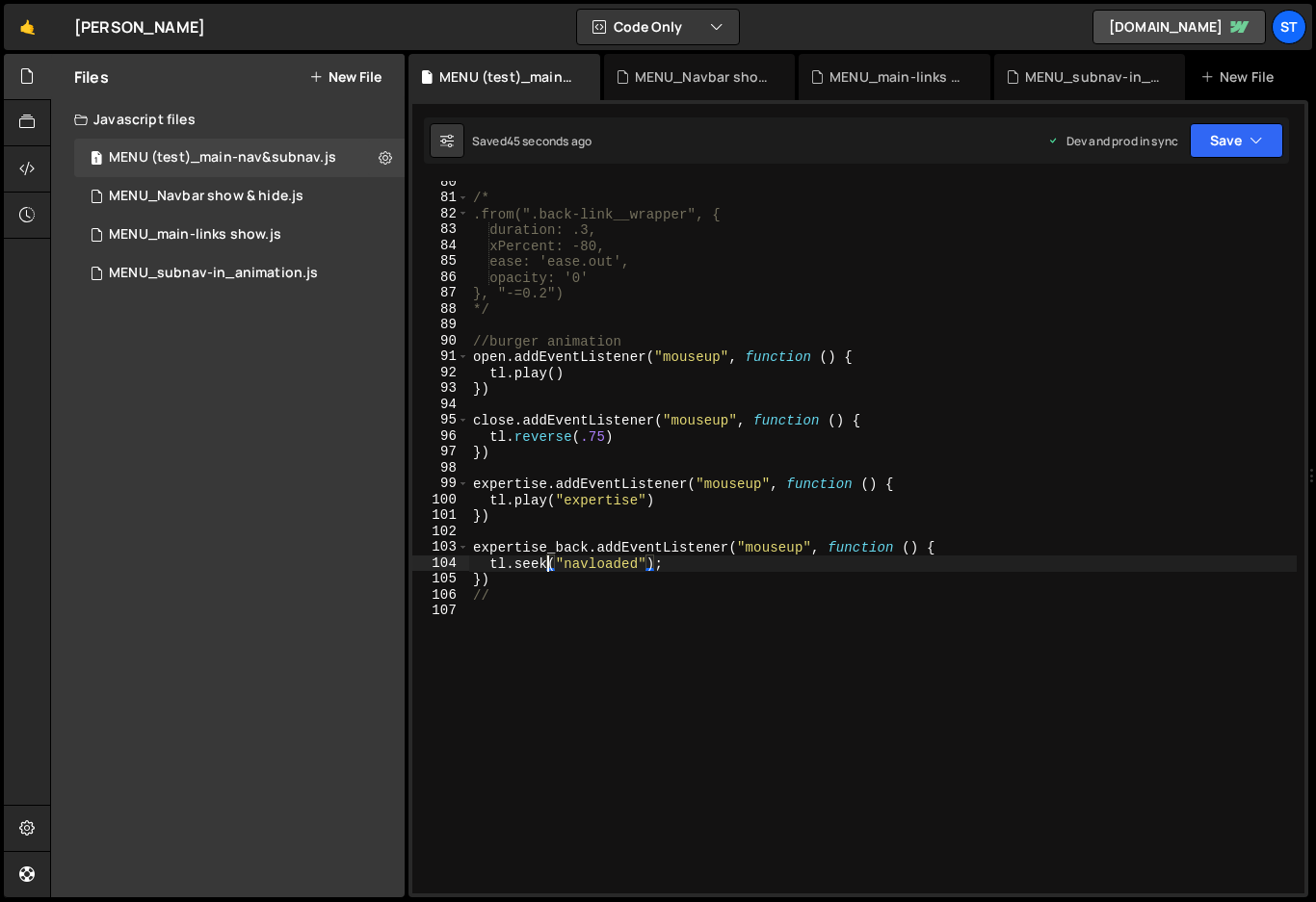
click at [550, 566] on div "/* .from(".back-link__wrapper", { duration: .3, xPercent: -80, ease: 'ease.out'…" at bounding box center [883, 546] width 827 height 745
click at [798, 554] on div "/* .from(".back-link__wrapper", { duration: .3, xPercent: -80, ease: 'ease.out'…" at bounding box center [883, 546] width 827 height 745
click at [1232, 138] on button "Save" at bounding box center [1236, 141] width 93 height 35
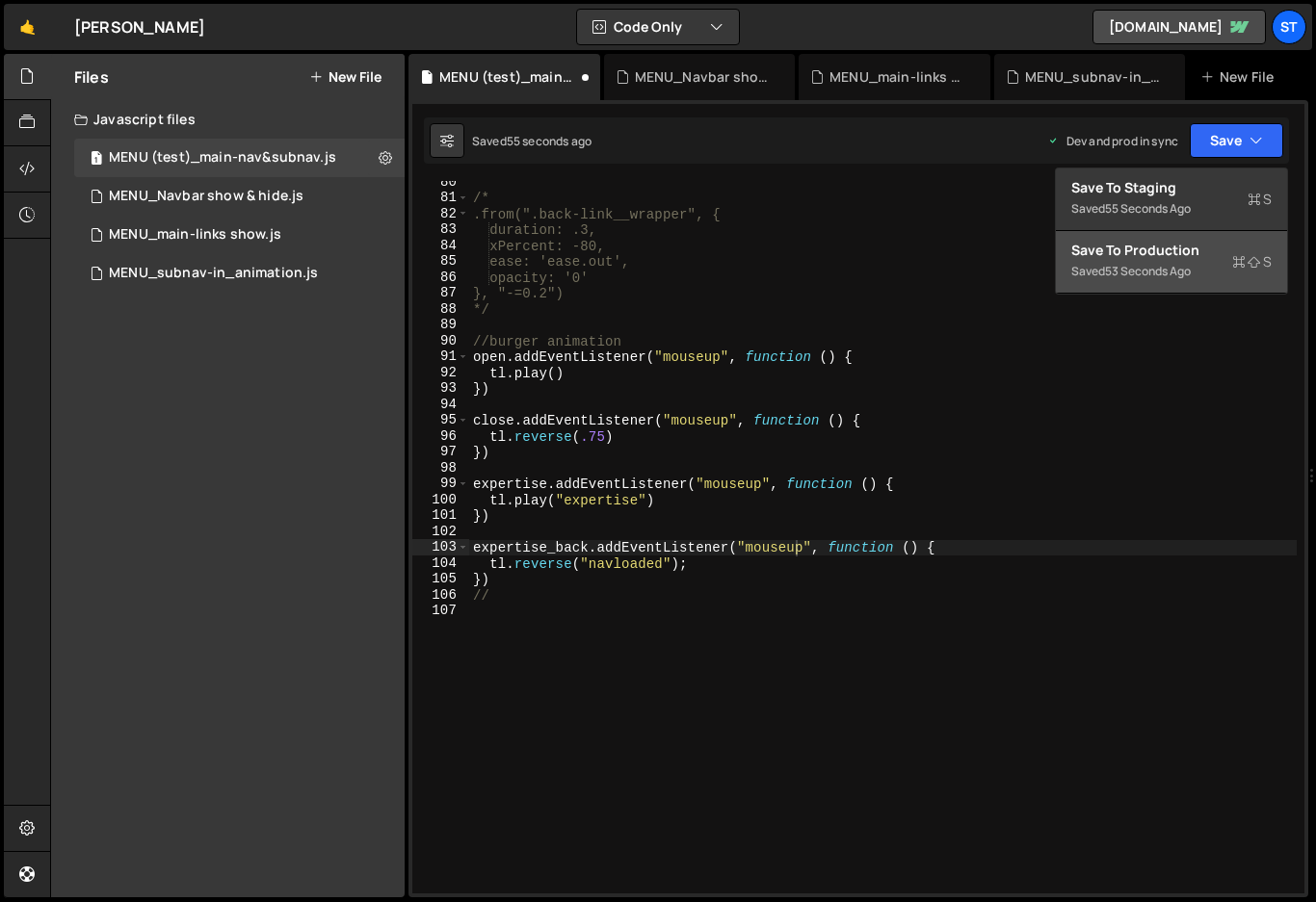
click at [1169, 245] on div "Save to Production S" at bounding box center [1171, 251] width 200 height 19
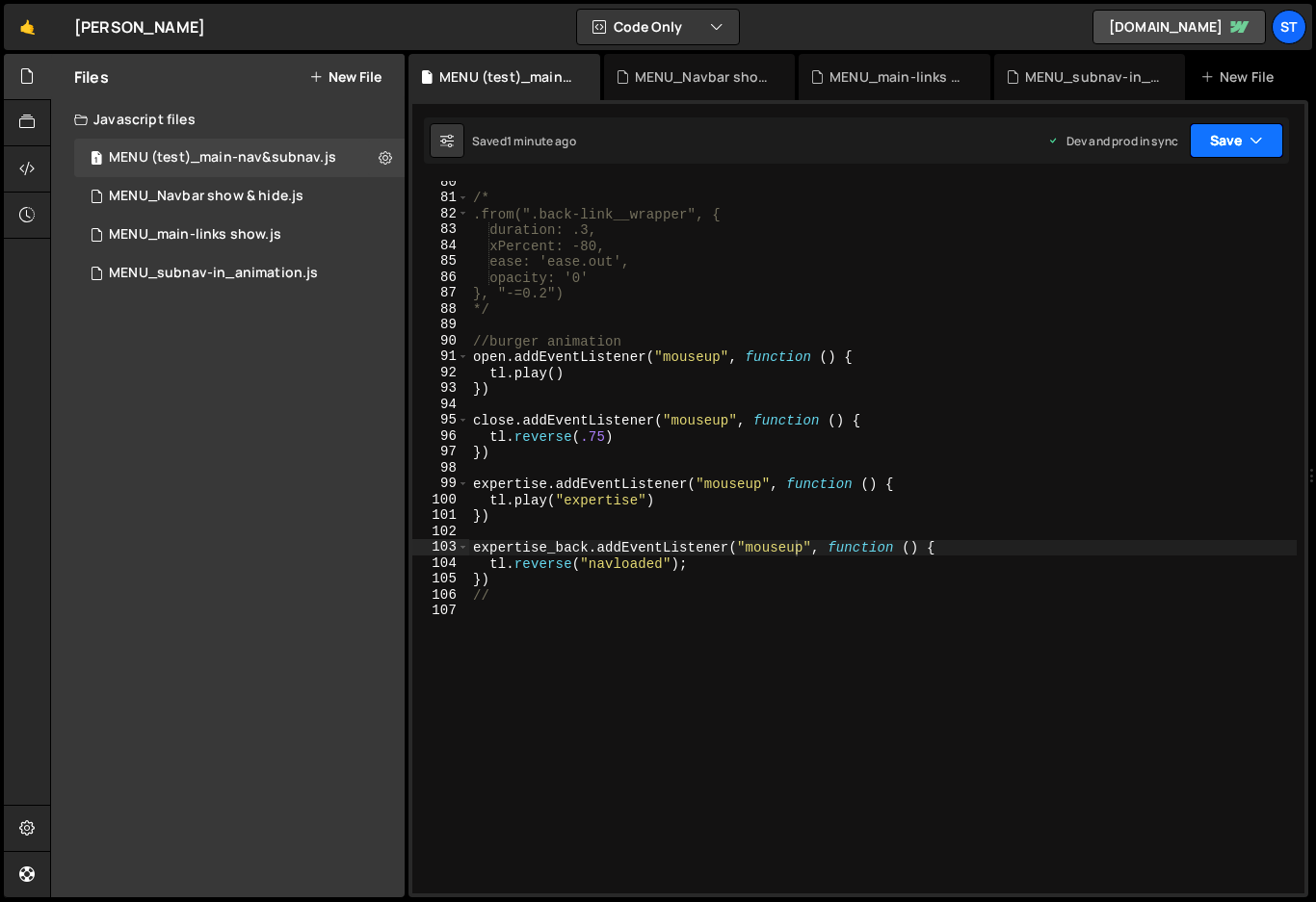
click at [1237, 139] on button "Save" at bounding box center [1236, 141] width 93 height 35
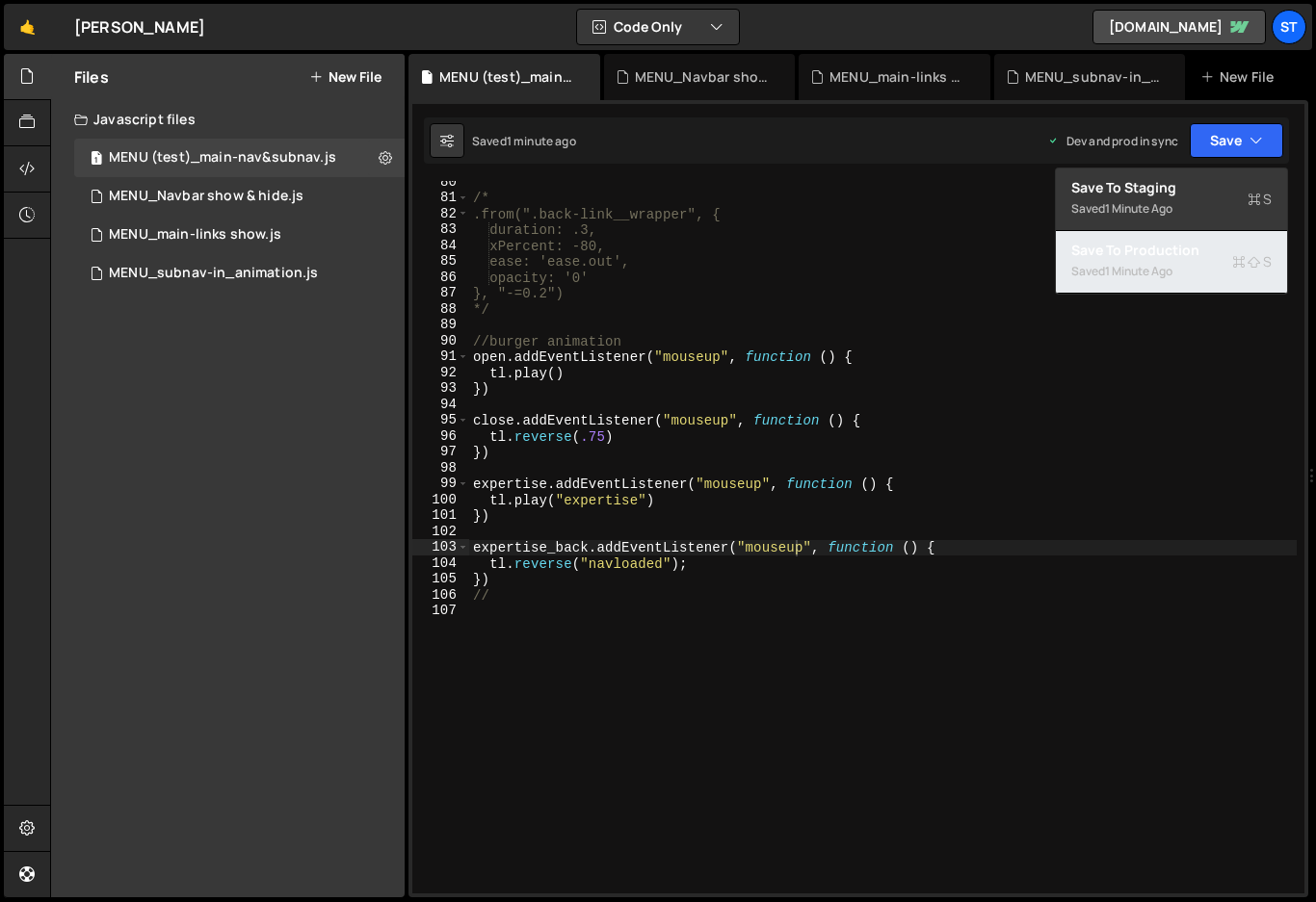
click at [1137, 266] on div "1 minute ago" at bounding box center [1138, 271] width 67 height 17
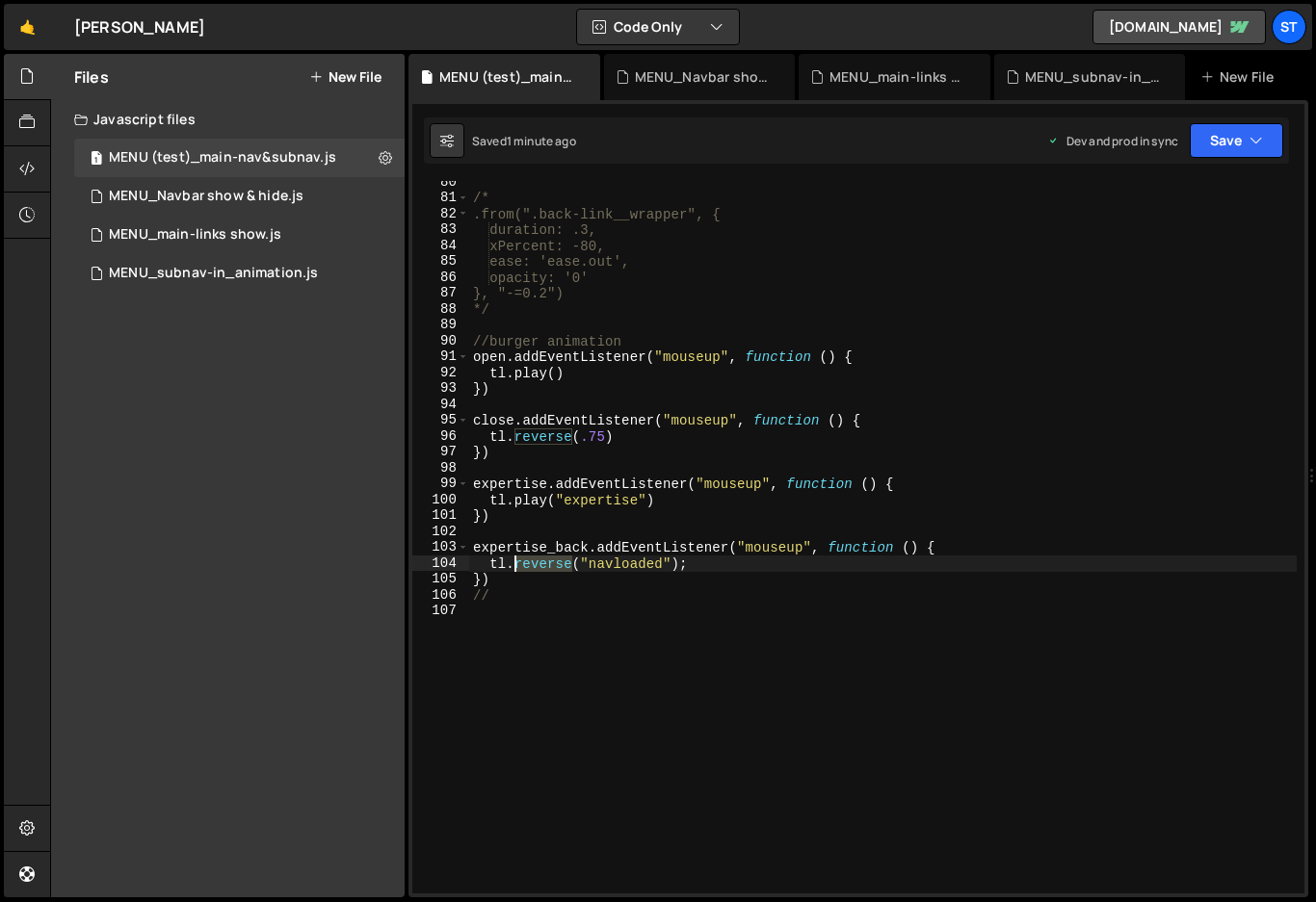
drag, startPoint x: 570, startPoint y: 565, endPoint x: 512, endPoint y: 565, distance: 58.0
click at [512, 565] on div "/* .from(".back-link__wrapper", { duration: .3, xPercent: -80, ease: 'ease.out'…" at bounding box center [883, 546] width 827 height 745
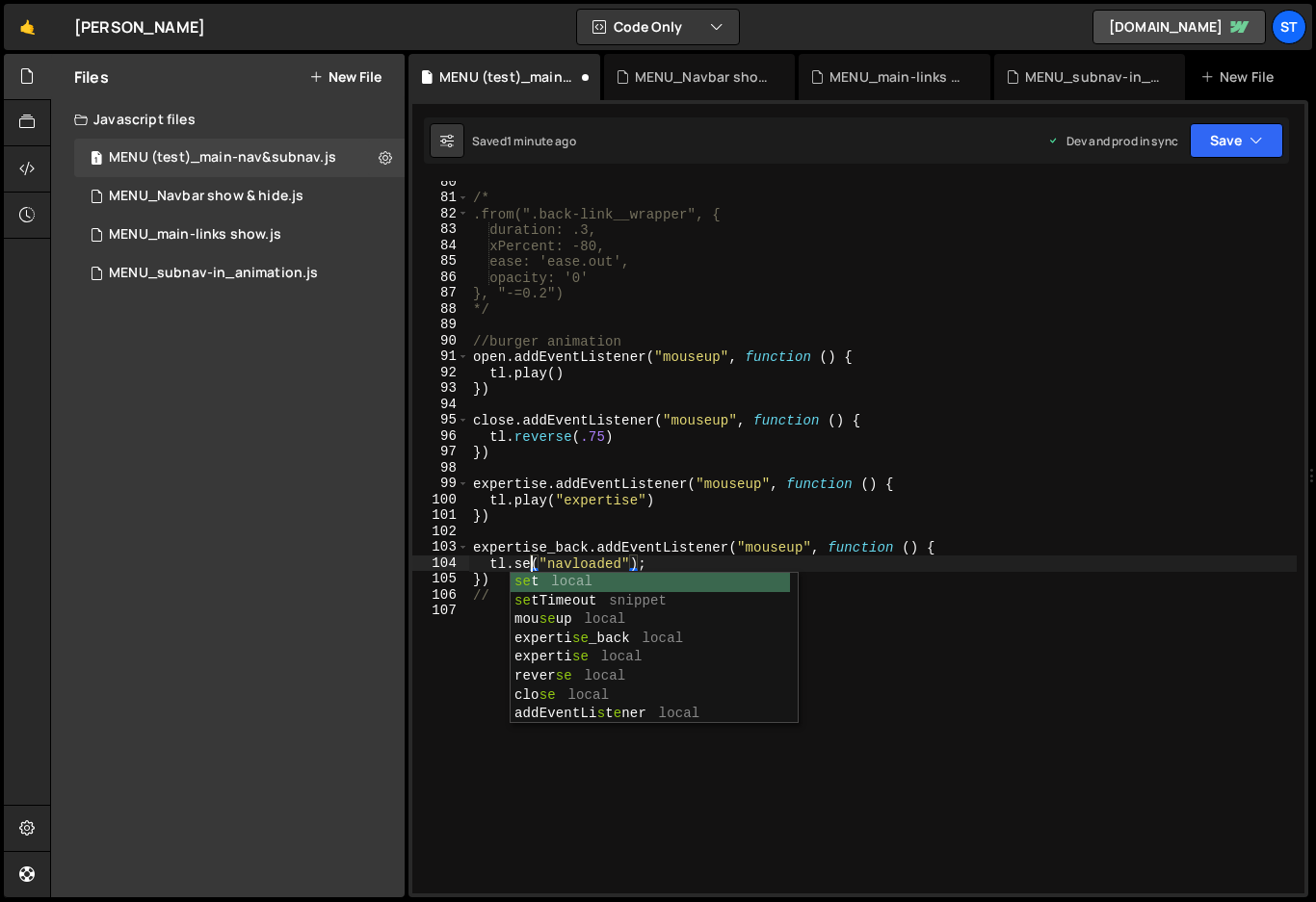
type textarea "[DOMAIN_NAME]("navloaded");"
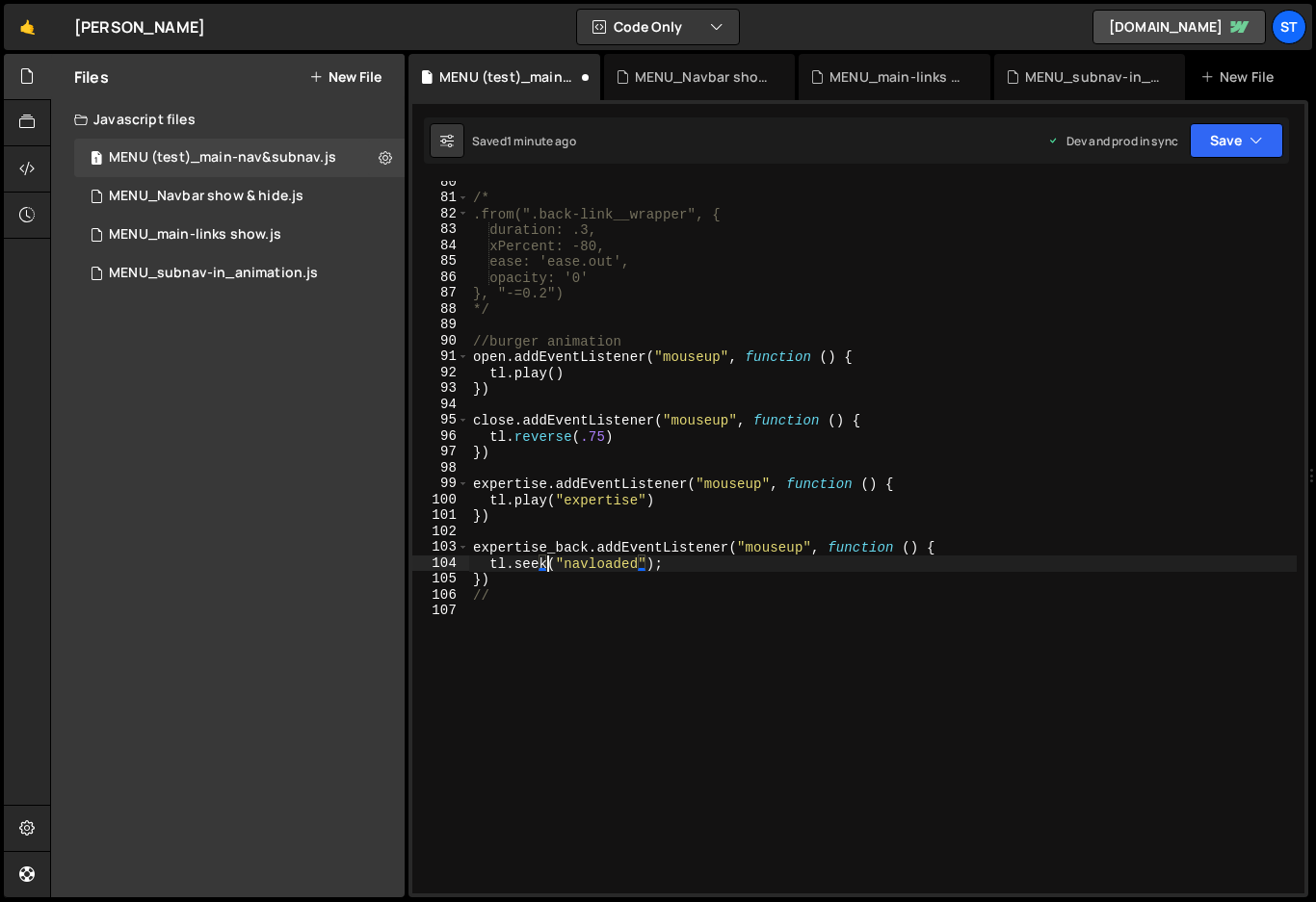
scroll to position [0, 5]
click at [708, 606] on div "/* .from(".back-link__wrapper", { duration: .3, xPercent: -80, ease: 'ease.out'…" at bounding box center [883, 546] width 827 height 745
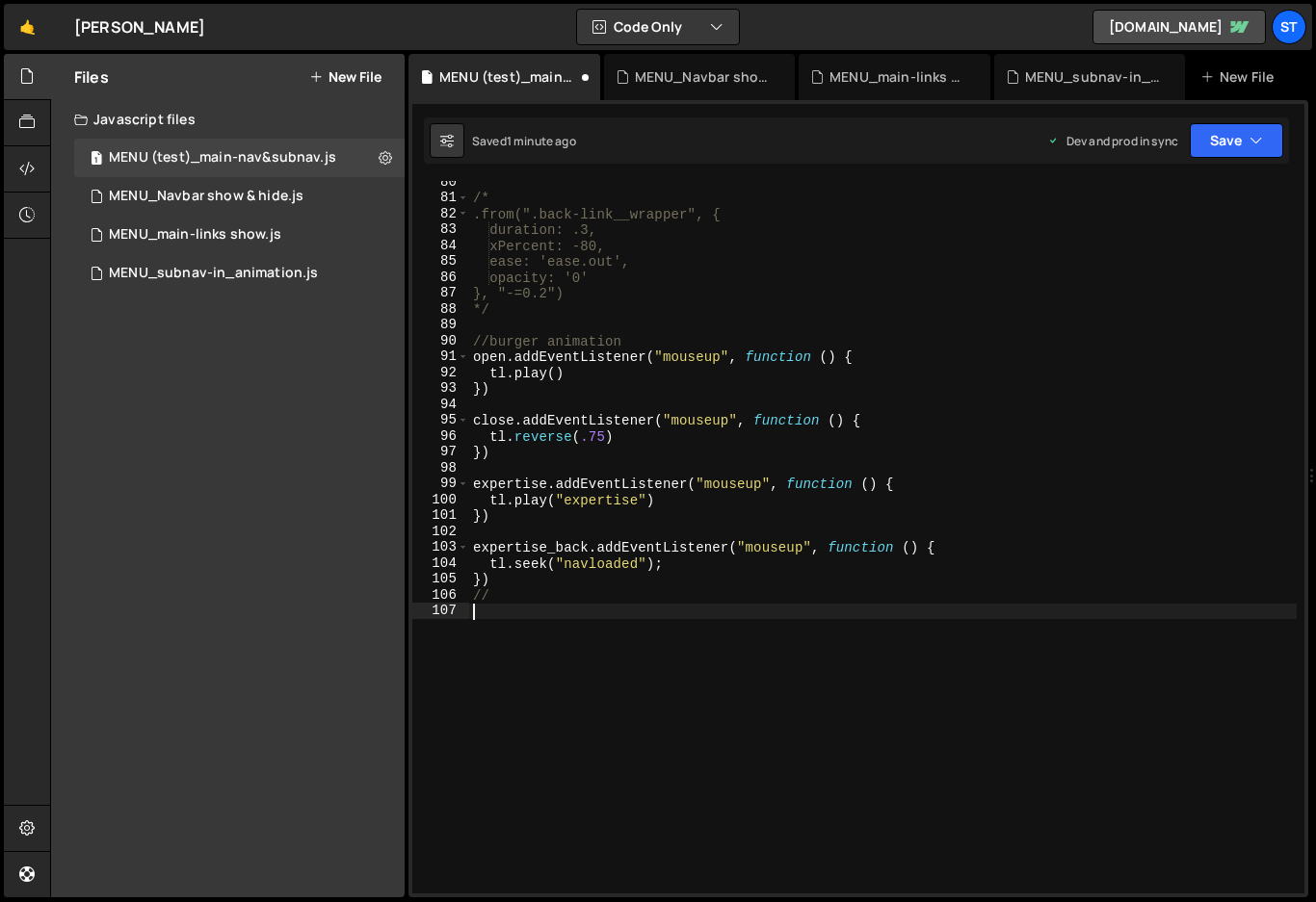
scroll to position [0, 0]
click at [1229, 145] on button "Save" at bounding box center [1236, 141] width 93 height 35
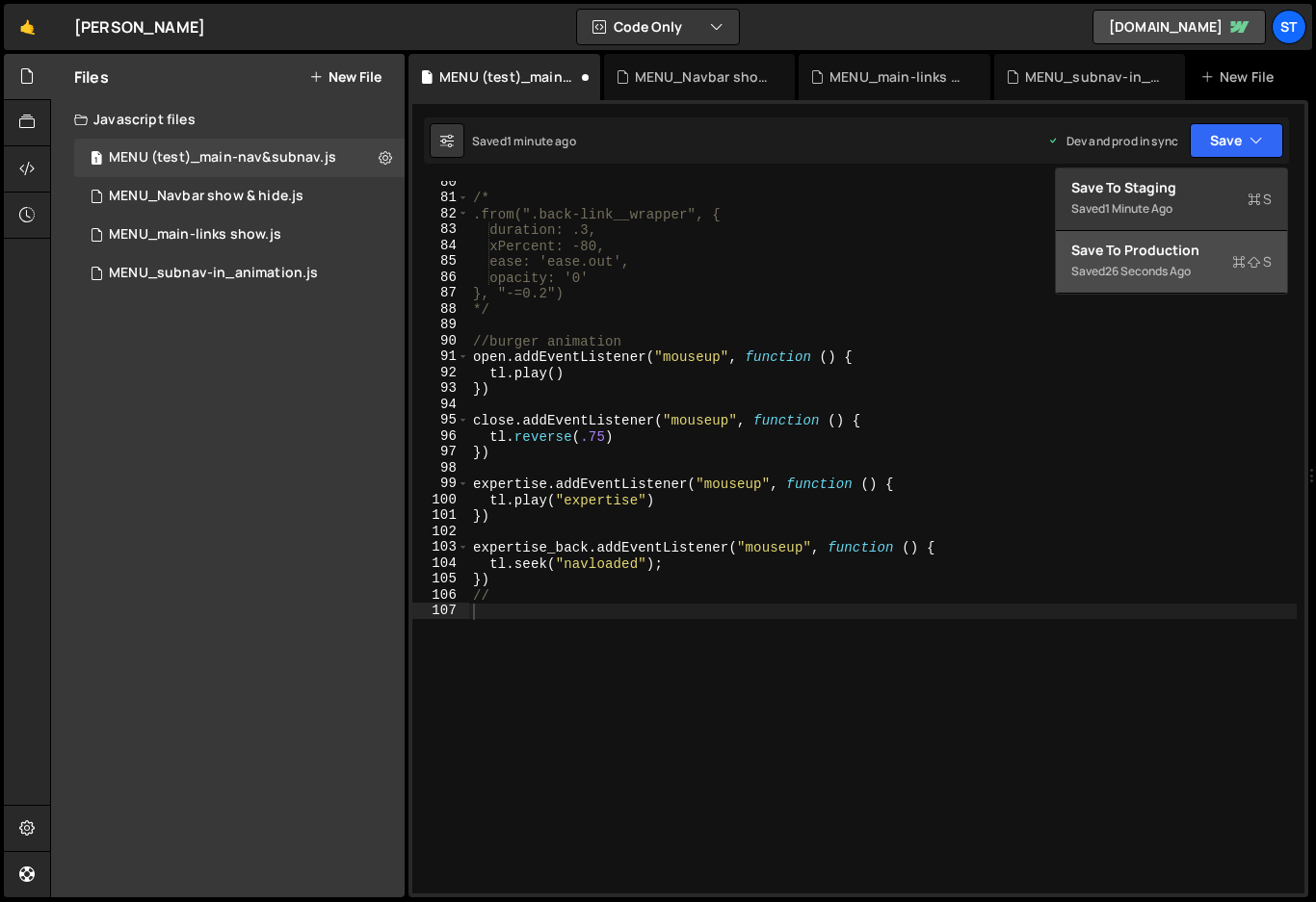
click at [1162, 244] on div "Save to Production S" at bounding box center [1171, 251] width 200 height 19
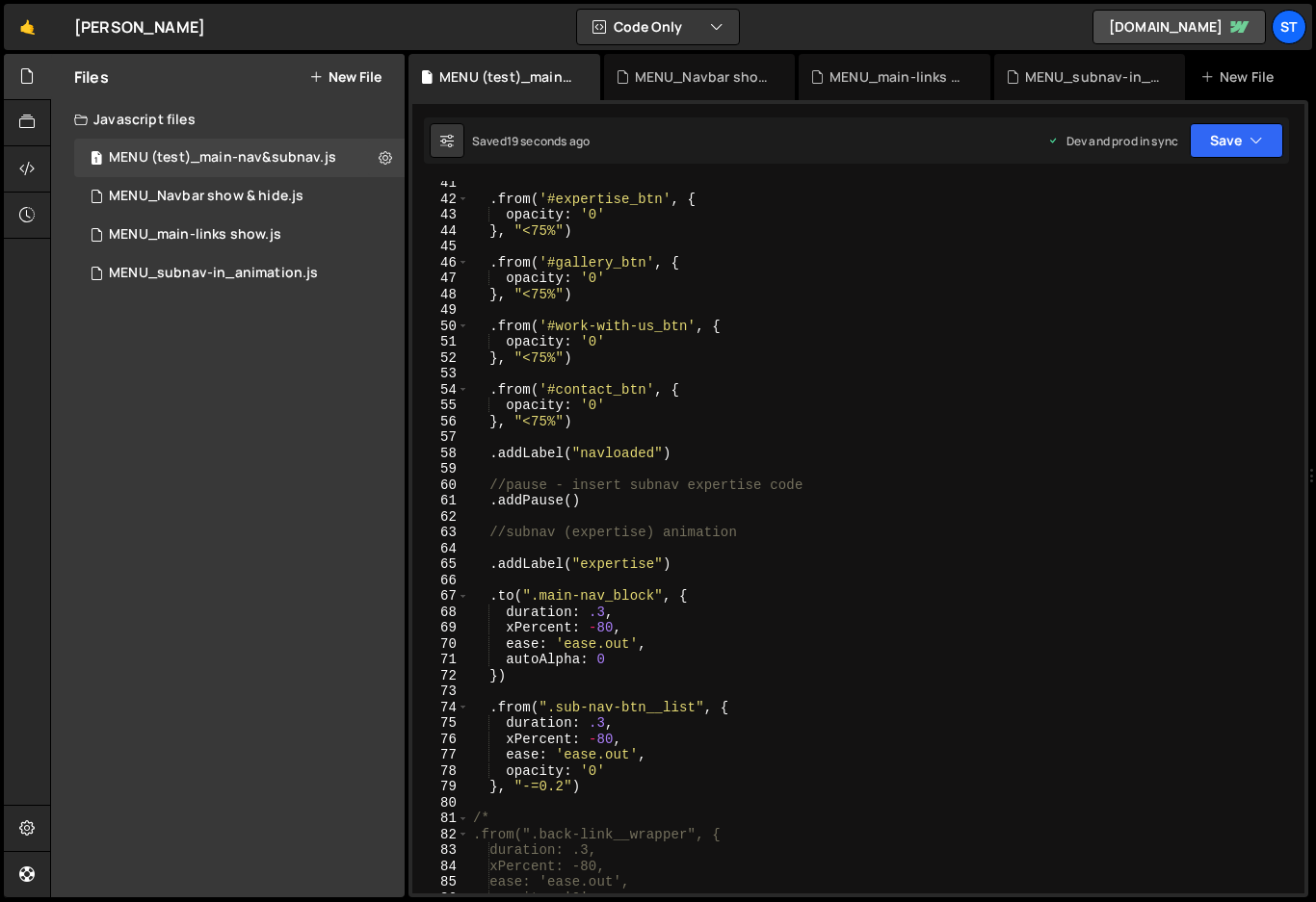
scroll to position [641, 0]
type textarea ".addLabel("navloaded")"
drag, startPoint x: 677, startPoint y: 453, endPoint x: 492, endPoint y: 453, distance: 185.0
click at [492, 453] on div ". from ( '#expertise_btn' , { opacity : '0' } , "<75%" ) . from ( '#gallery_btn…" at bounding box center [883, 547] width 827 height 745
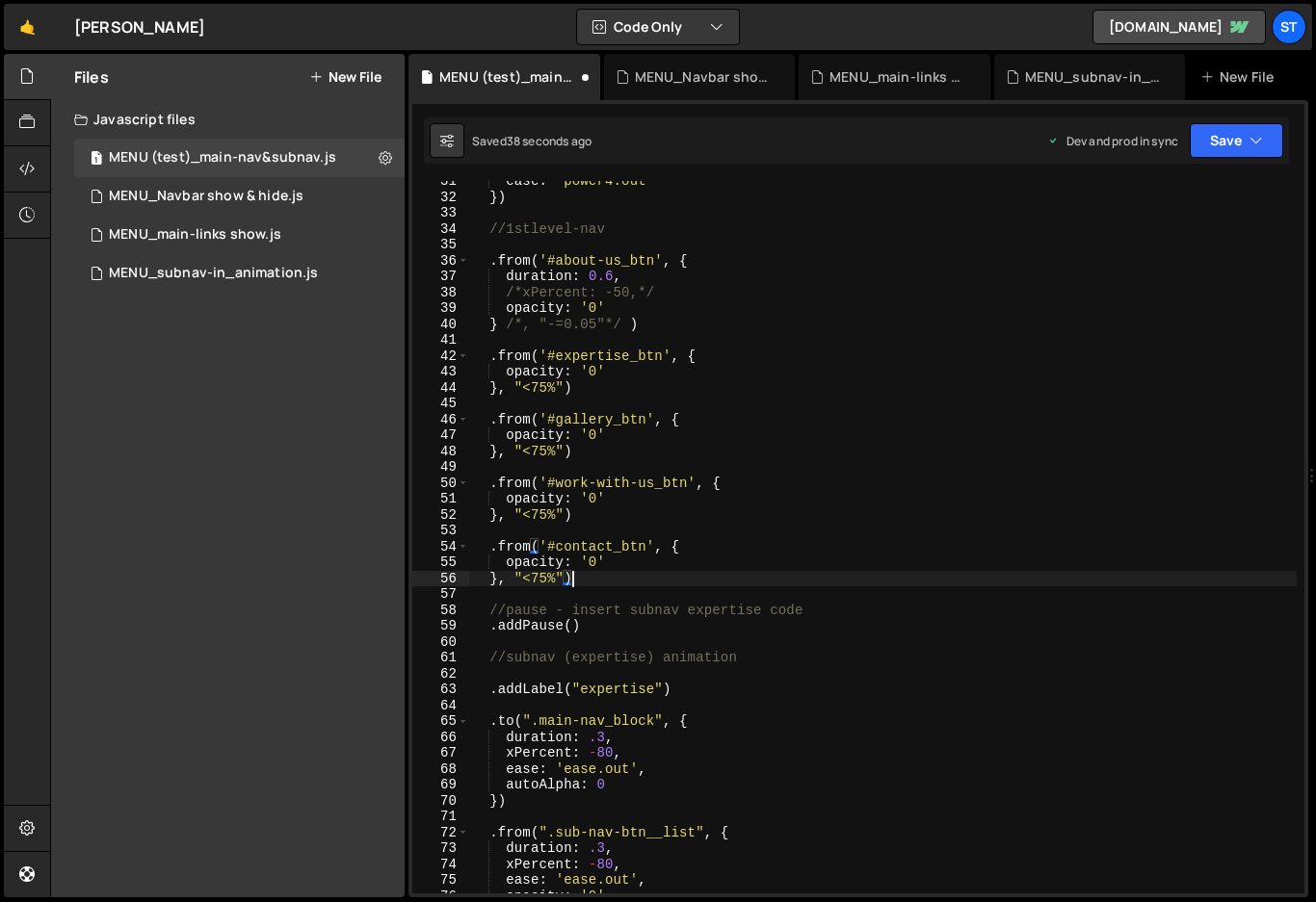
scroll to position [434, 0]
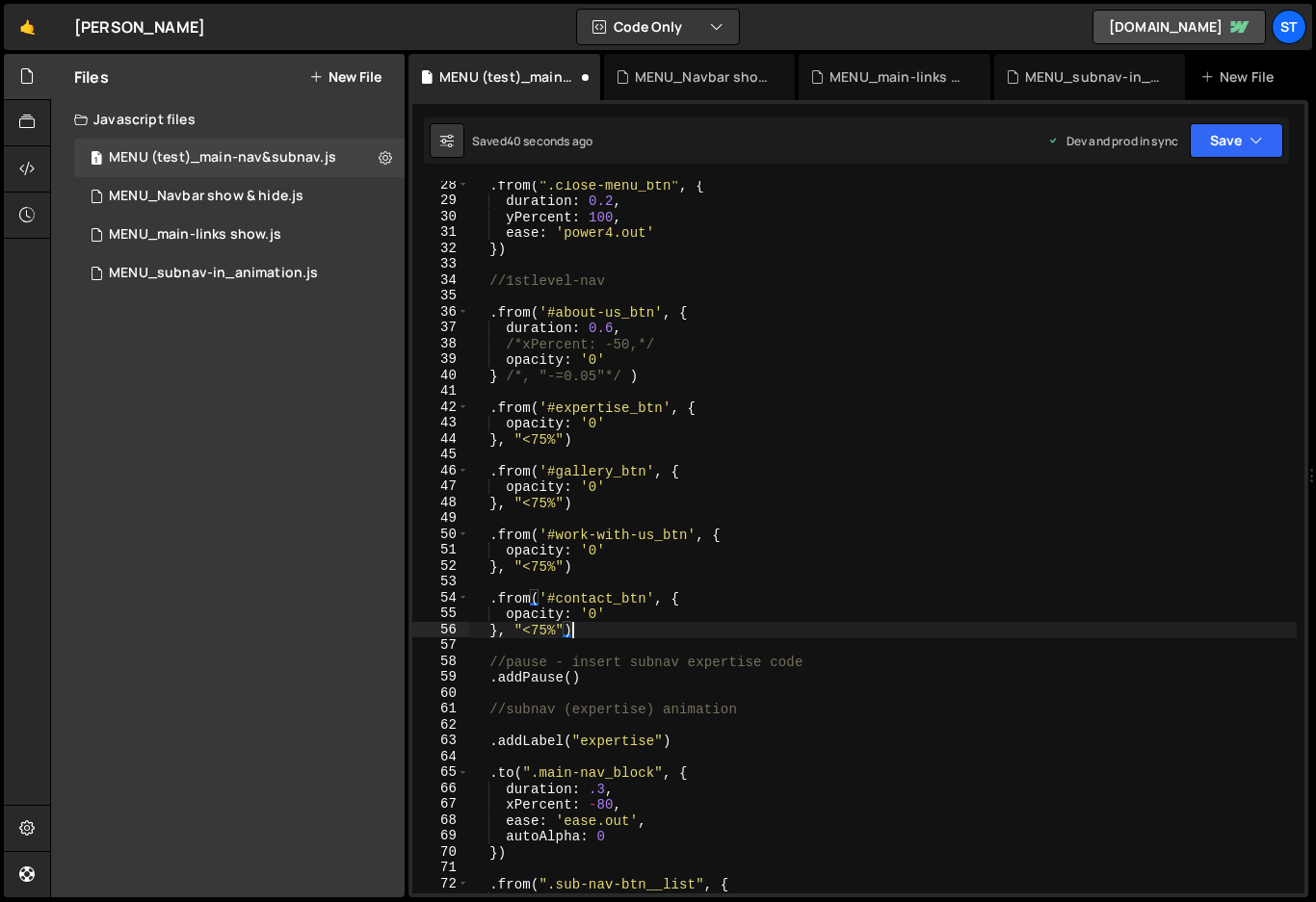
click at [607, 278] on div ". from ( ".close-menu_btn" , { duration : 0.2 , yPercent : 100 , ease : 'power4…" at bounding box center [883, 549] width 827 height 745
type textarea "//1stlevel-nav"
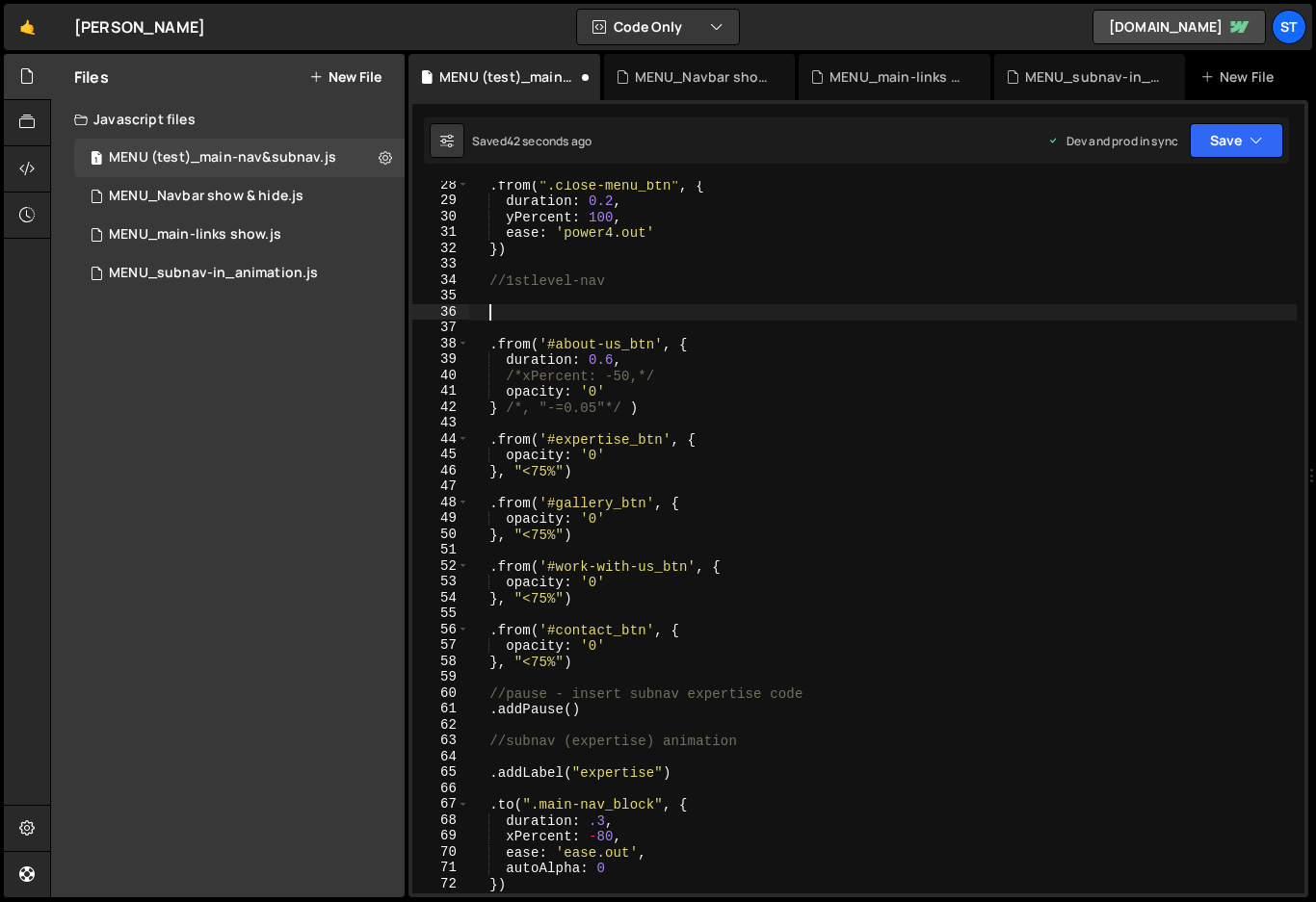
paste textarea ".addLabel("navloaded")"
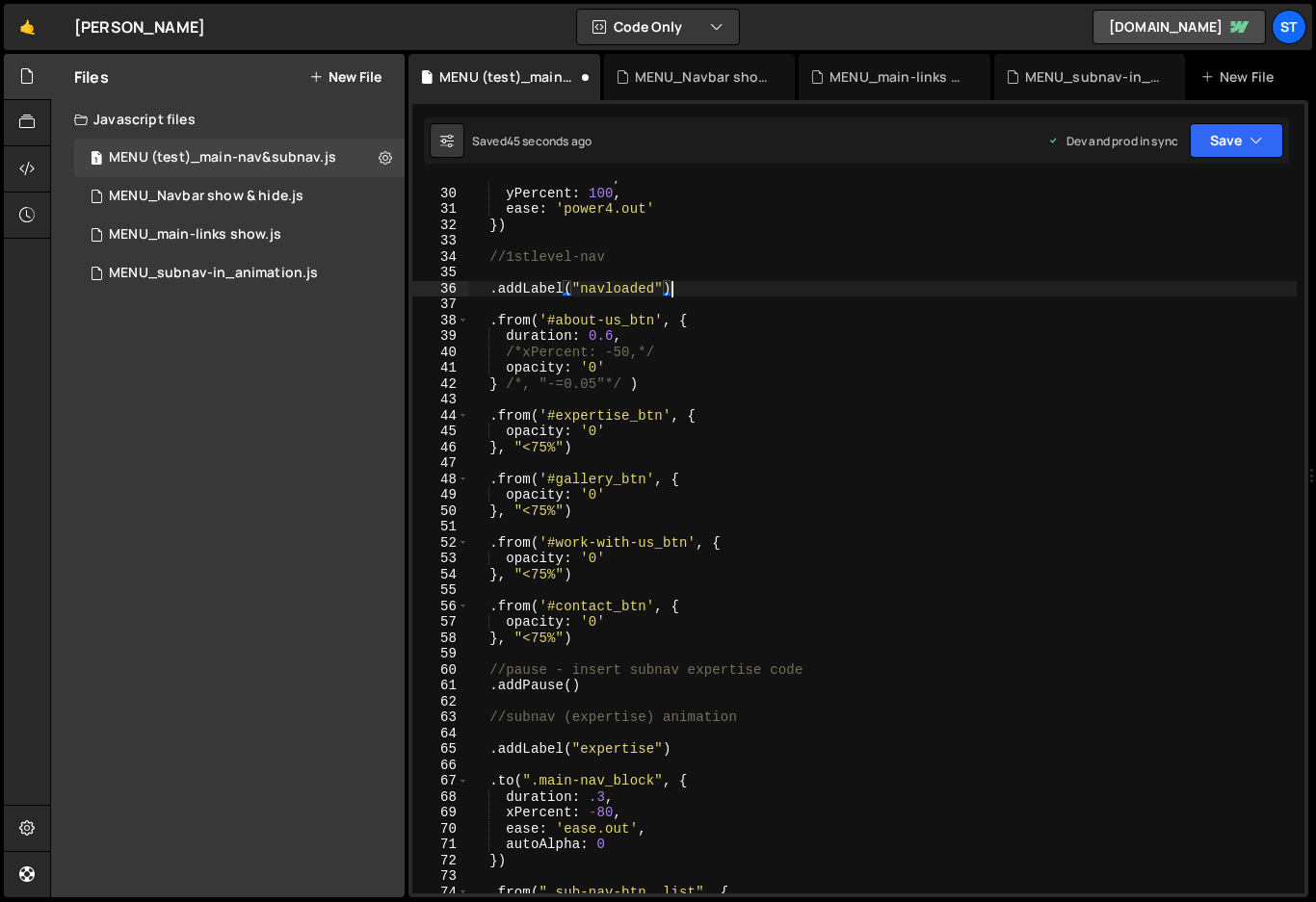
scroll to position [301, 0]
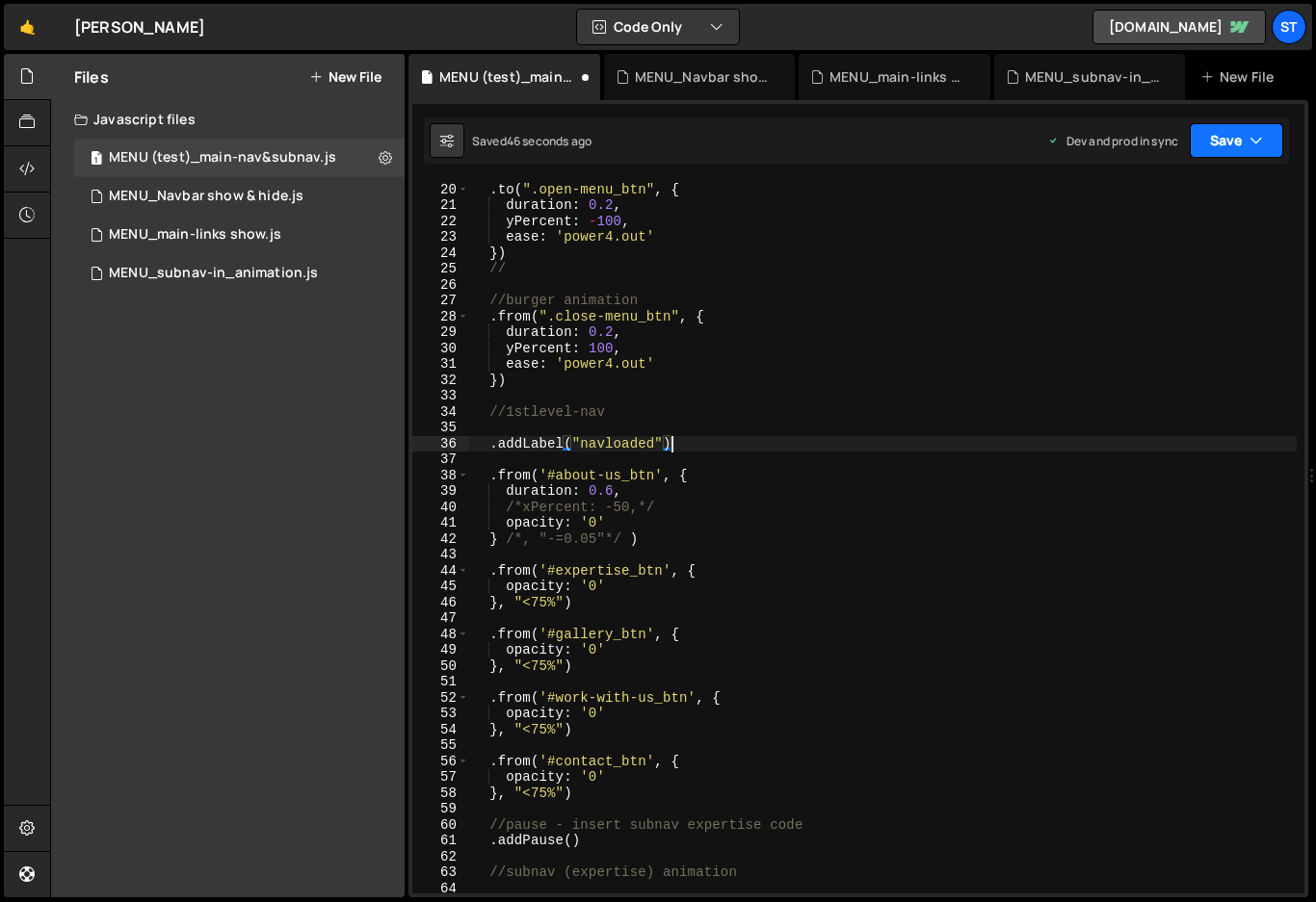
type textarea ".addLabel("navloaded")"
click at [1258, 143] on icon "button" at bounding box center [1256, 141] width 14 height 19
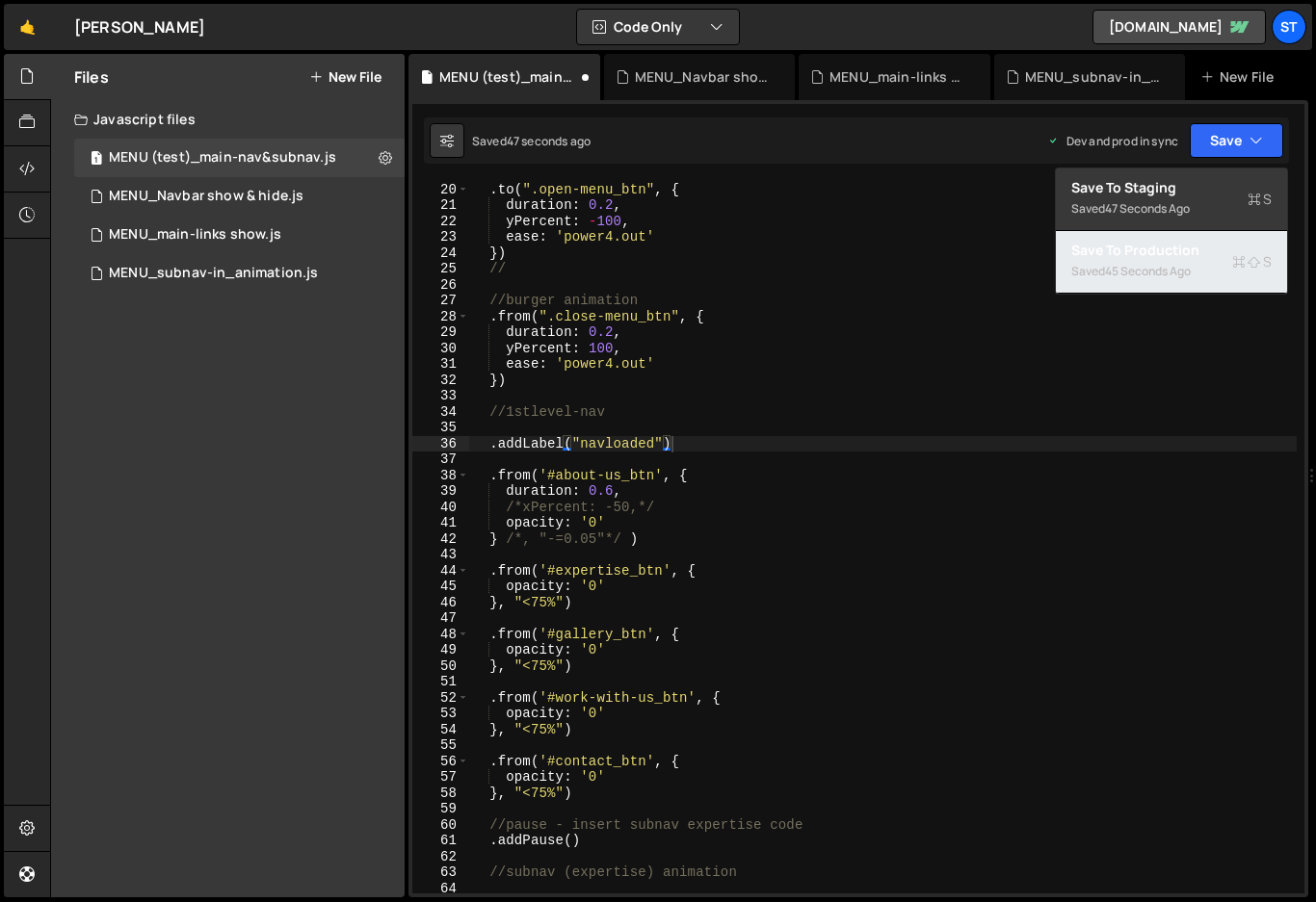
click at [1119, 268] on div "45 seconds ago" at bounding box center [1148, 271] width 86 height 17
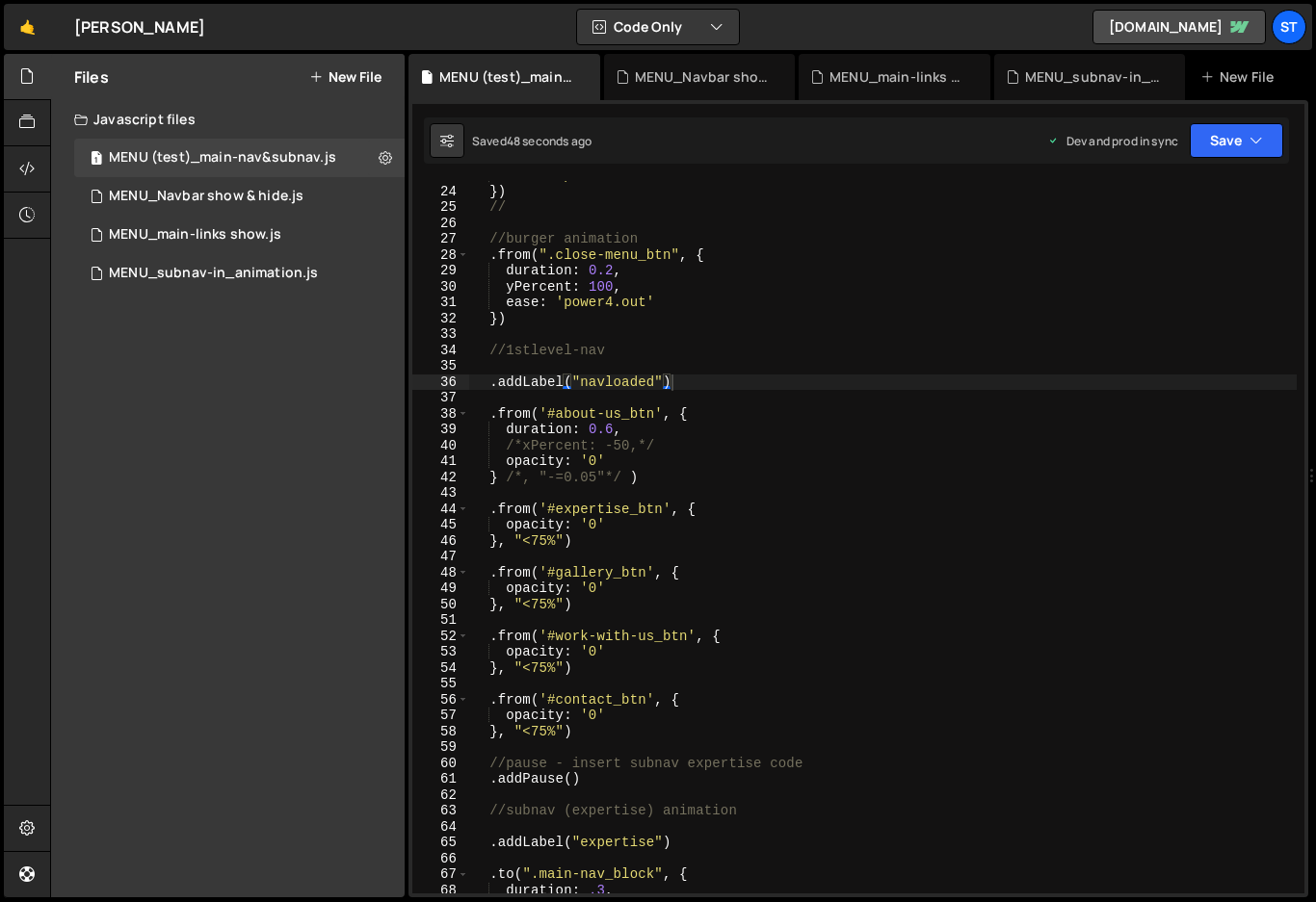
scroll to position [373, 0]
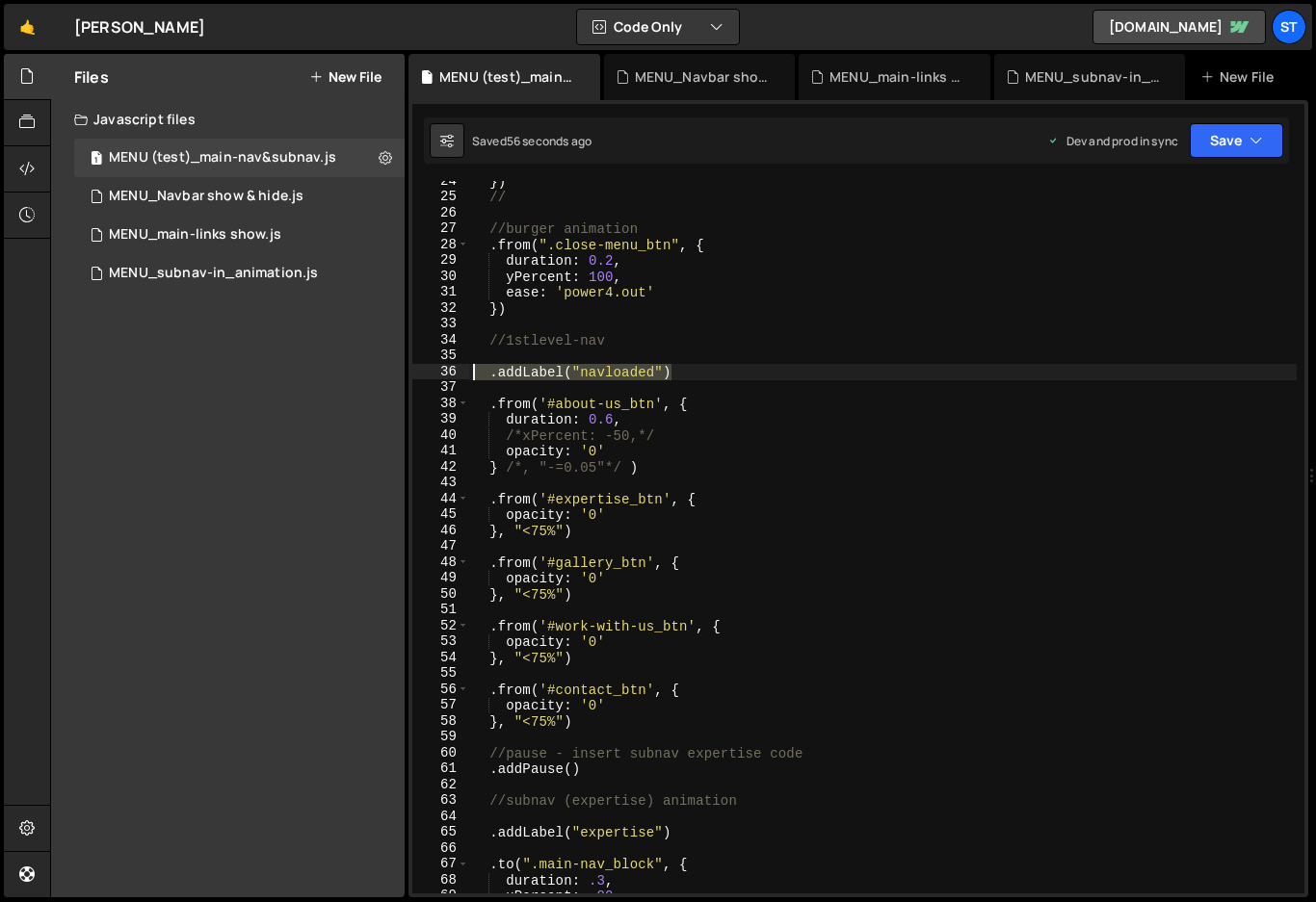
drag, startPoint x: 683, startPoint y: 372, endPoint x: 474, endPoint y: 365, distance: 209.1
click at [474, 365] on div "}) // //burger animation . from ( ".close-menu_btn" , { duration : 0.2 , yPerce…" at bounding box center [883, 545] width 827 height 745
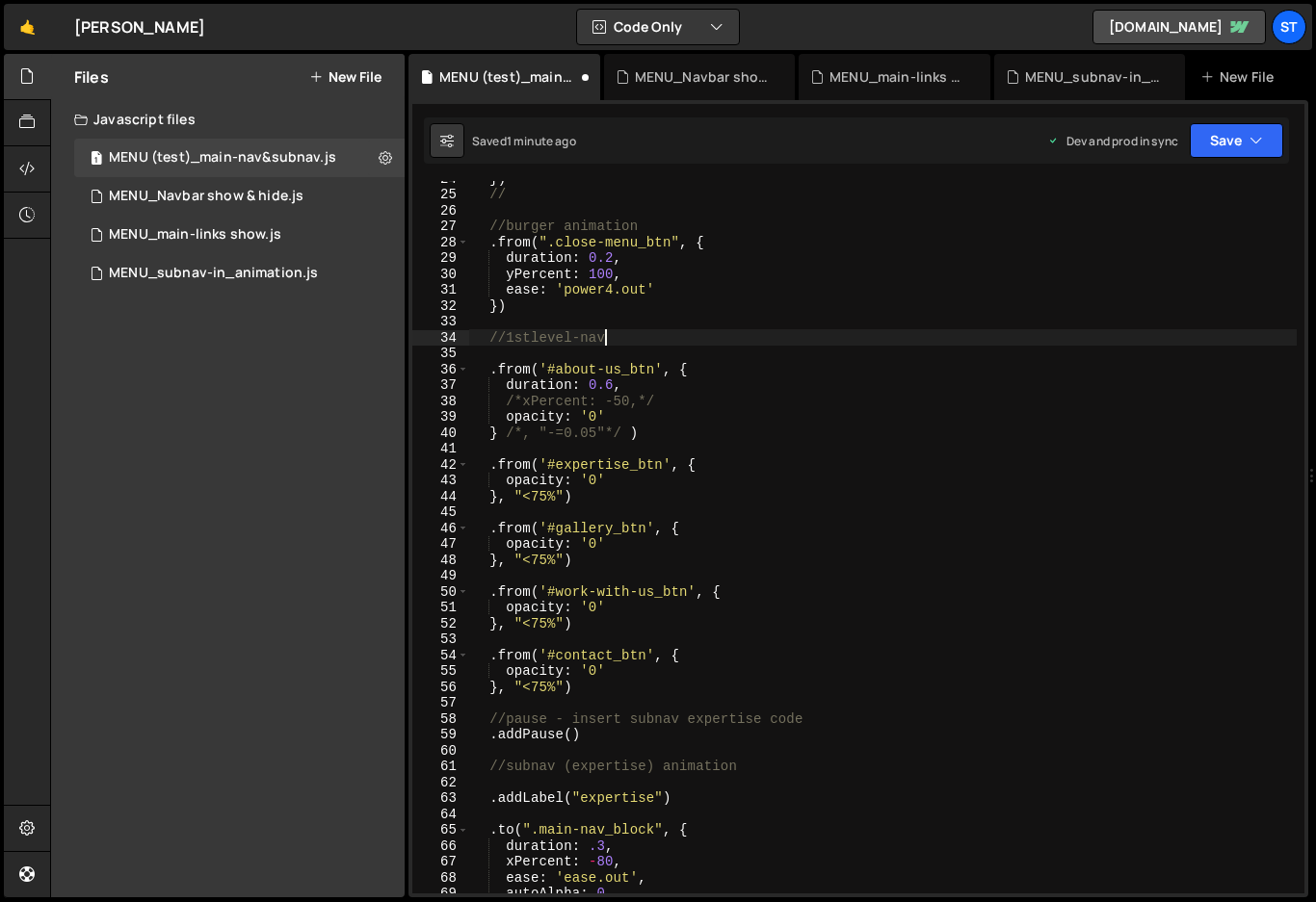
scroll to position [388, 0]
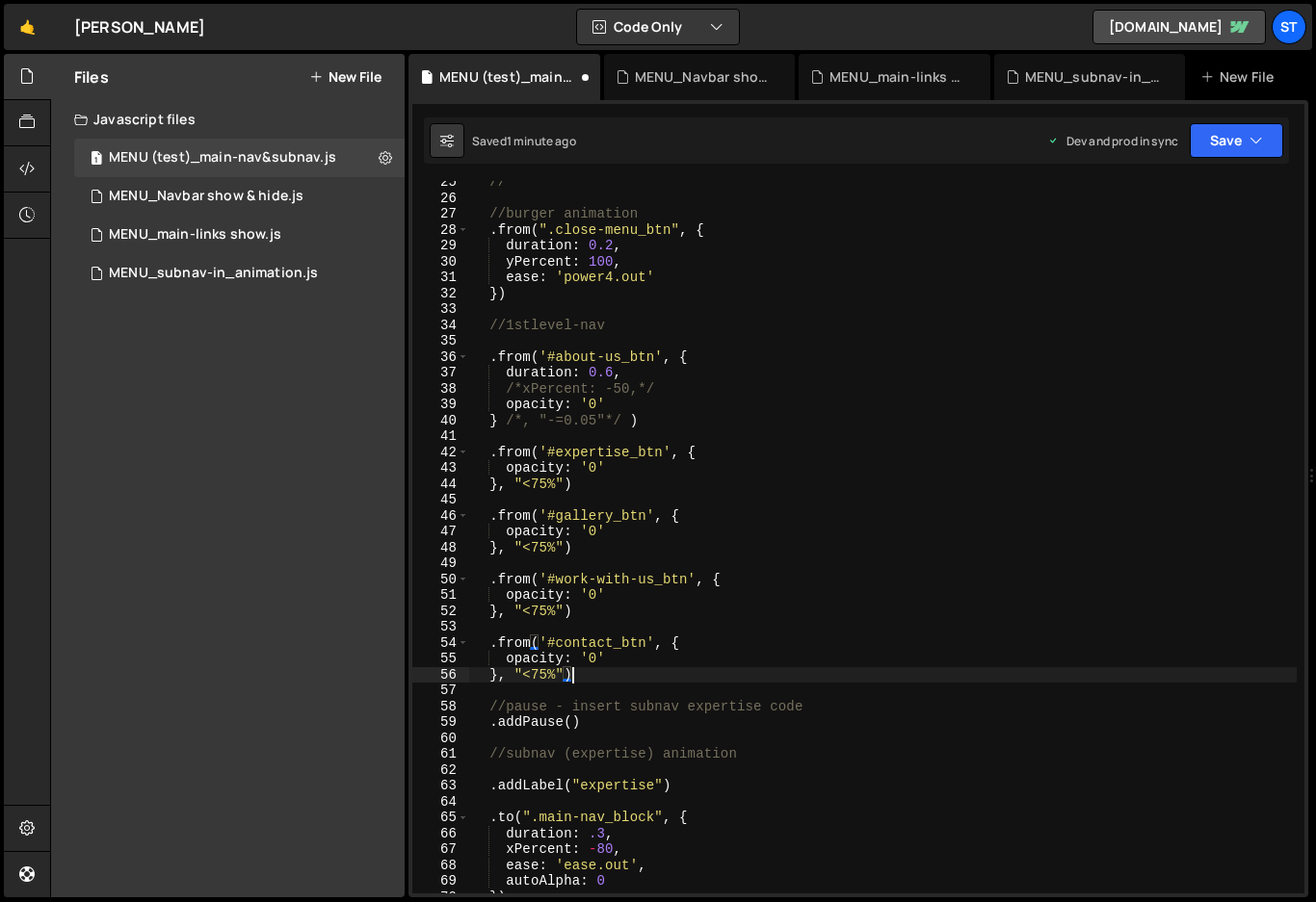
click at [593, 671] on div "// //burger animation . from ( ".close-menu_btn" , { duration : 0.2 , yPercent …" at bounding box center [883, 546] width 827 height 745
type textarea "}, "<75%")"
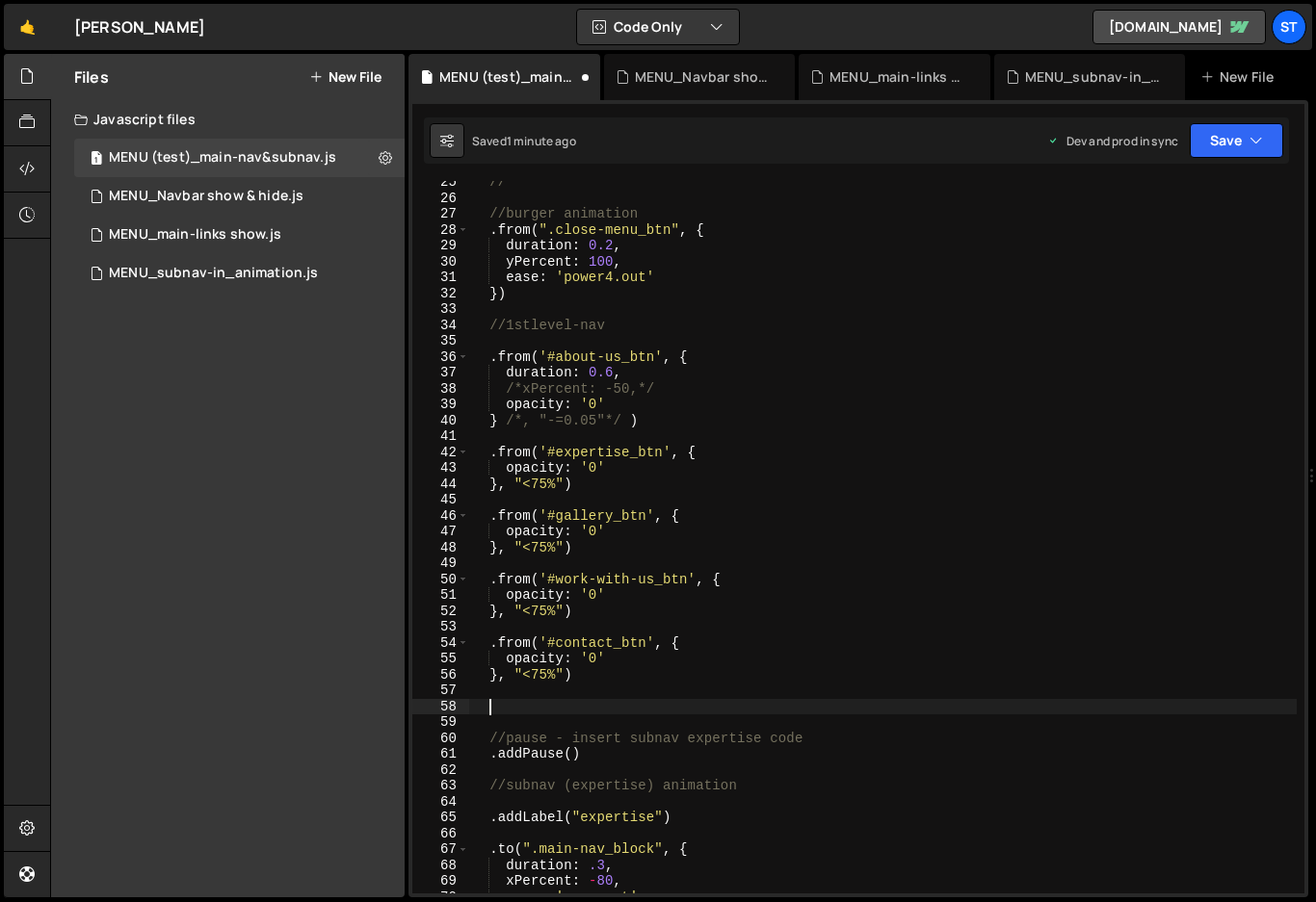
paste textarea ".addLabel("navloaded")"
type textarea ".addLabel("navloaded")"
click at [1249, 138] on icon "button" at bounding box center [1256, 141] width 14 height 19
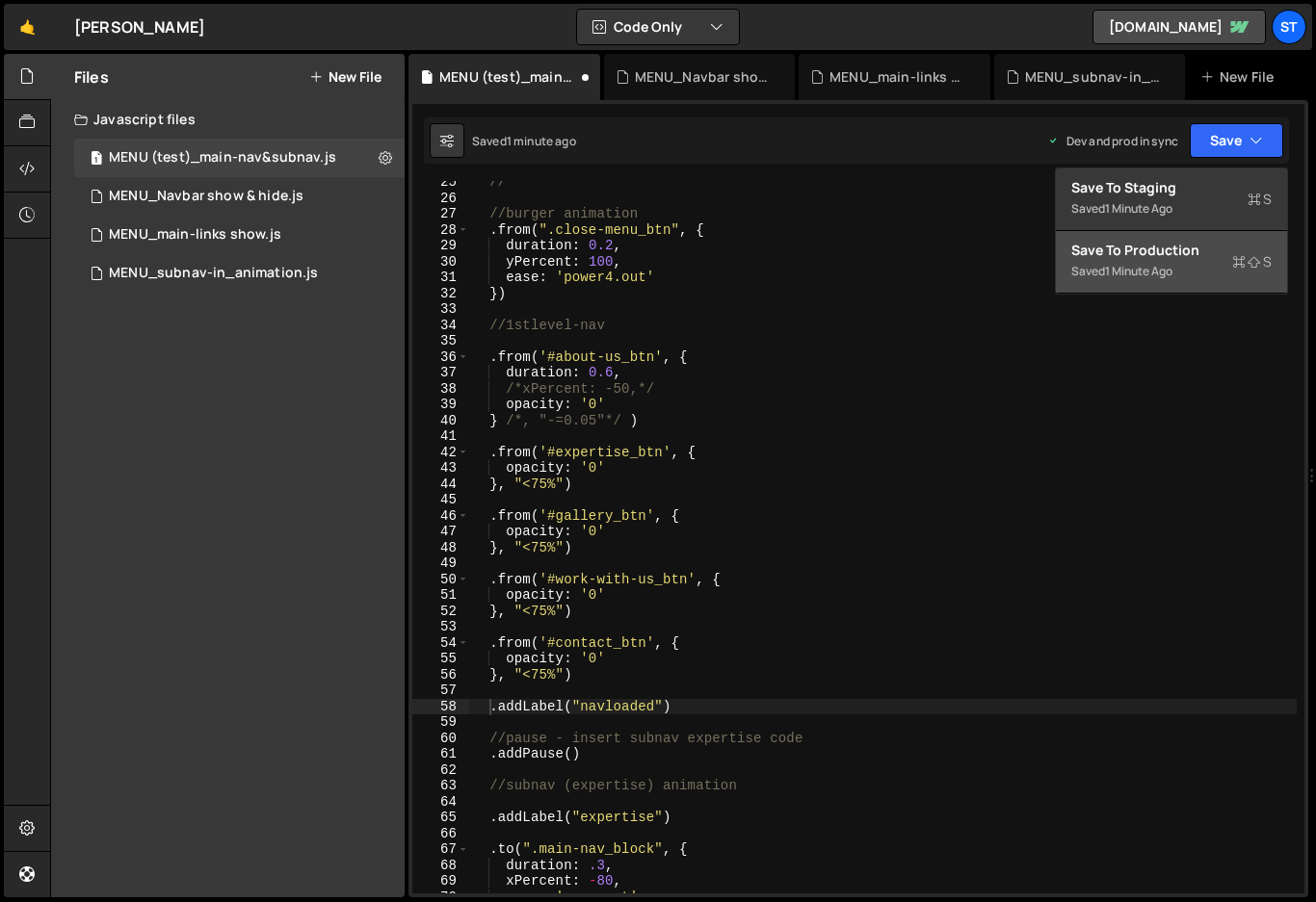
click at [1151, 248] on div "Save to Production S" at bounding box center [1171, 251] width 200 height 19
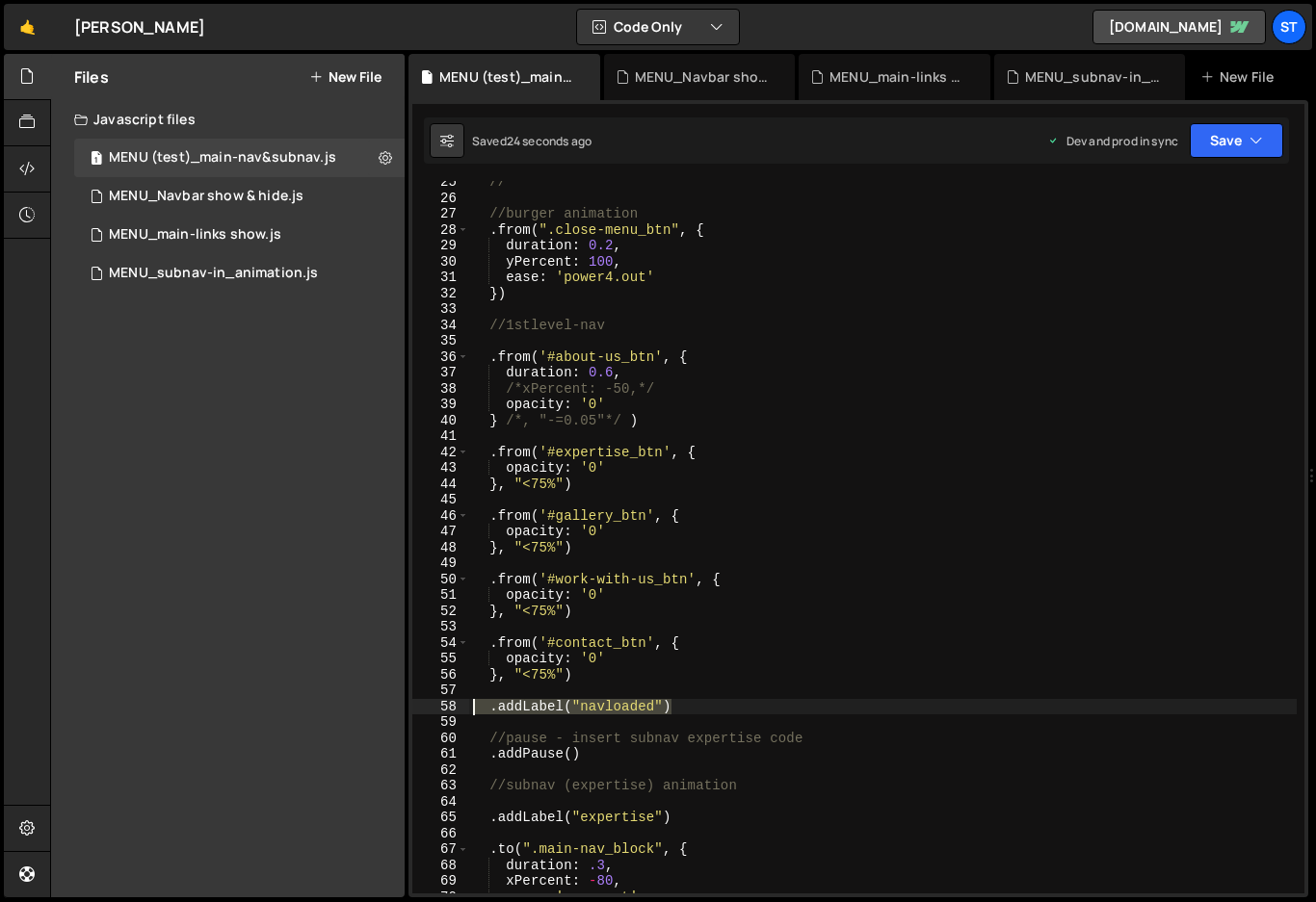
drag, startPoint x: 705, startPoint y: 706, endPoint x: 469, endPoint y: 711, distance: 236.1
click at [469, 711] on div "// //burger animation . from ( ".close-menu_btn" , { duration : 0.2 , yPercent …" at bounding box center [883, 546] width 827 height 745
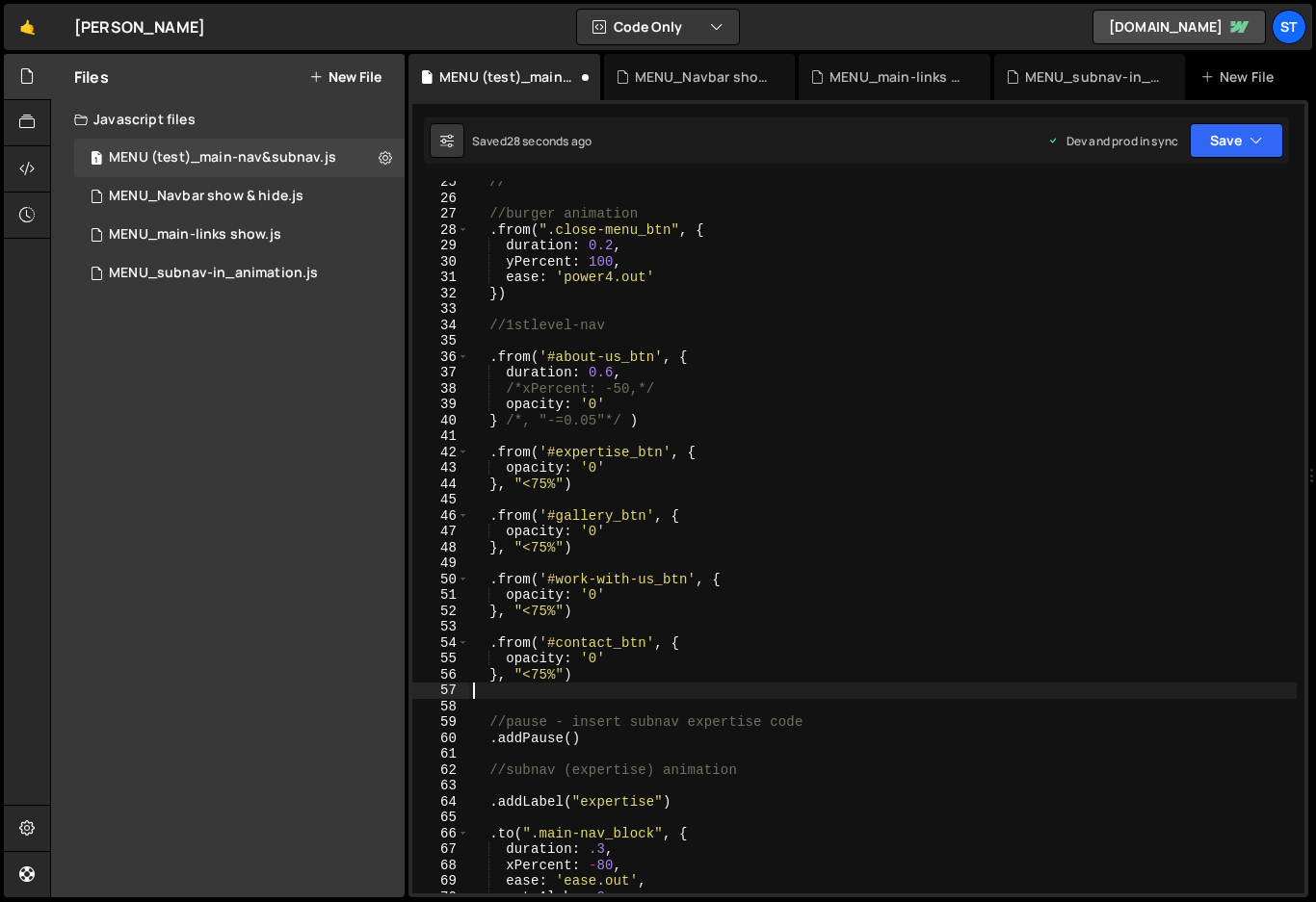
click at [587, 609] on div "// //burger animation . from ( ".close-menu_btn" , { duration : 0.2 , yPercent …" at bounding box center [883, 546] width 827 height 745
type textarea "}, "<75%")"
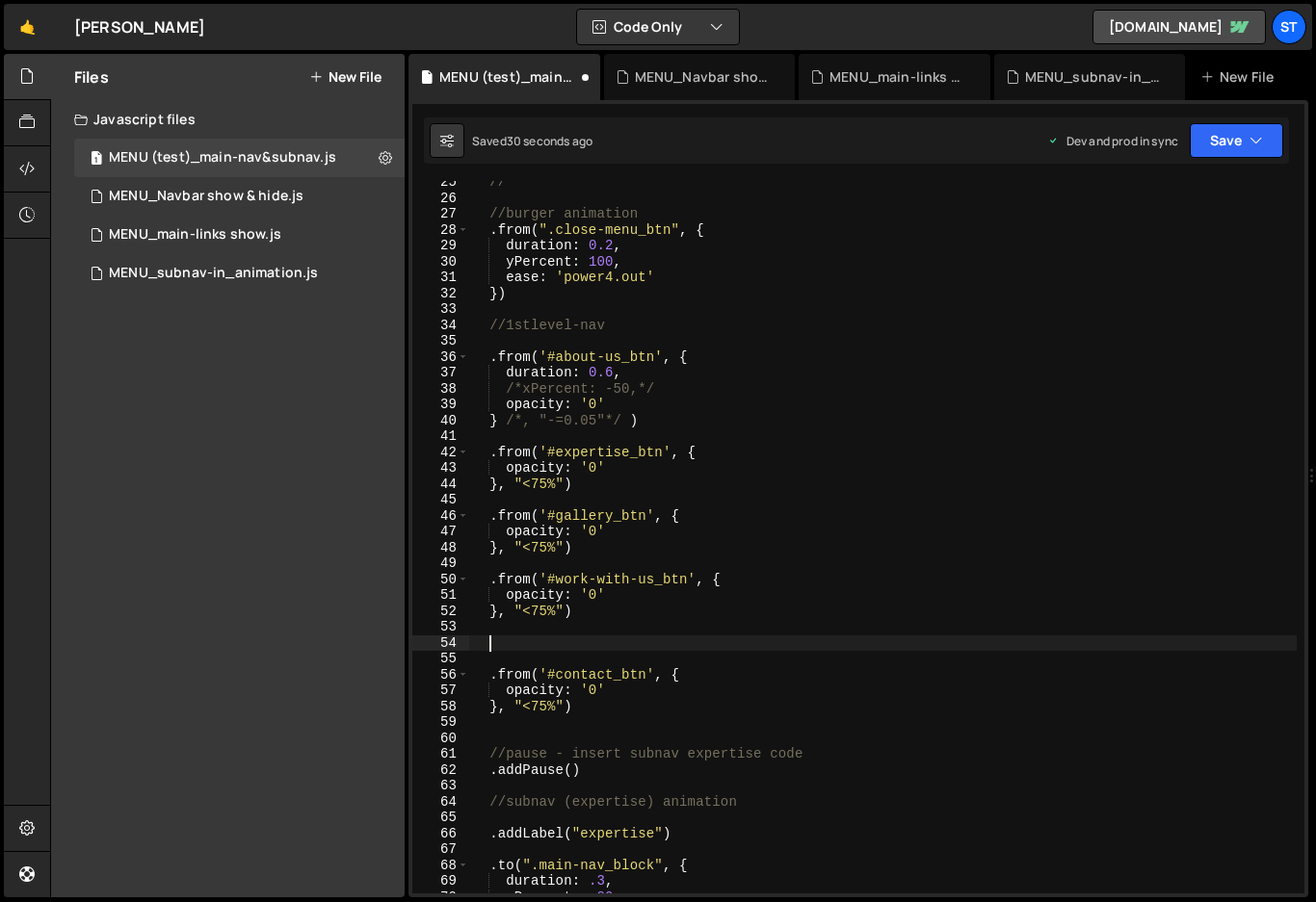
paste textarea ".addLabel("navloaded")"
type textarea ".addLabel("navloaded")"
click at [1242, 137] on button "Save" at bounding box center [1236, 141] width 93 height 35
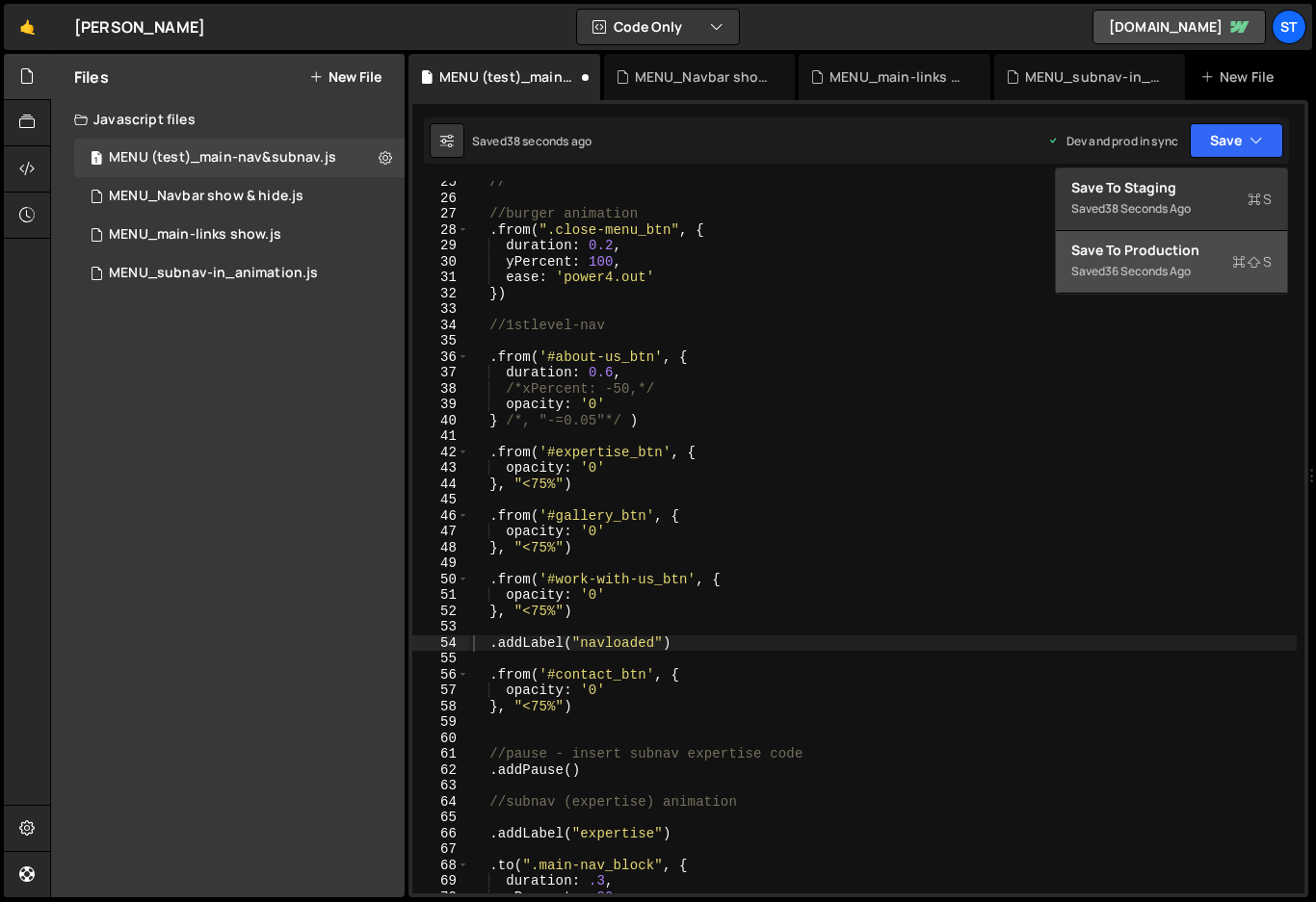
click at [1152, 257] on div "Save to Production S" at bounding box center [1171, 251] width 200 height 19
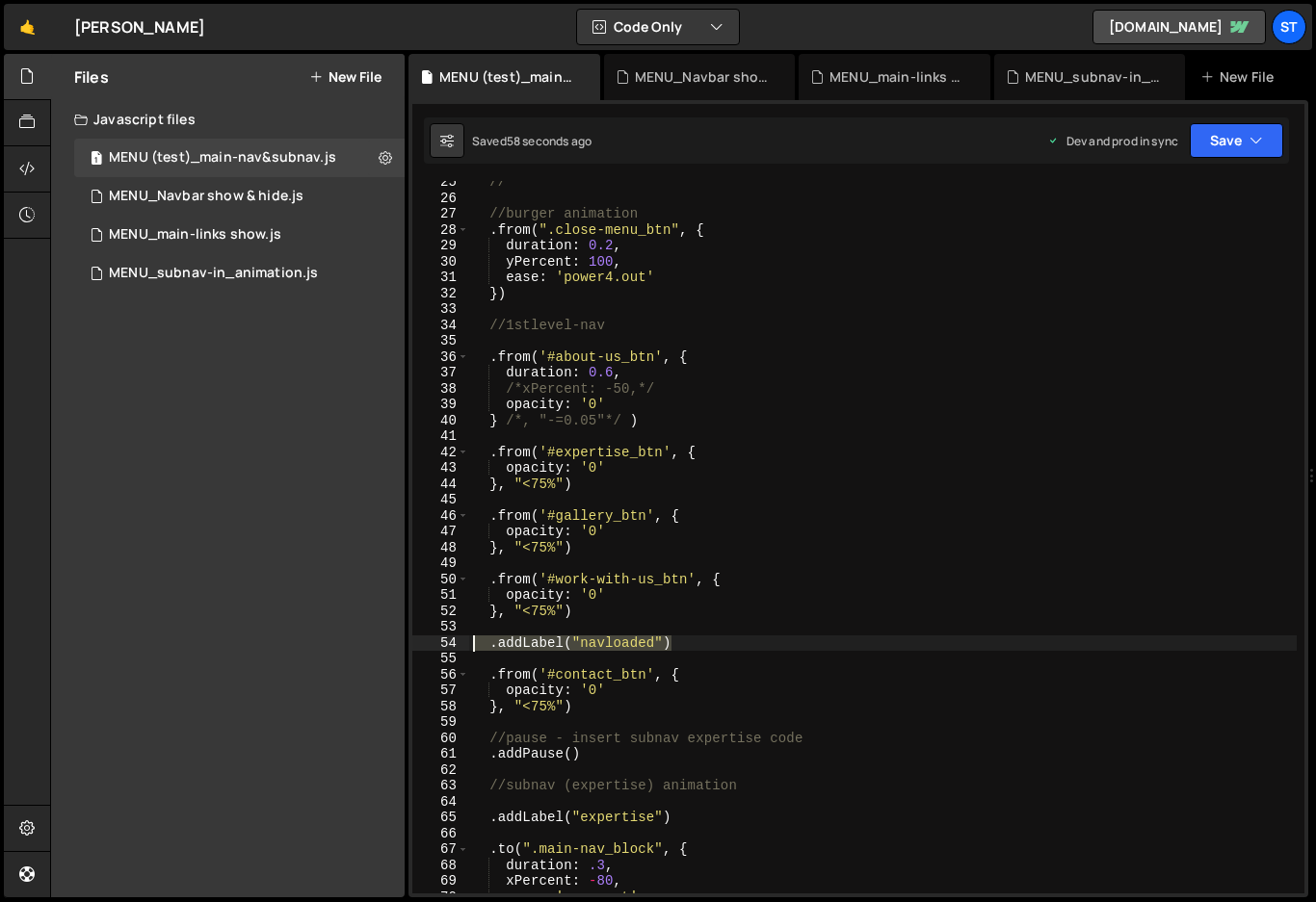
drag, startPoint x: 725, startPoint y: 642, endPoint x: 448, endPoint y: 642, distance: 277.0
click at [448, 642] on div ".addLabel("navloaded") 25 26 27 28 29 30 31 32 33 34 35 36 37 38 39 40 41 42 43…" at bounding box center [858, 537] width 892 height 712
type textarea ".addLabel("navloaded")"
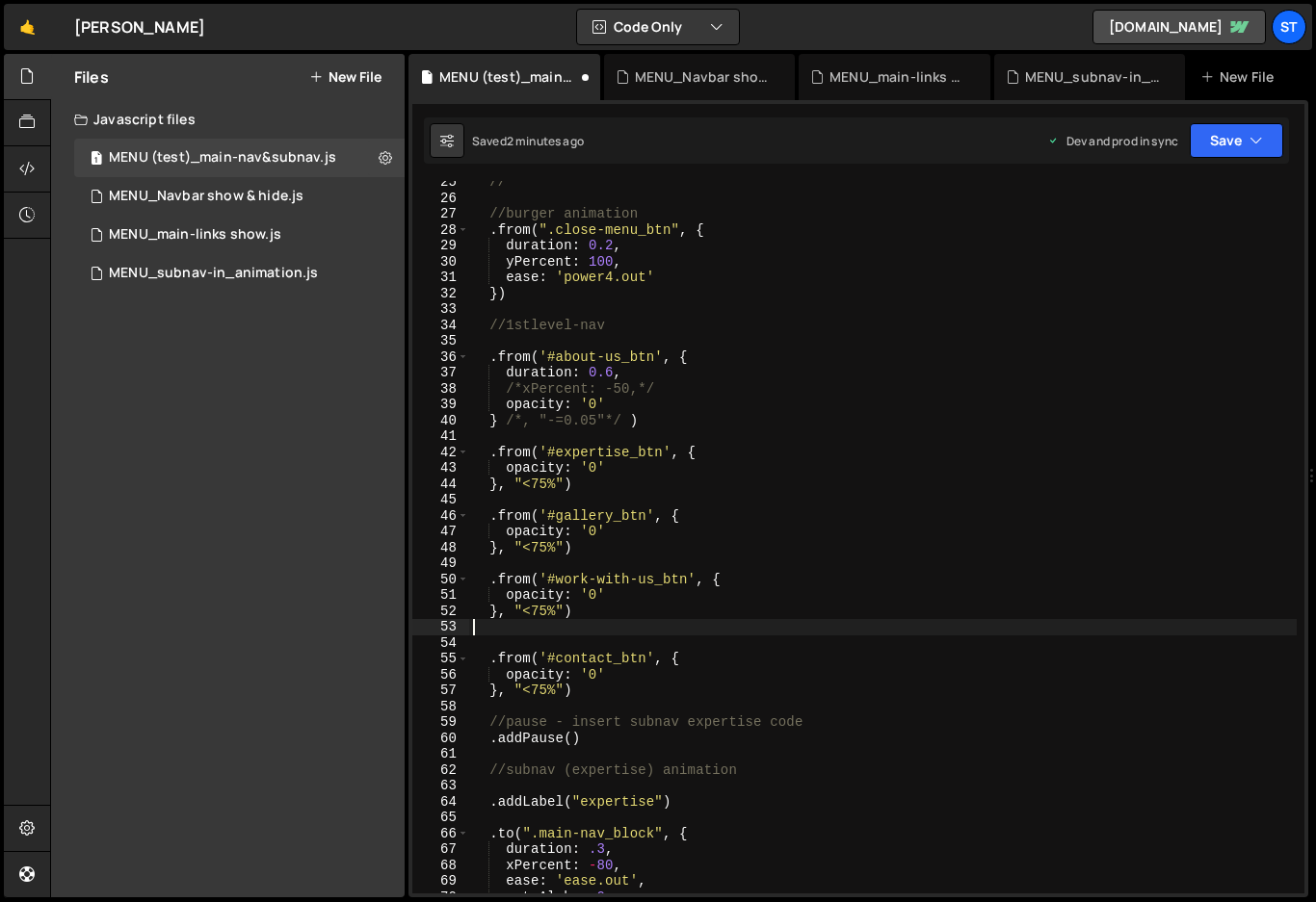
type textarea "}, "<75%")"
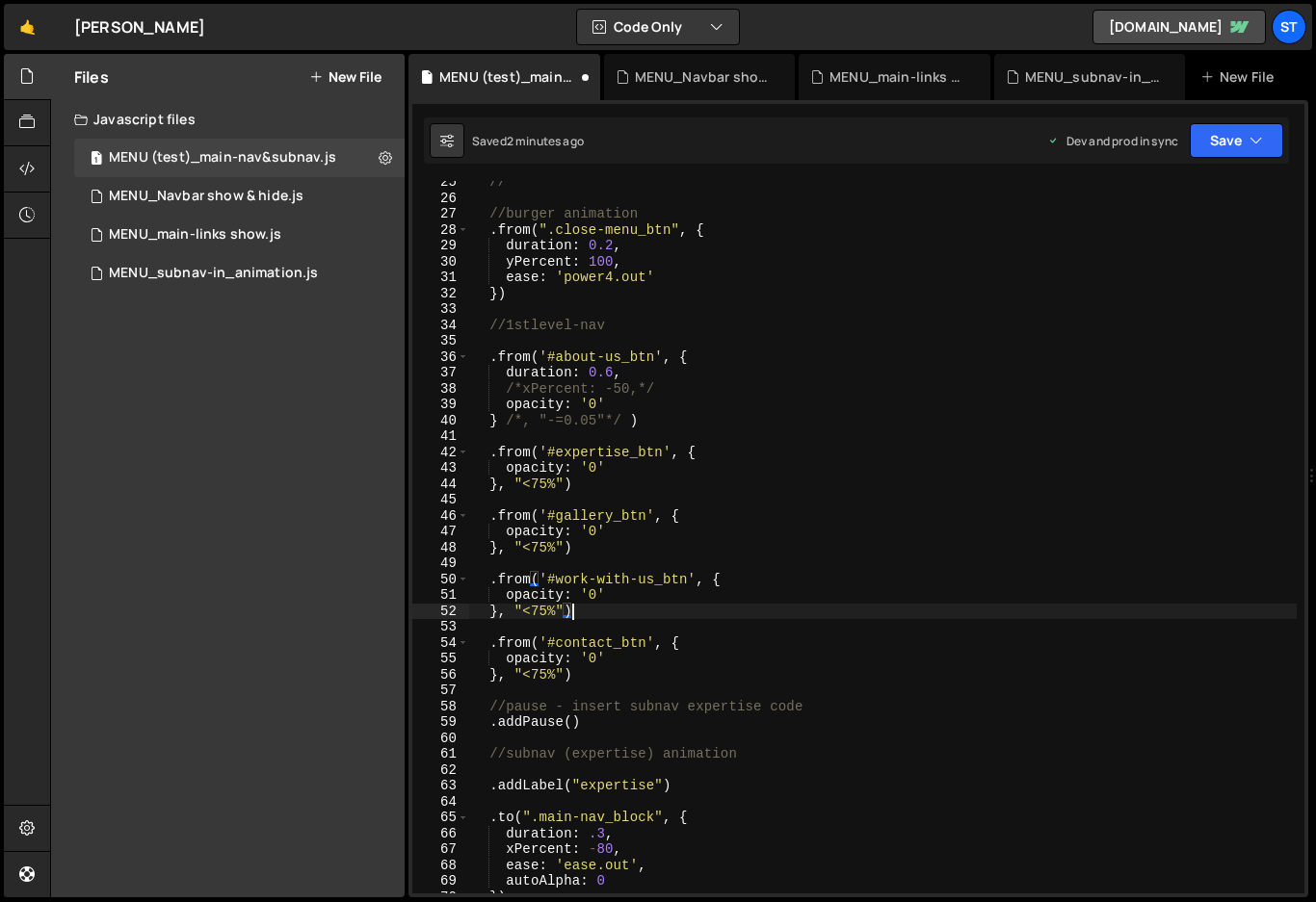
click at [595, 675] on div "// //burger animation . from ( ".close-menu_btn" , { duration : 0.2 , yPercent …" at bounding box center [883, 546] width 827 height 745
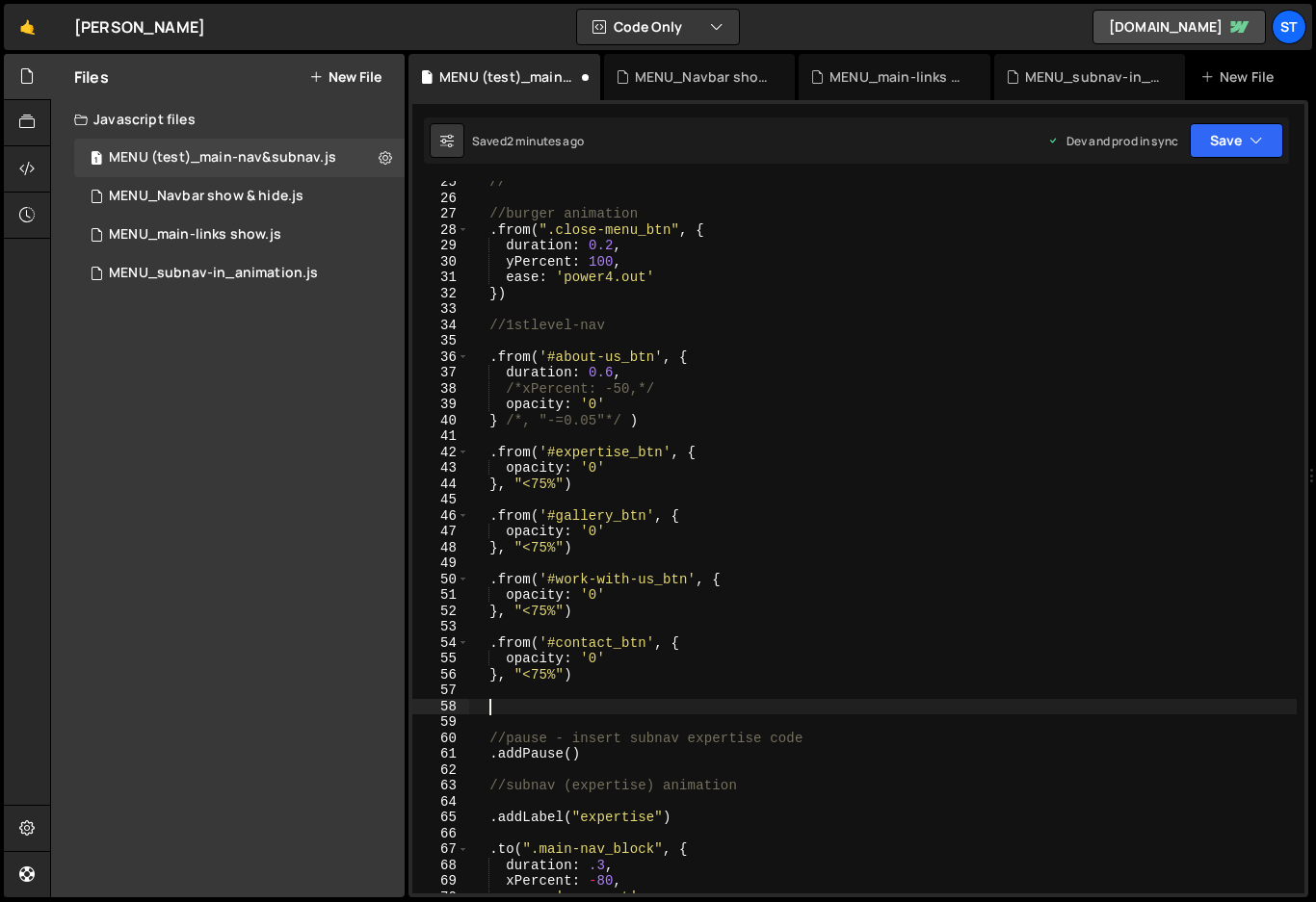
paste textarea ".addLabel("navloaded")"
click at [1229, 136] on button "Save" at bounding box center [1236, 141] width 93 height 35
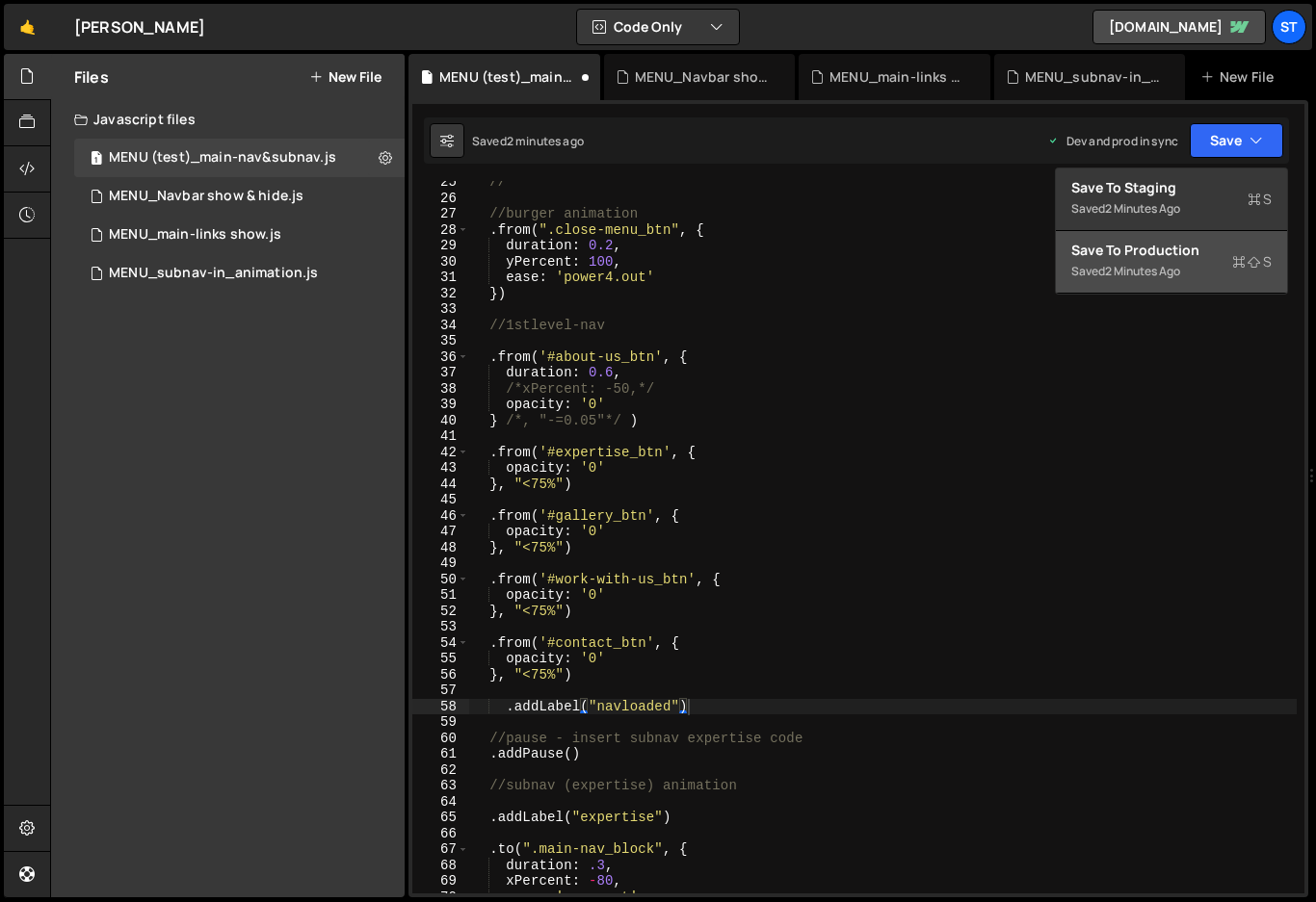
click at [1123, 255] on div "Save to Production S" at bounding box center [1171, 251] width 200 height 19
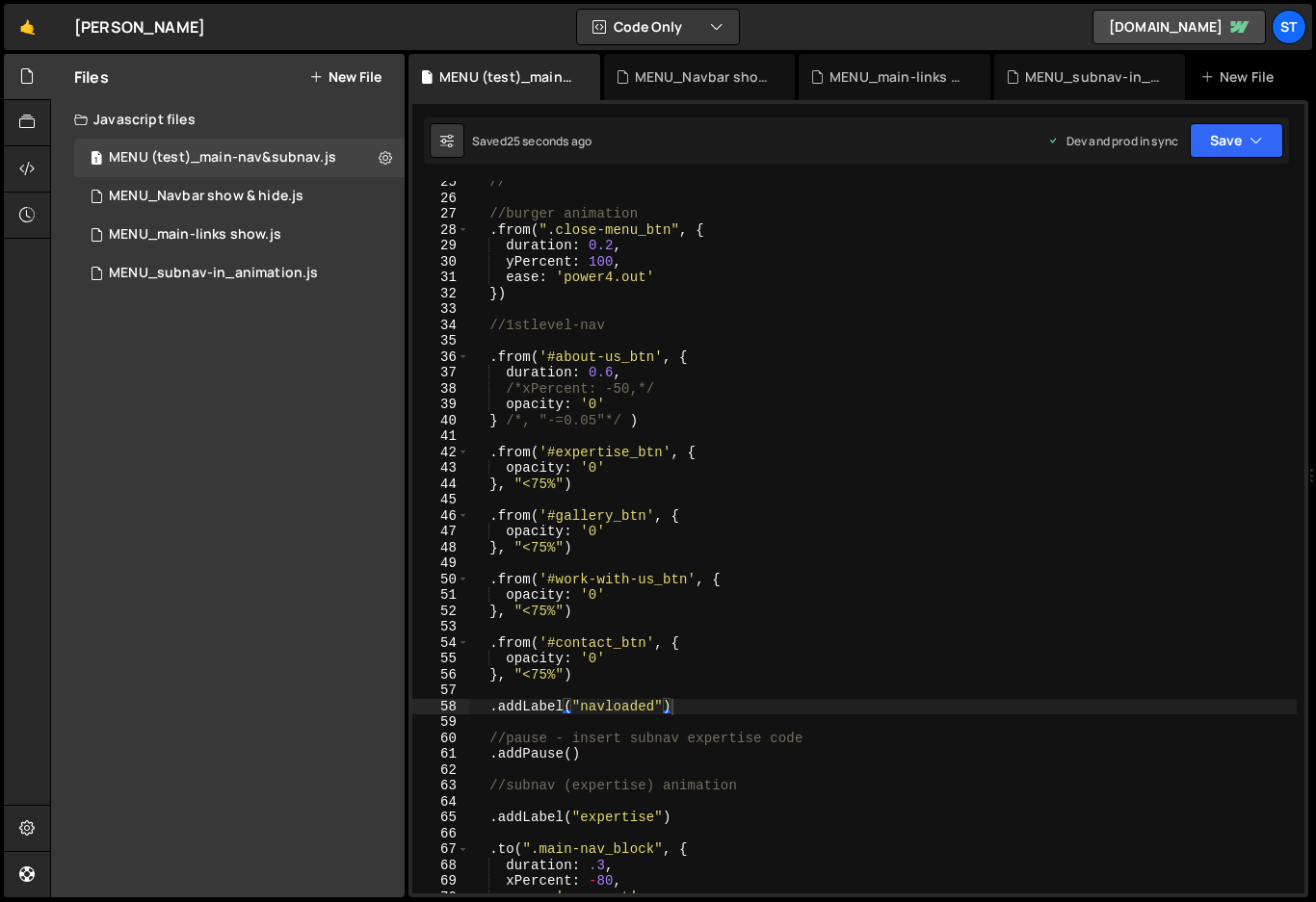
type textarea ".addLabel("navloaded")"
drag, startPoint x: 710, startPoint y: 706, endPoint x: 433, endPoint y: 703, distance: 277.0
click at [433, 703] on div ".addLabel("navloaded") 25 26 27 28 29 30 31 32 33 34 35 36 37 38 39 40 41 42 43…" at bounding box center [858, 537] width 892 height 712
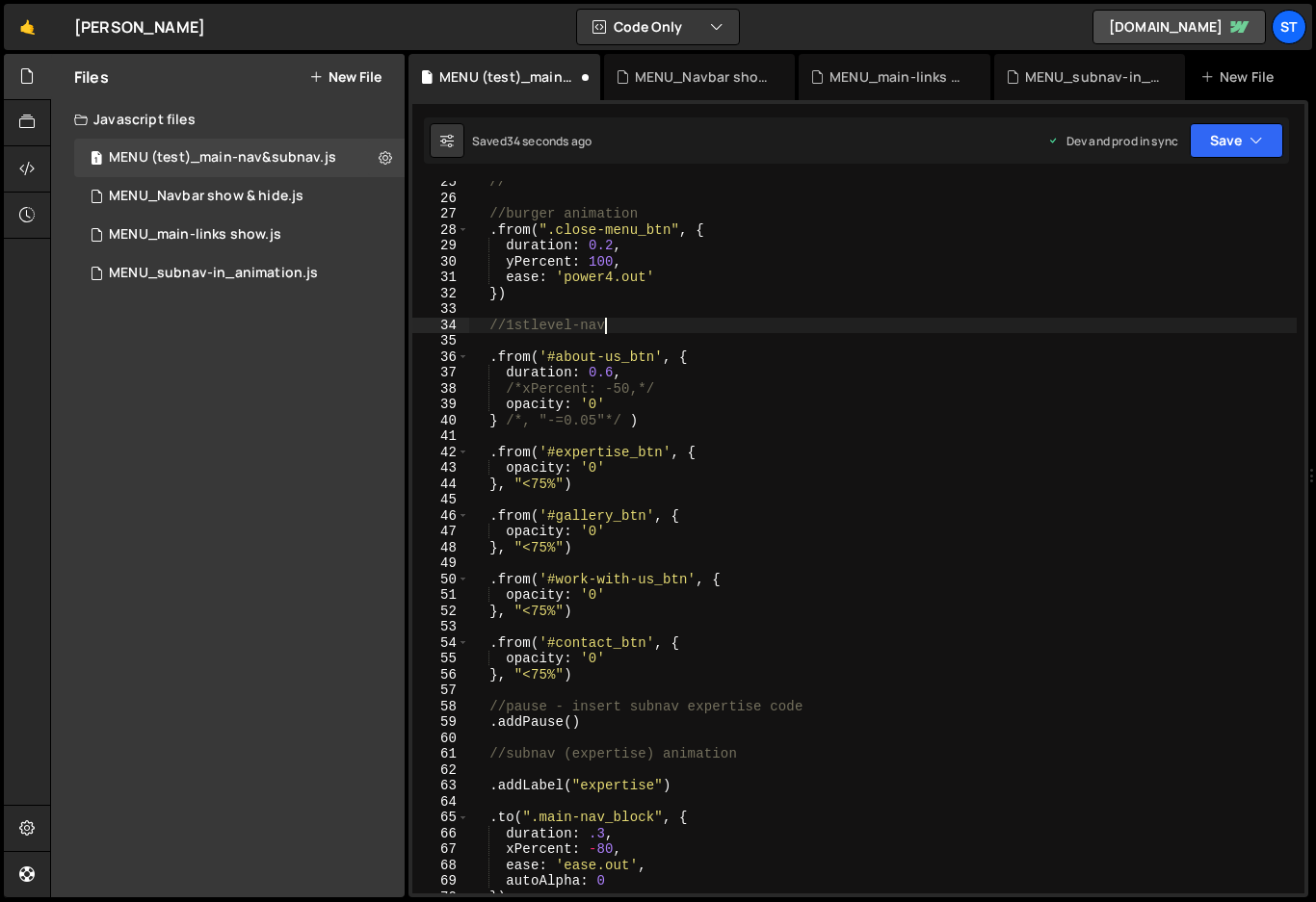
click at [617, 320] on div "// //burger animation . from ( ".close-menu_btn" , { duration : 0.2 , yPercent …" at bounding box center [883, 546] width 827 height 745
type textarea "//1stlevel-nav"
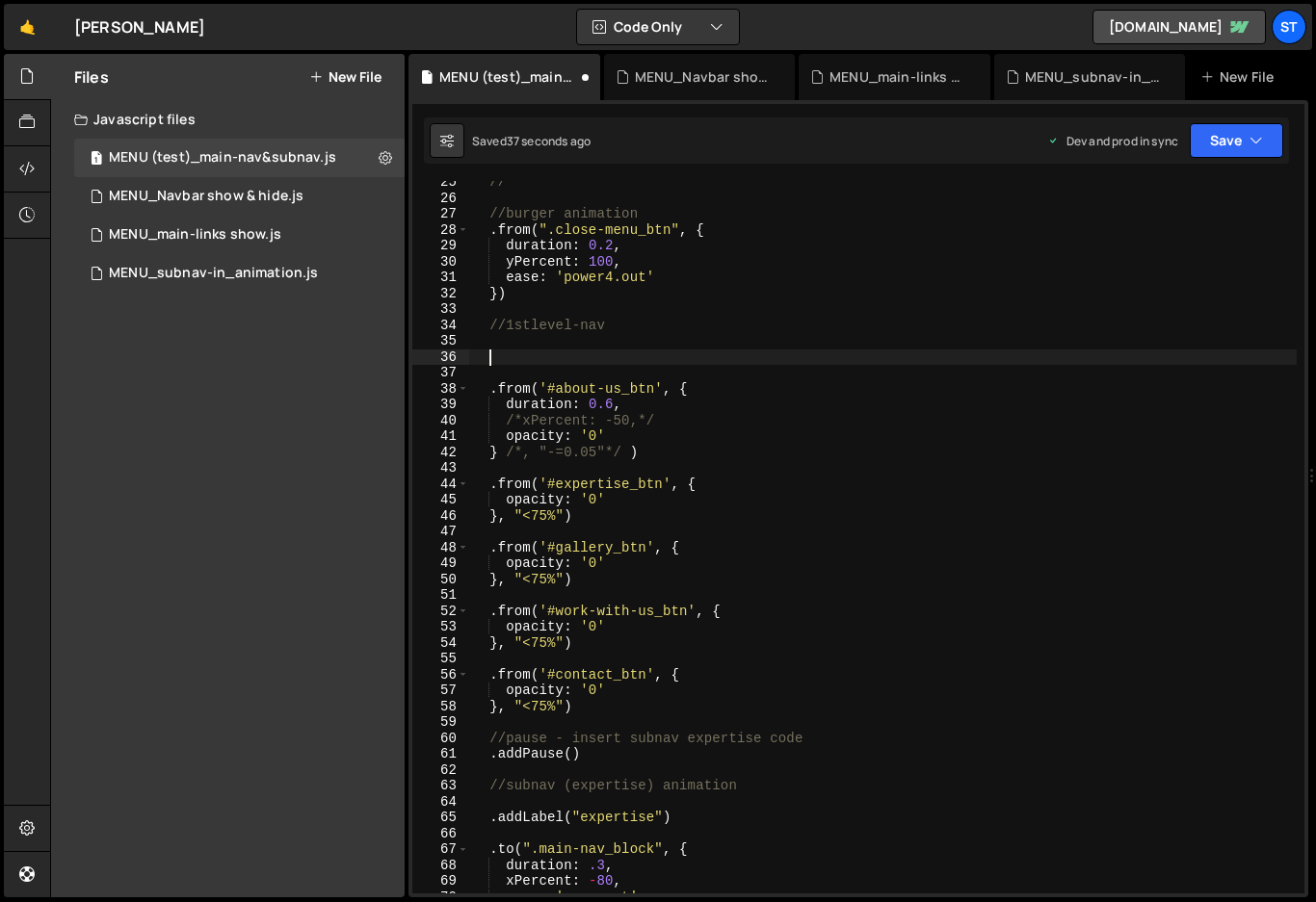
paste textarea ".addLabel("navloaded")"
click at [1270, 142] on button "Save" at bounding box center [1236, 141] width 93 height 35
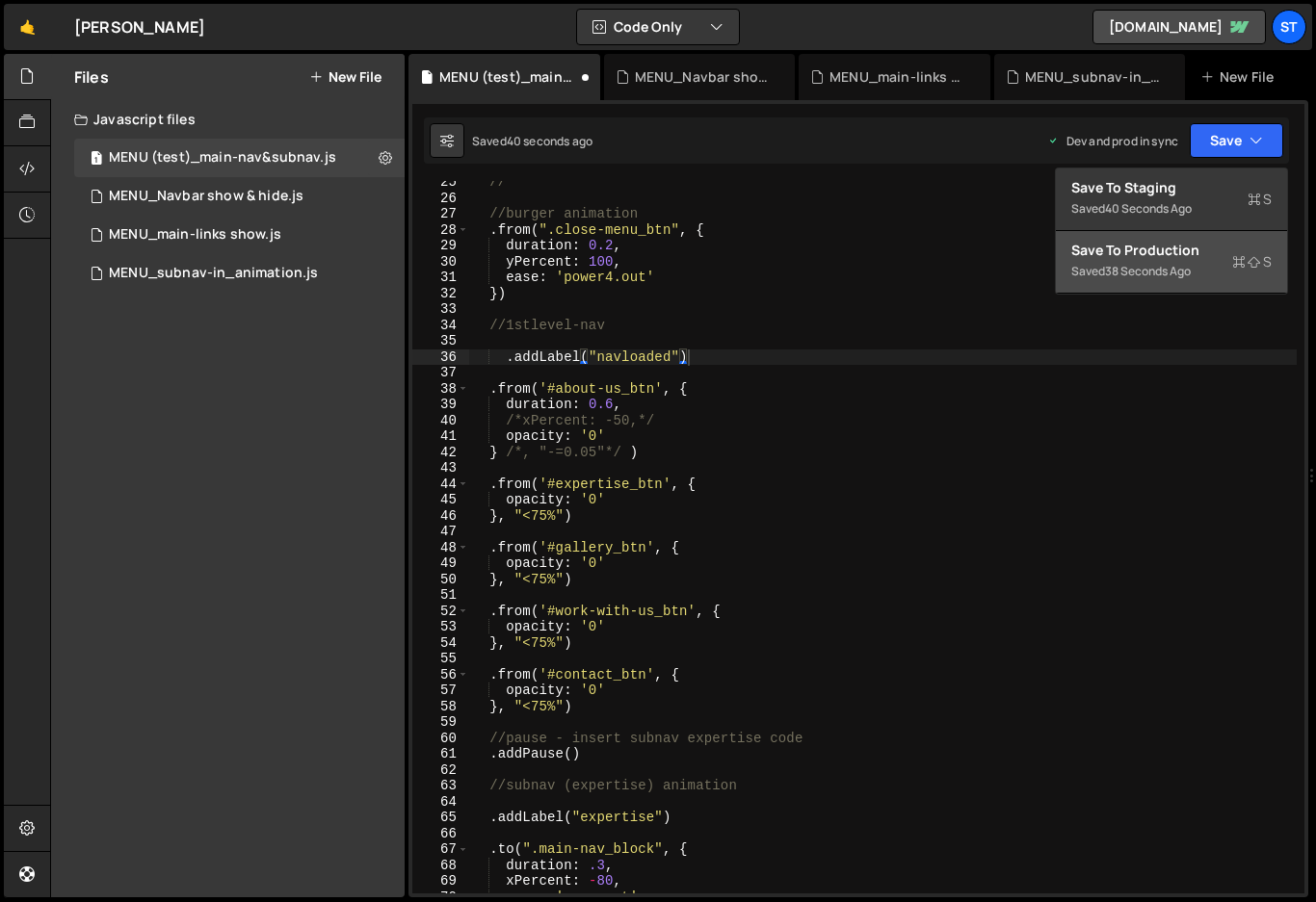
click at [1184, 234] on button "Save to Production S Saved 38 seconds ago" at bounding box center [1171, 262] width 231 height 62
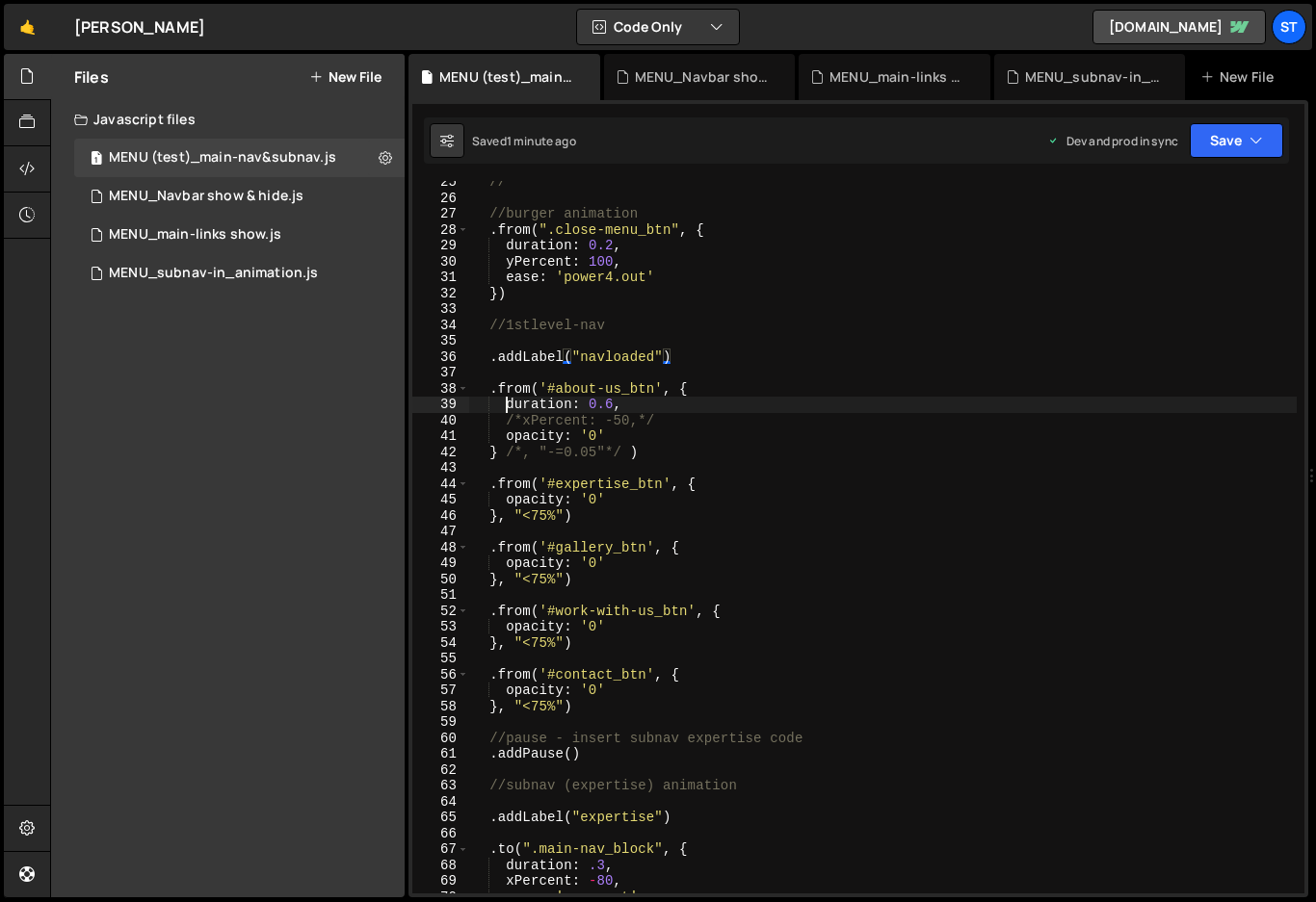
click at [506, 401] on div "// //burger animation . from ( ".close-menu_btn" , { duration : 0.2 , yPercent …" at bounding box center [883, 546] width 827 height 745
click at [860, 411] on div "// //burger animation . from ( ".close-menu_btn" , { duration : 0.2 , yPercent …" at bounding box center [883, 546] width 827 height 745
click at [1251, 137] on icon "button" at bounding box center [1256, 141] width 14 height 19
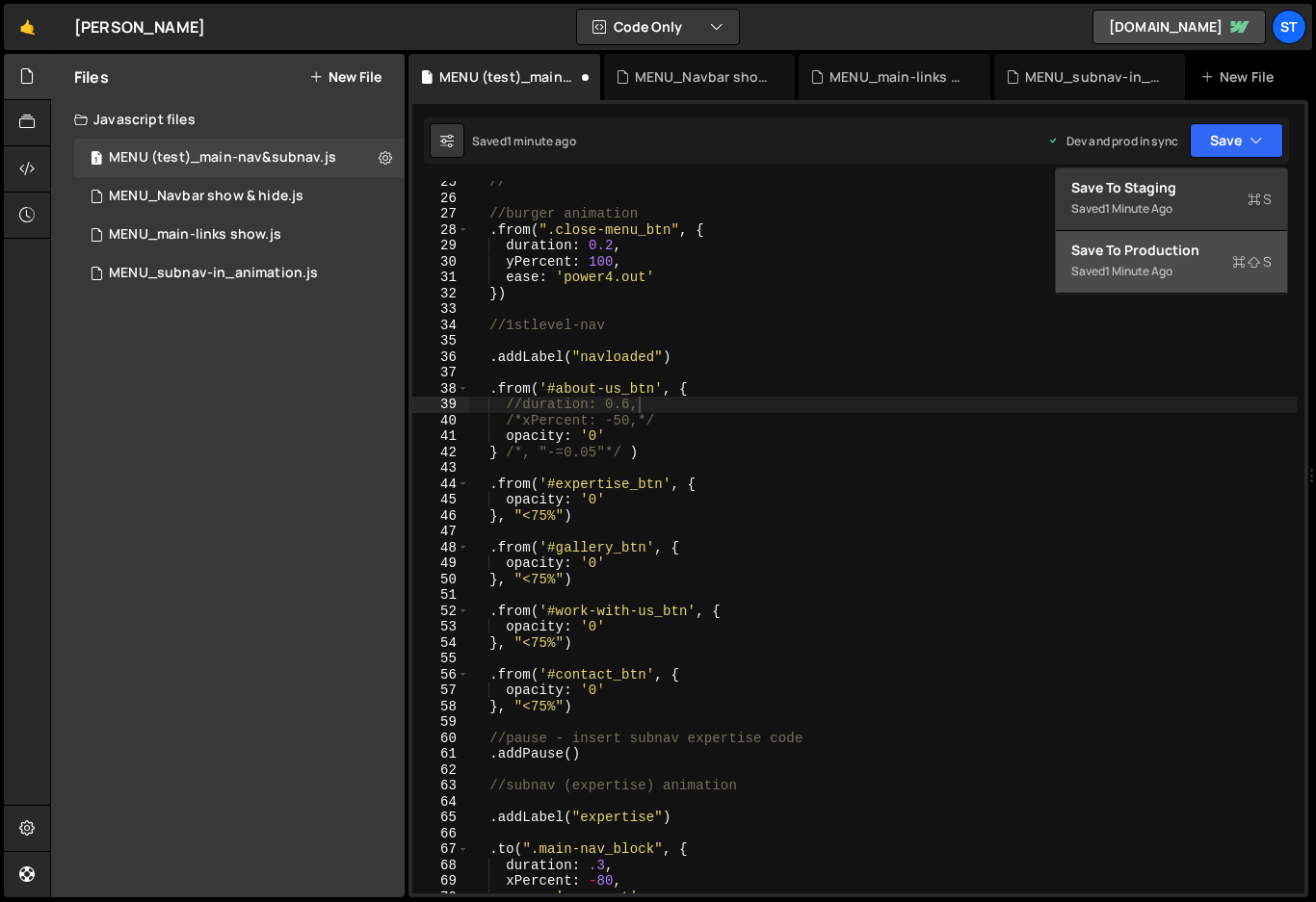
click at [1130, 254] on div "Save to Production S" at bounding box center [1171, 251] width 200 height 19
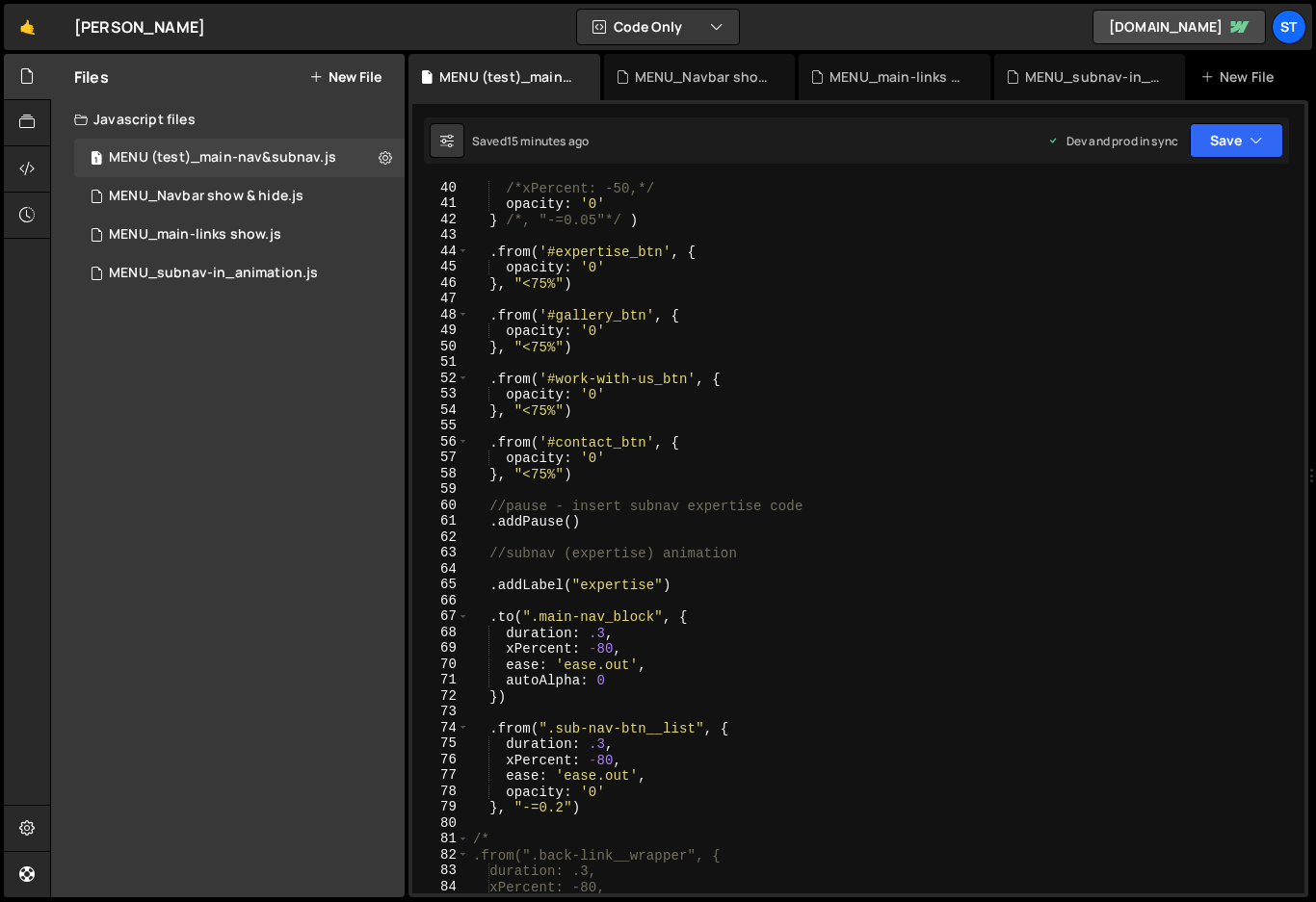
scroll to position [621, 0]
click at [579, 729] on div "/*xPercent: -50,*/ opacity : '0' } /*, "-=0.05"*/ ) . from ( '#expertise_btn' ,…" at bounding box center [883, 552] width 827 height 745
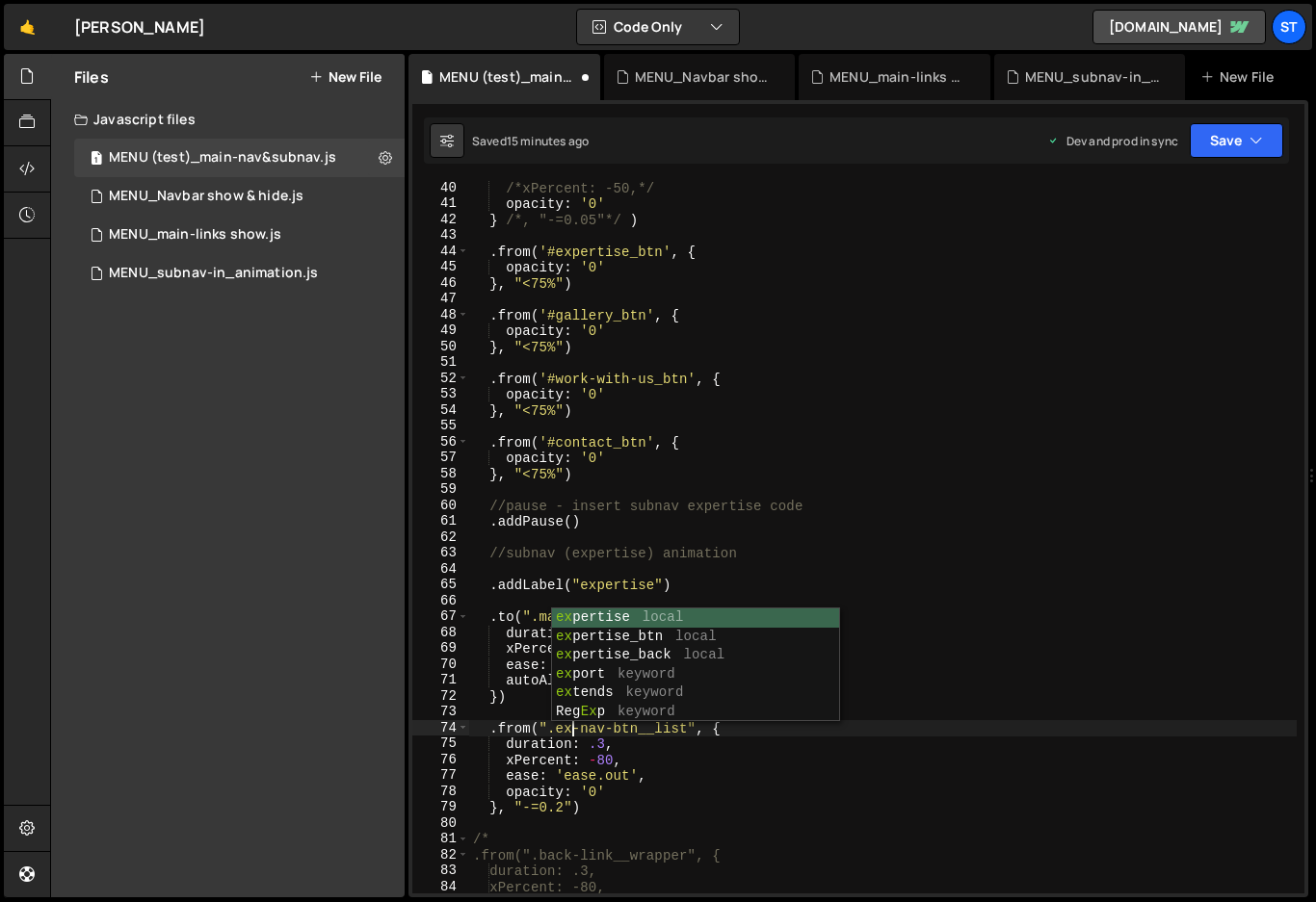
scroll to position [0, 7]
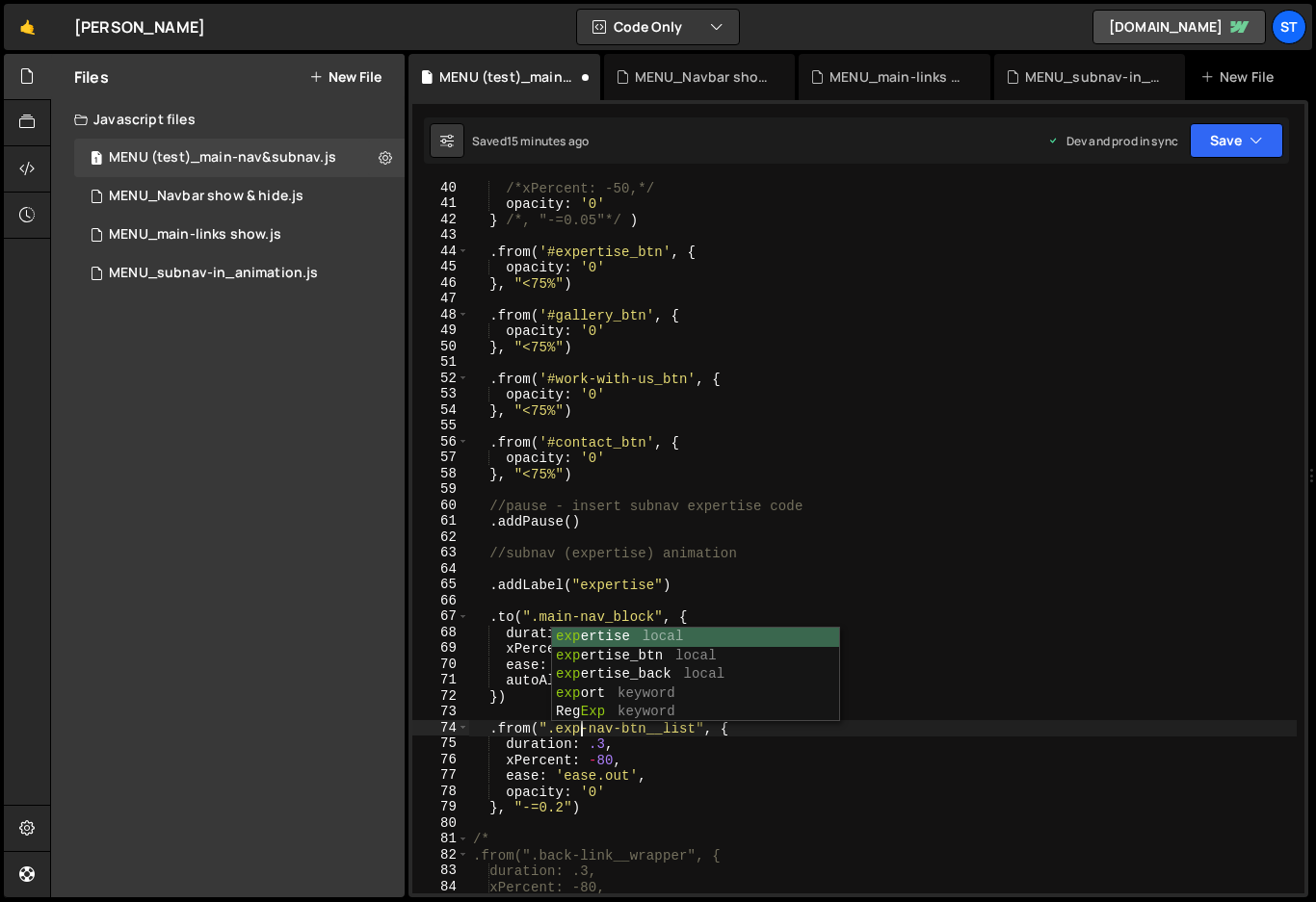
click at [796, 734] on div "/*xPercent: -50,*/ opacity : '0' } /*, "-=0.05"*/ ) . from ( '#expertise_btn' ,…" at bounding box center [883, 552] width 827 height 745
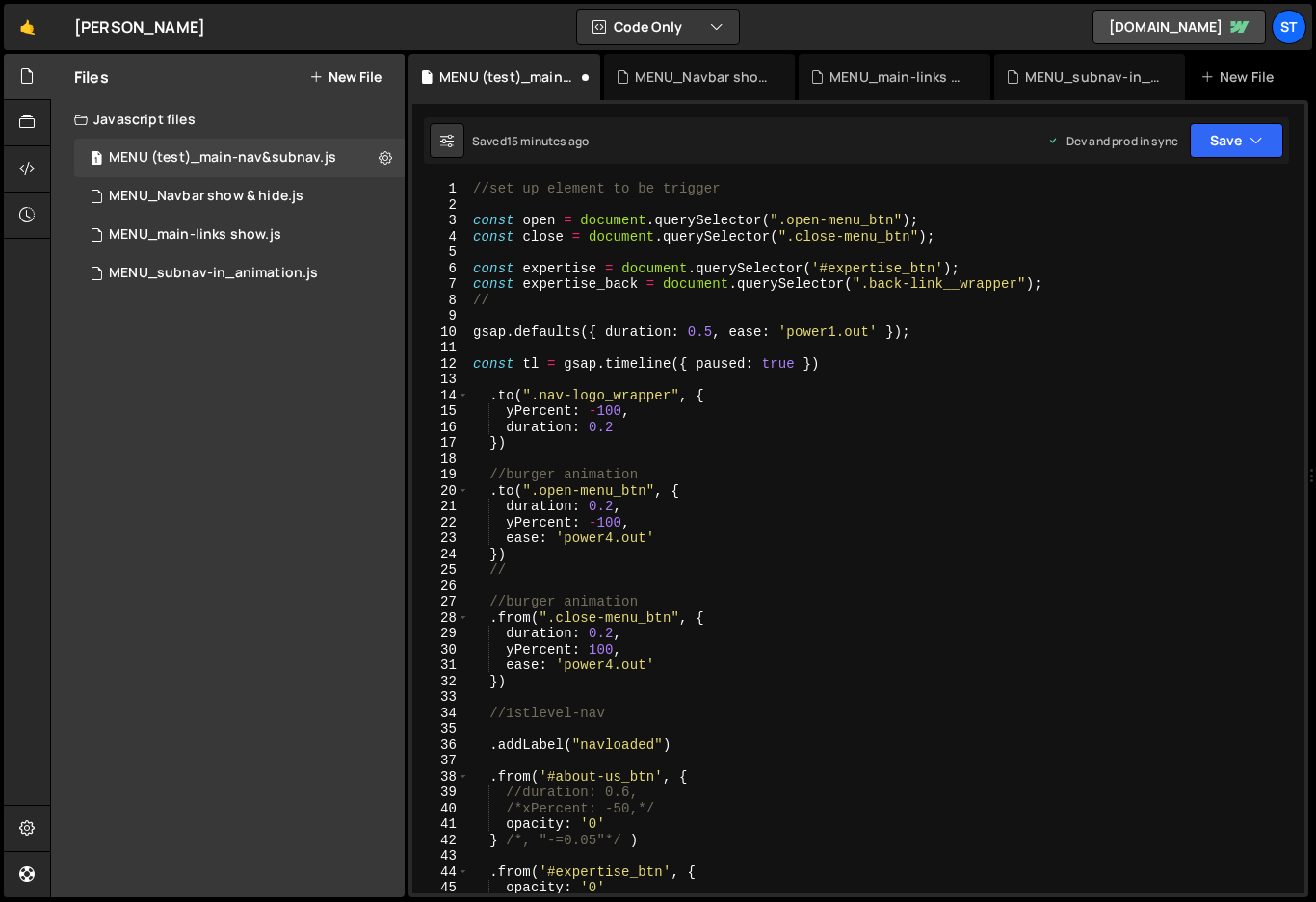
scroll to position [0, 0]
type textarea ".from(".exp-nav-btn__list", {"
click at [1269, 142] on button "Save" at bounding box center [1236, 141] width 93 height 35
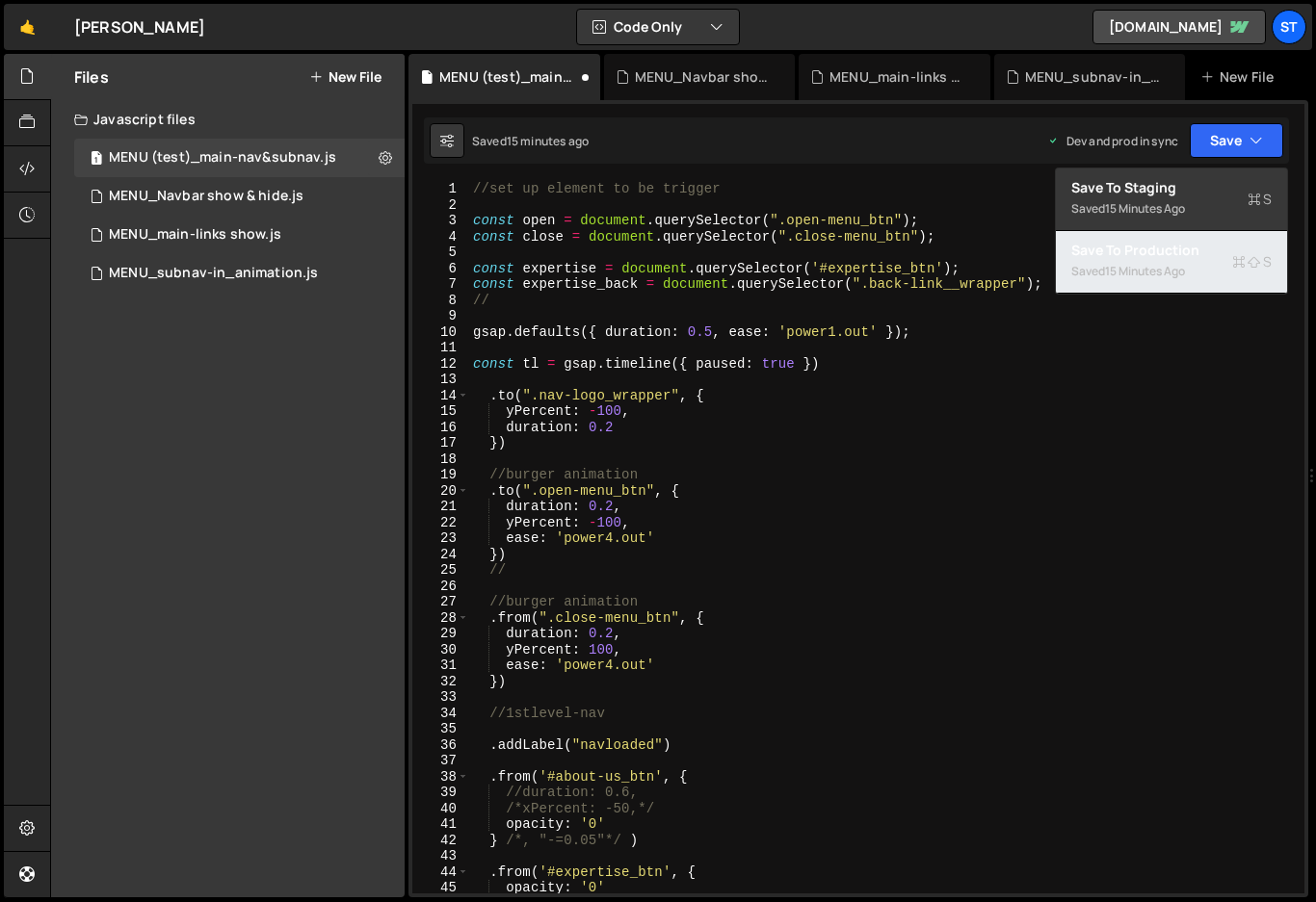
click at [1135, 262] on div "Saved 15 minutes ago" at bounding box center [1171, 272] width 200 height 23
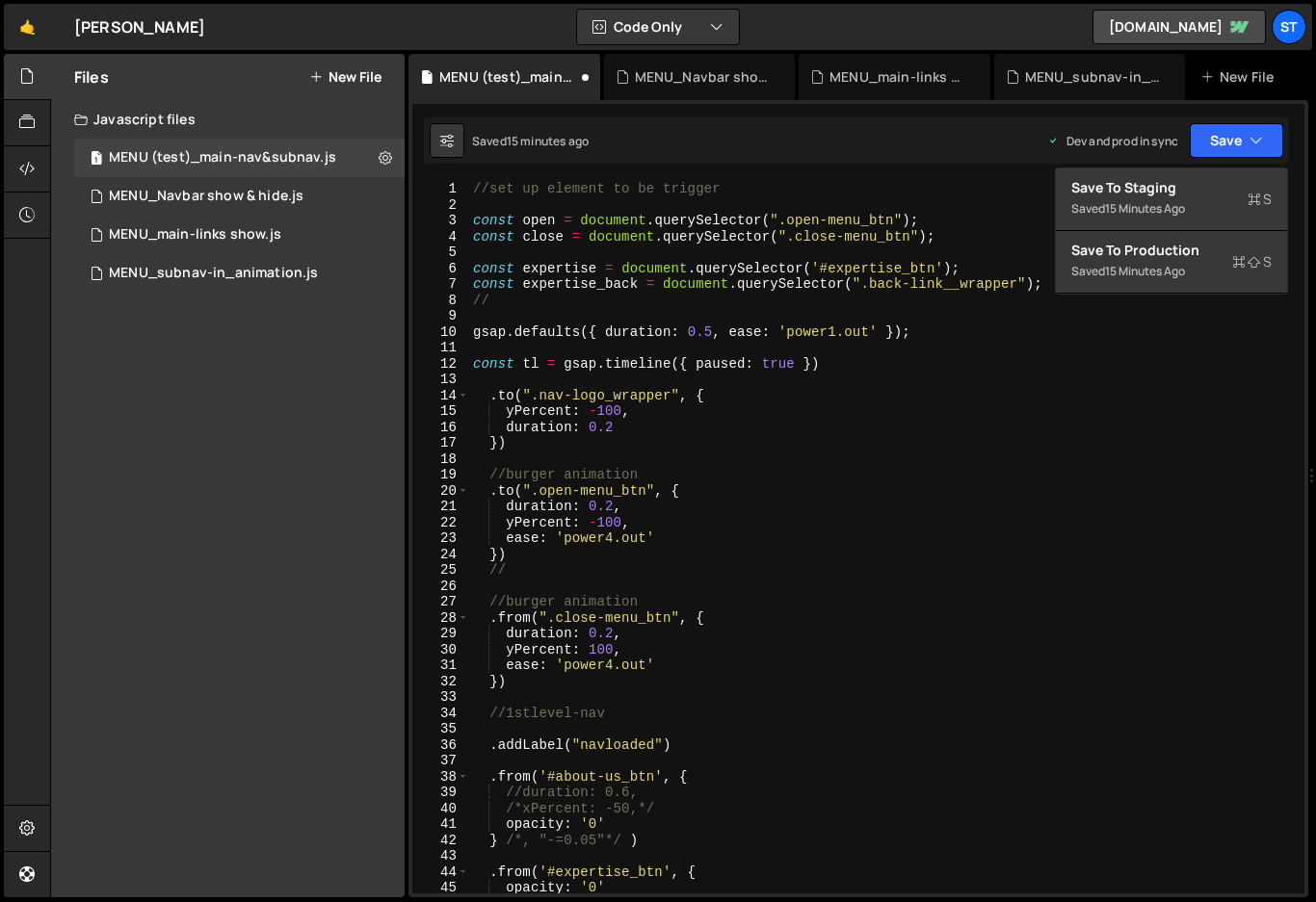
scroll to position [803, 0]
